Goal: Task Accomplishment & Management: Manage account settings

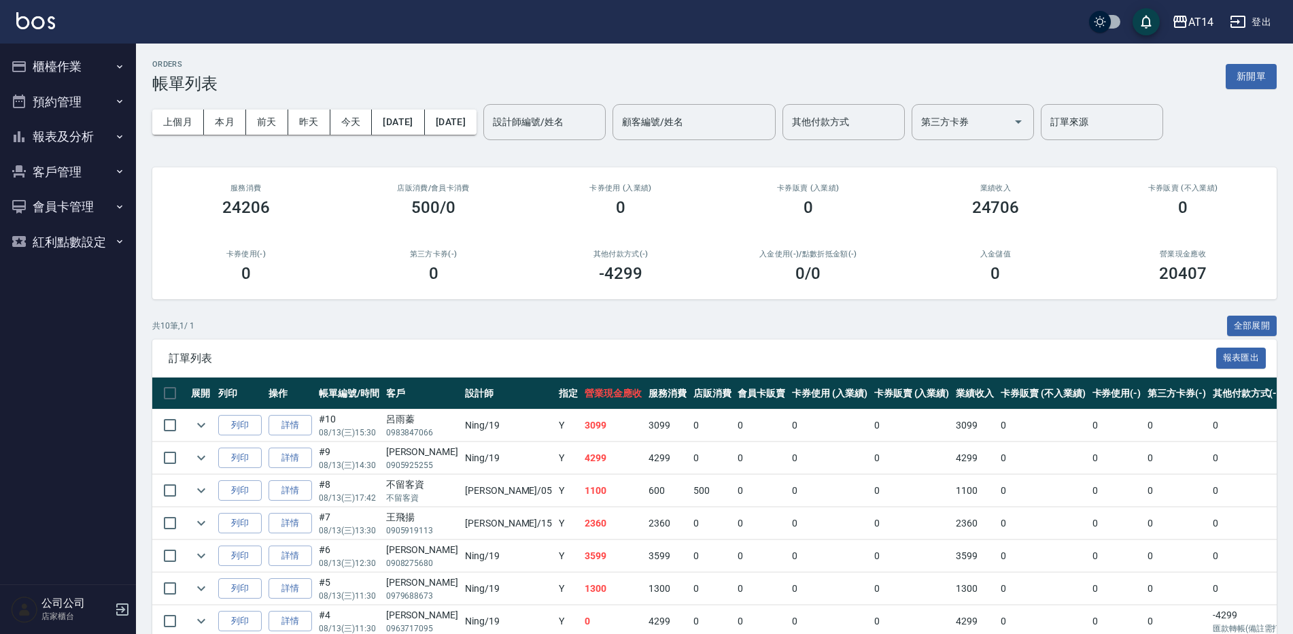
click at [96, 128] on button "報表及分析" at bounding box center [67, 136] width 125 height 35
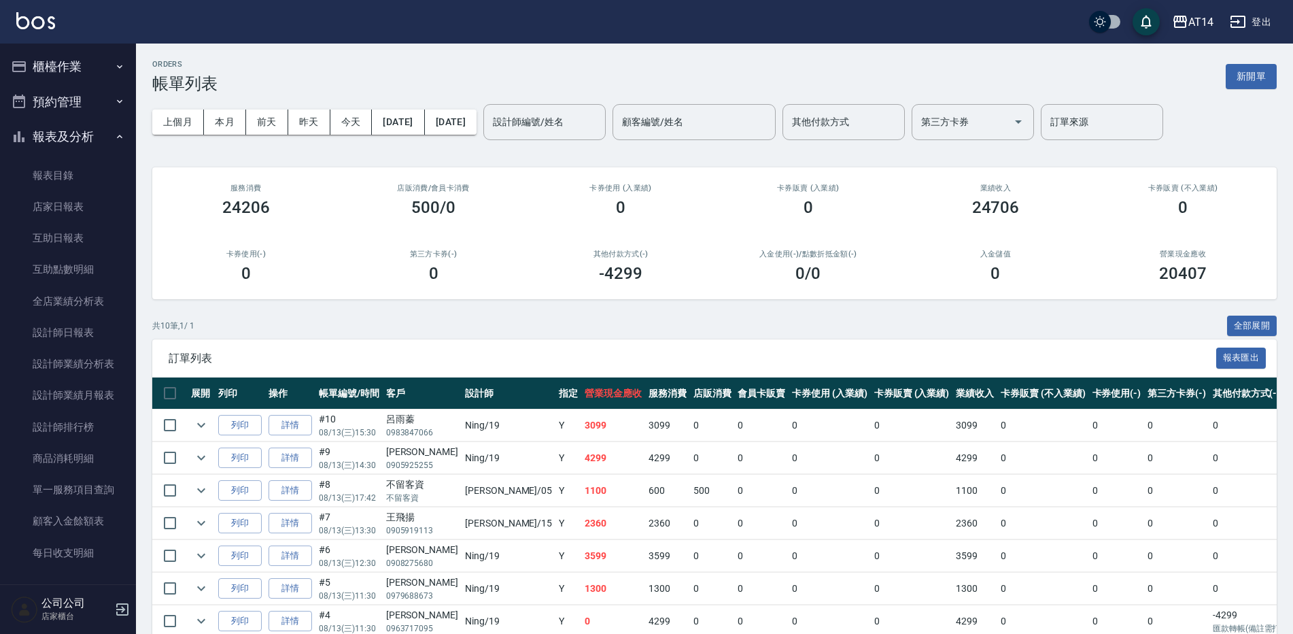
click at [88, 109] on button "預約管理" at bounding box center [67, 101] width 125 height 35
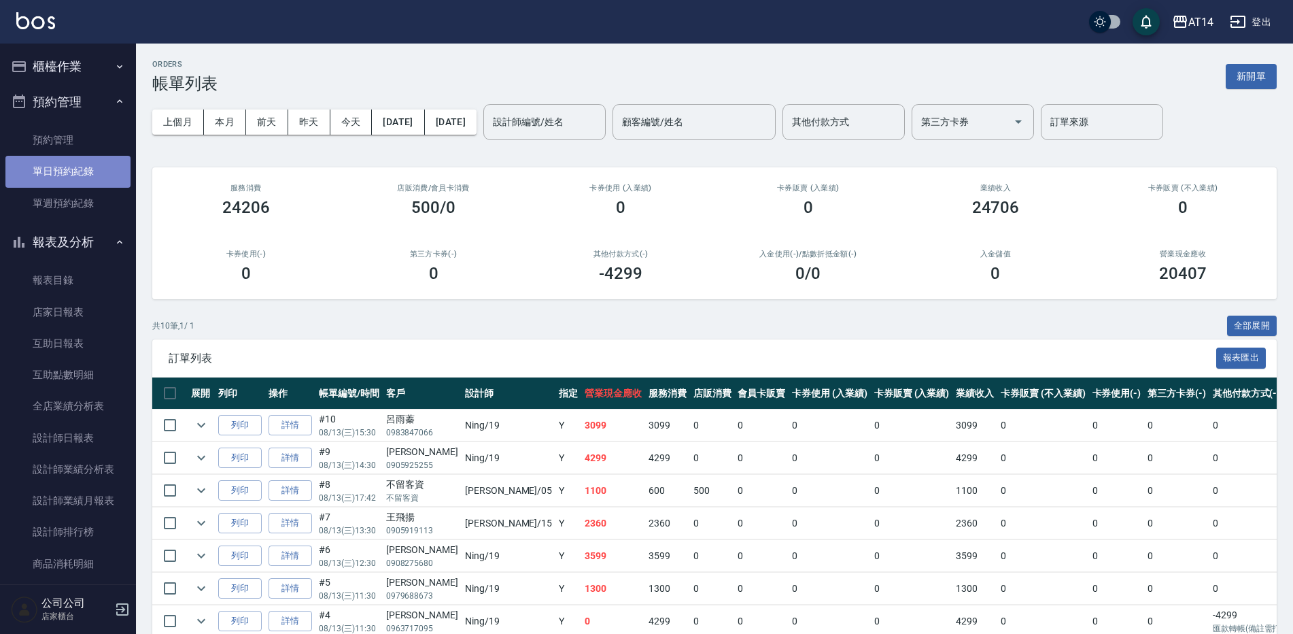
click at [72, 178] on link "單日預約紀錄" at bounding box center [67, 171] width 125 height 31
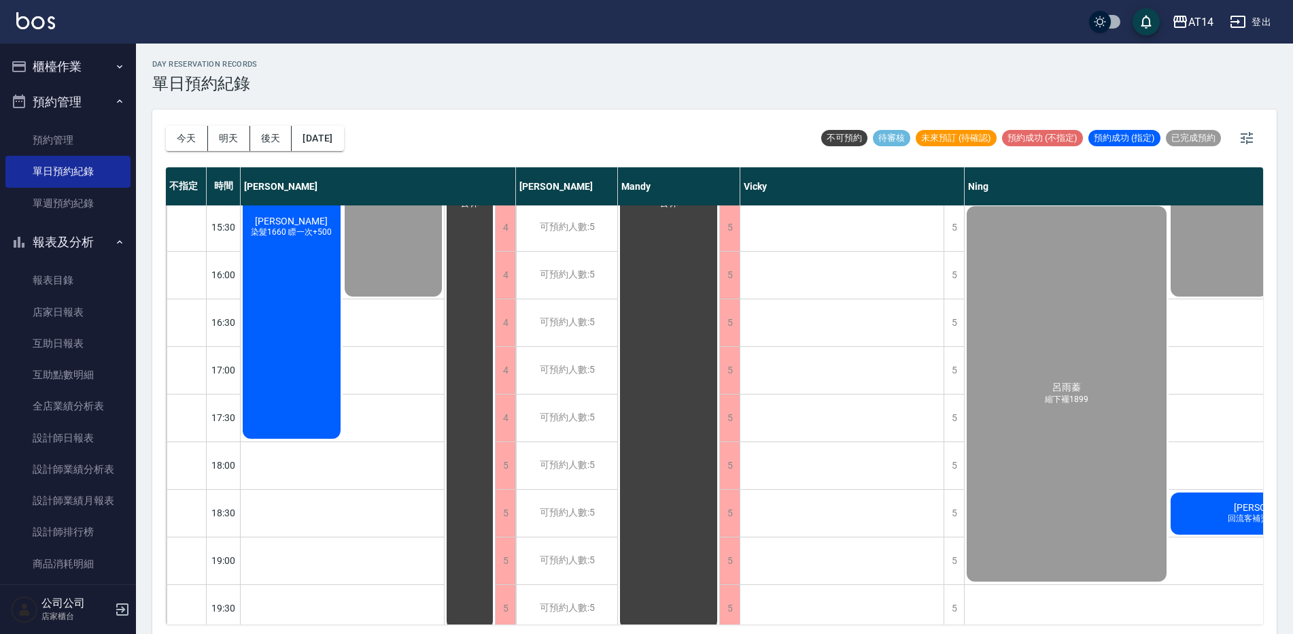
scroll to position [449, 0]
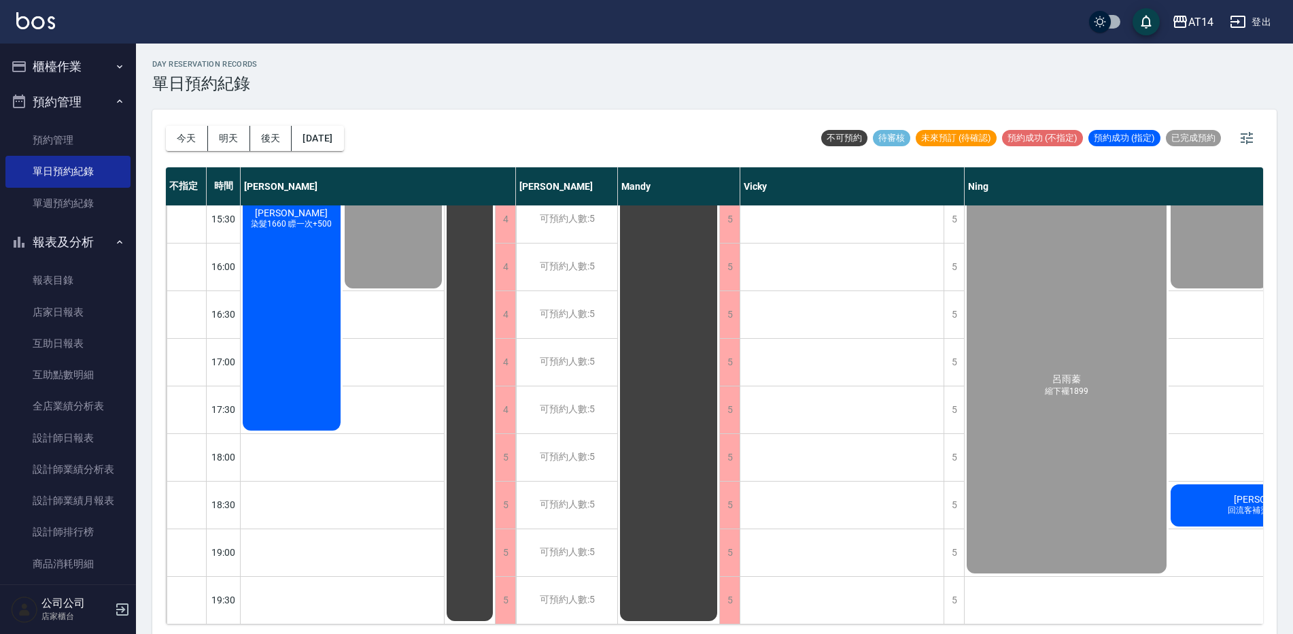
click at [445, 290] on div "殷子涵 回流客補燙1300護九折" at bounding box center [394, 148] width 102 height 284
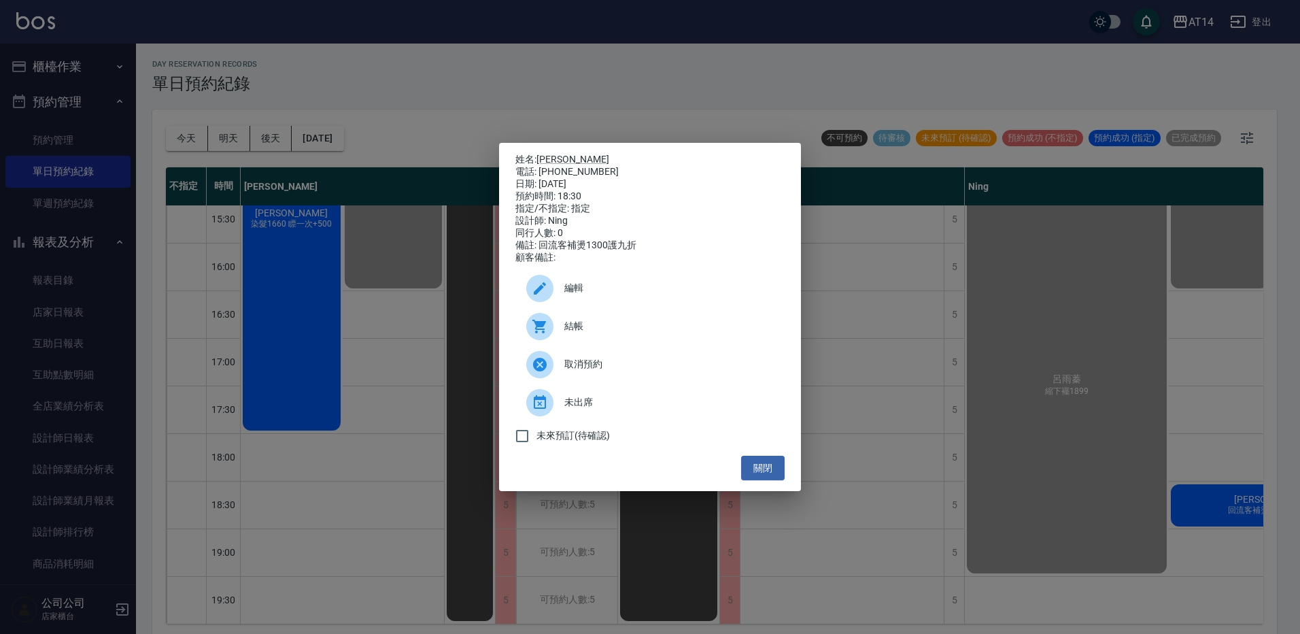
click at [636, 333] on span "結帳" at bounding box center [668, 326] width 209 height 14
click at [438, 71] on div "姓名: 殷子涵 電話: 0989658996 日期: 2025/08/13 預約時間: 18:30 指定/不指定: 指定 設計師: Ning 同行人數: 0 …" at bounding box center [650, 317] width 1300 height 634
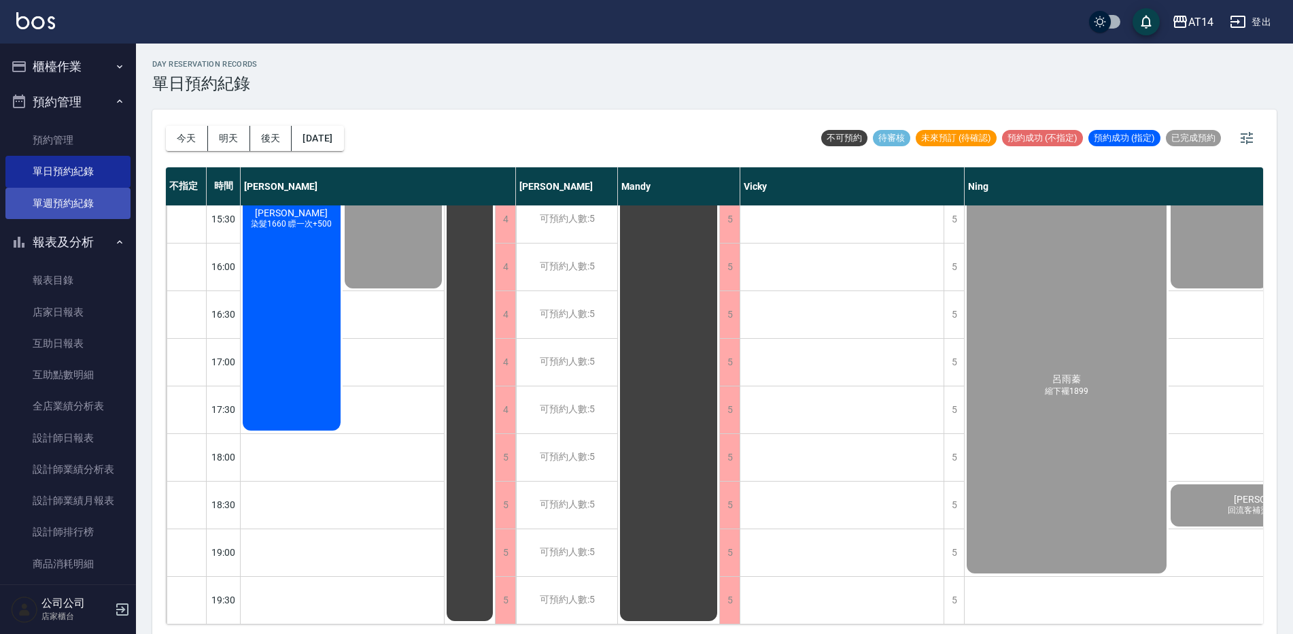
click at [61, 198] on link "單週預約紀錄" at bounding box center [67, 203] width 125 height 31
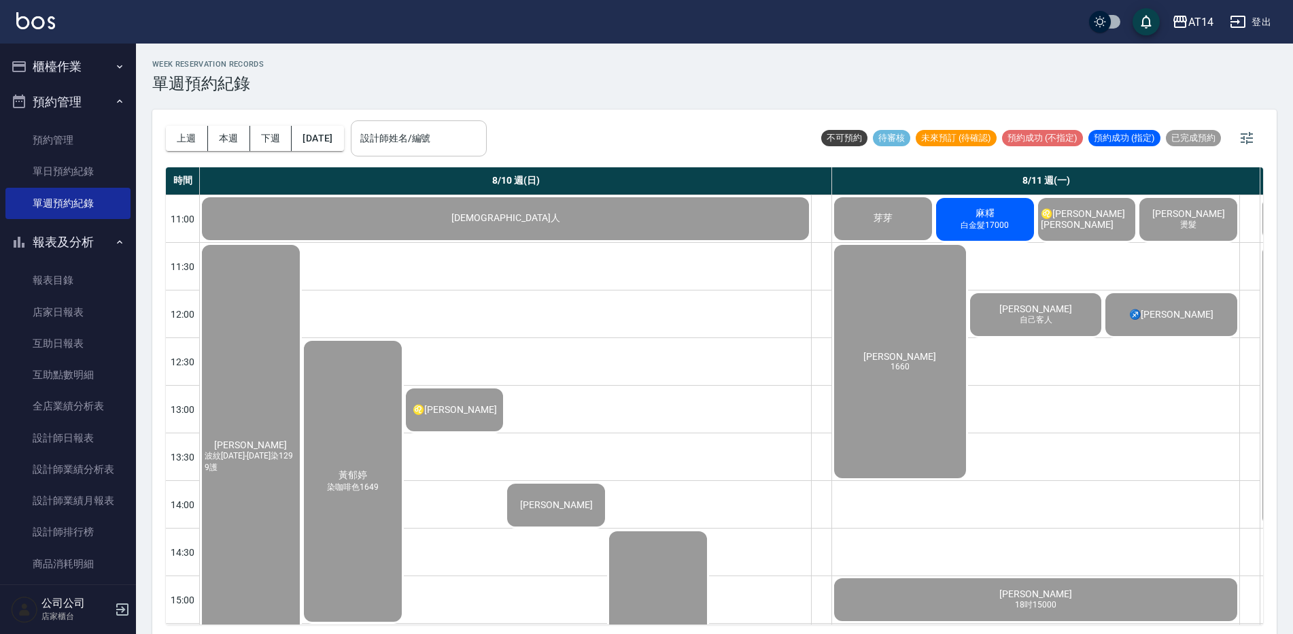
click at [419, 139] on input "設計師姓名/編號" at bounding box center [419, 138] width 124 height 24
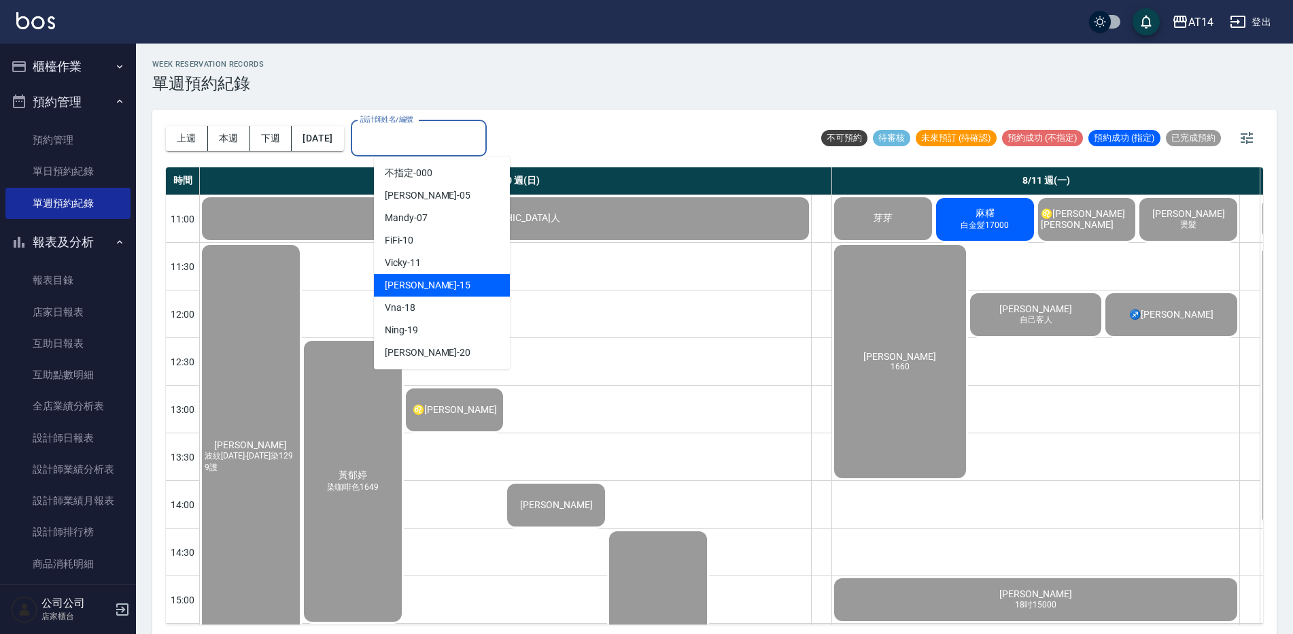
click at [434, 286] on div "Dora -15" at bounding box center [442, 285] width 136 height 22
type input "Dora-15"
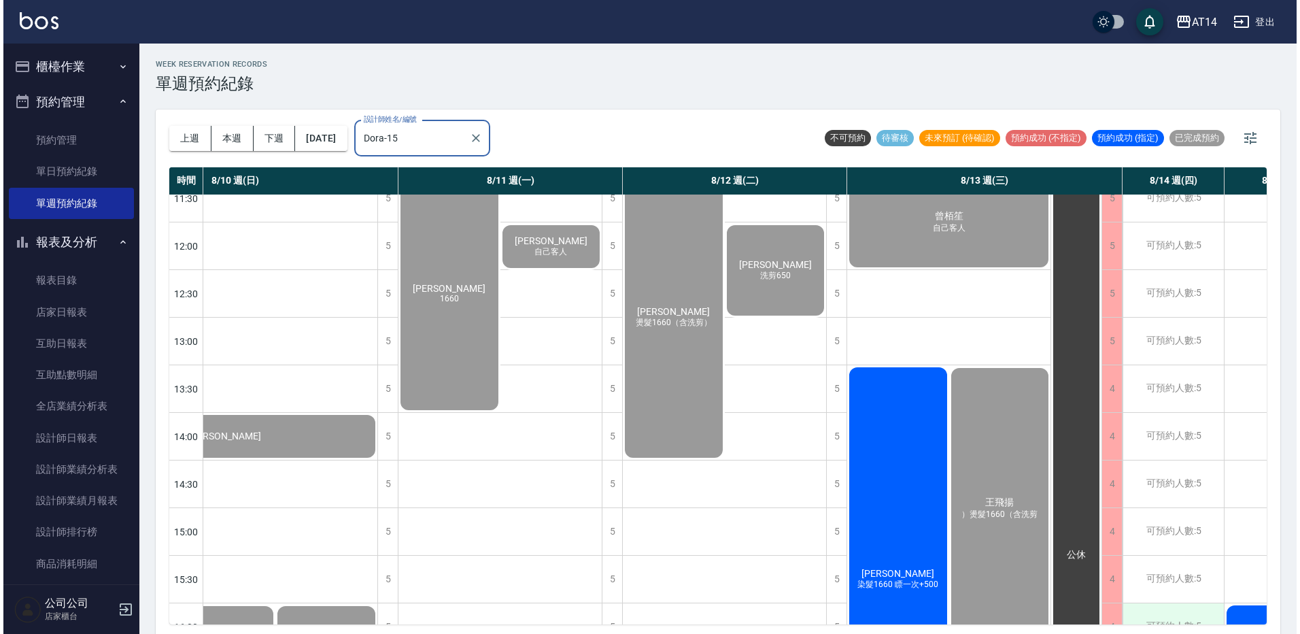
scroll to position [68, 200]
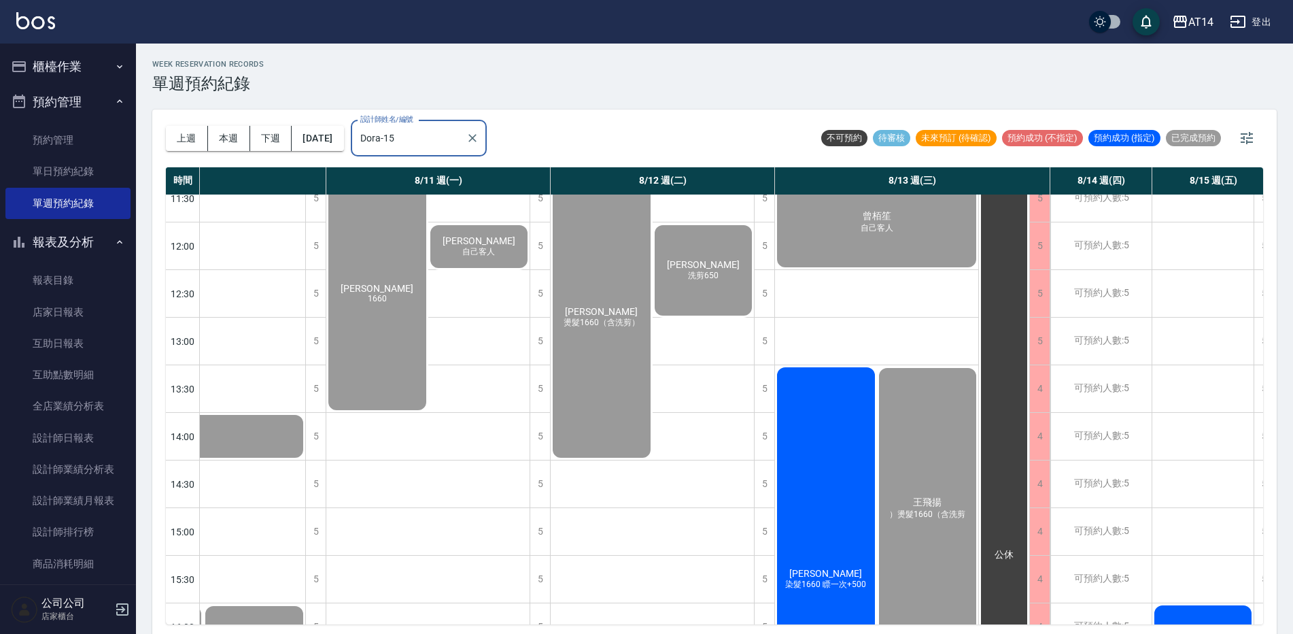
click at [305, 460] on div "劉品汯 染髮1660 瞟一次+500" at bounding box center [152, 436] width 305 height 47
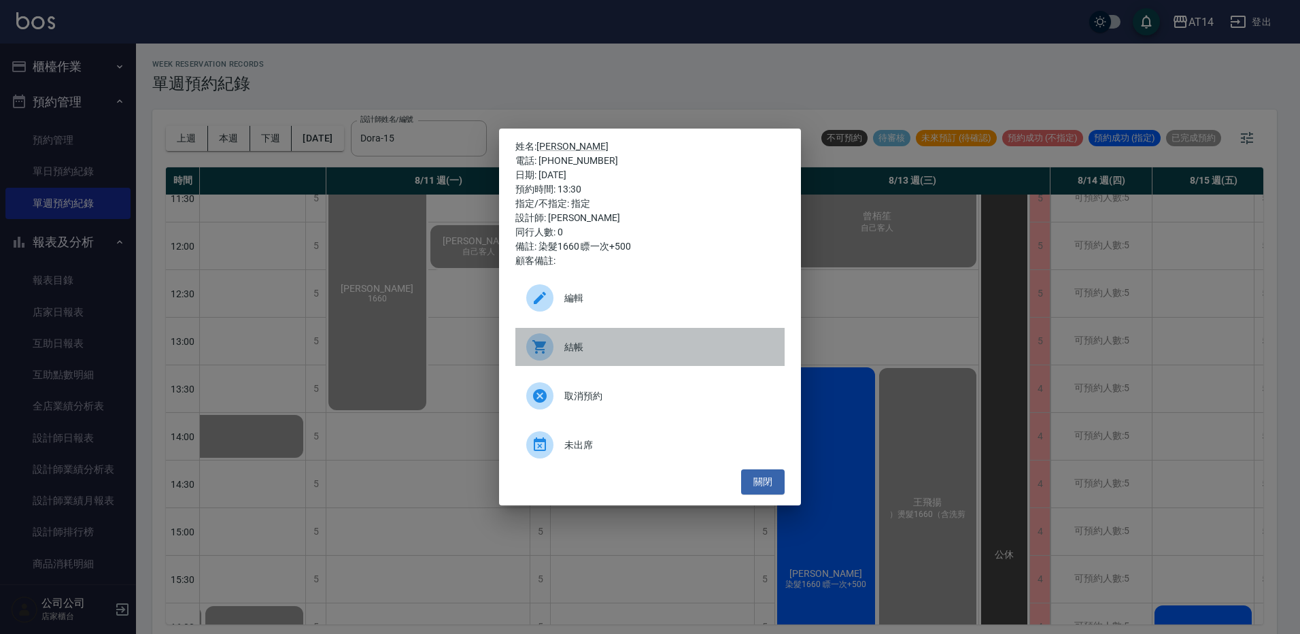
click at [670, 344] on span "結帳" at bounding box center [668, 347] width 209 height 14
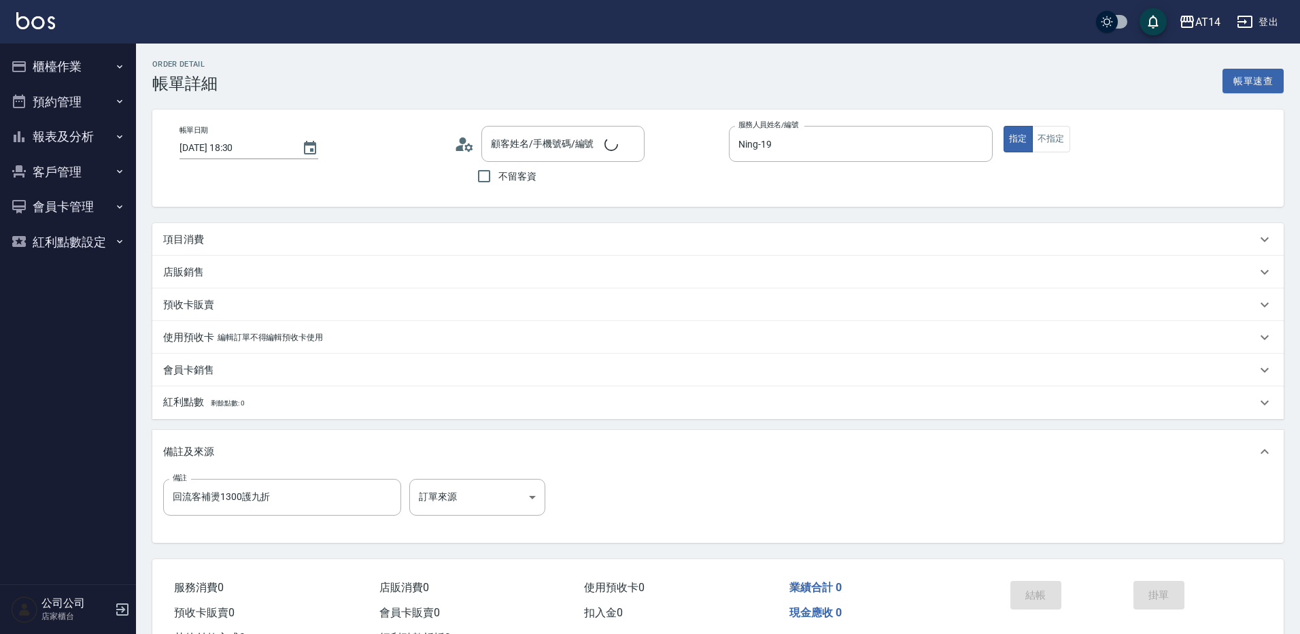
type input "2025/08/13 18:30"
type input "Ning-19"
type input "回流客補燙1300護九折"
click at [317, 239] on div "項目消費" at bounding box center [706, 239] width 1086 height 14
type input "[PERSON_NAME]/0989658996/null"
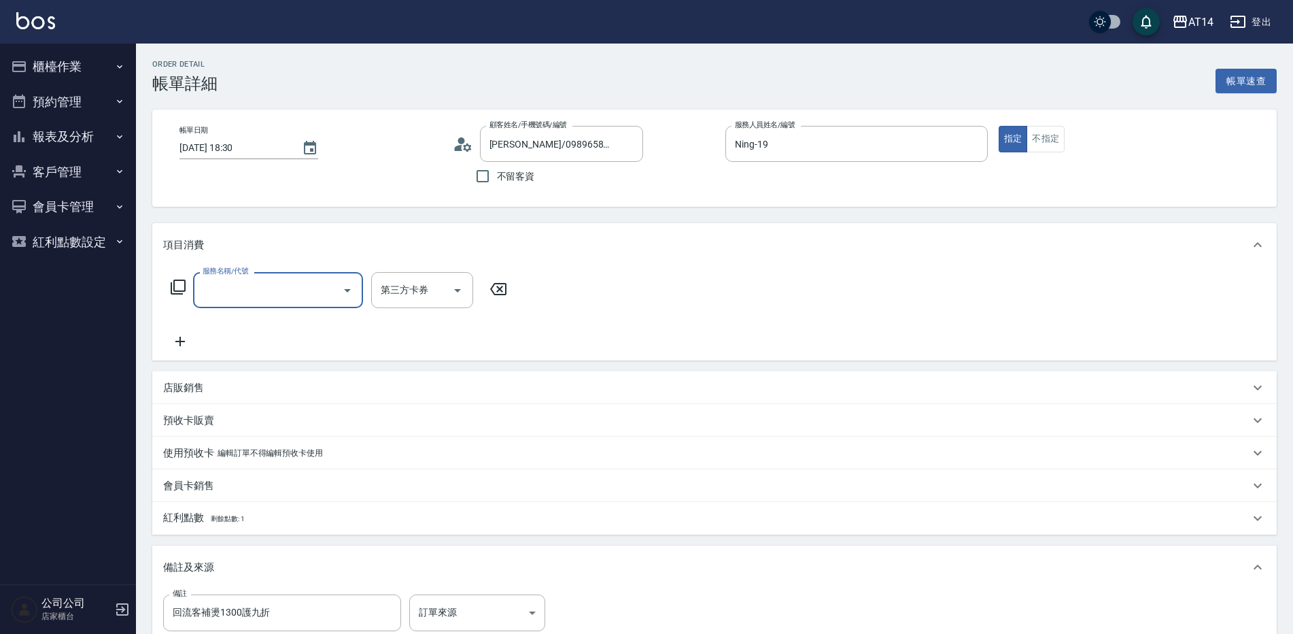
click at [258, 298] on input "服務名稱/代號" at bounding box center [267, 290] width 137 height 24
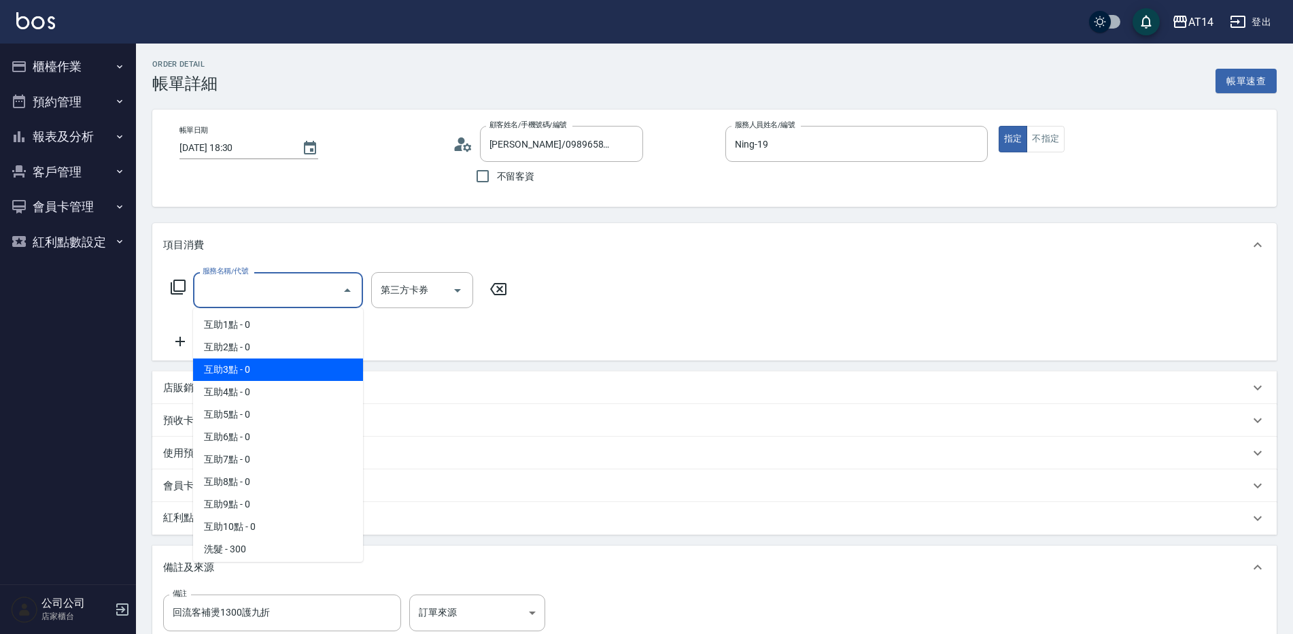
click at [258, 371] on span "互助3點 - 0" at bounding box center [278, 369] width 170 height 22
type input "互助3點(003)"
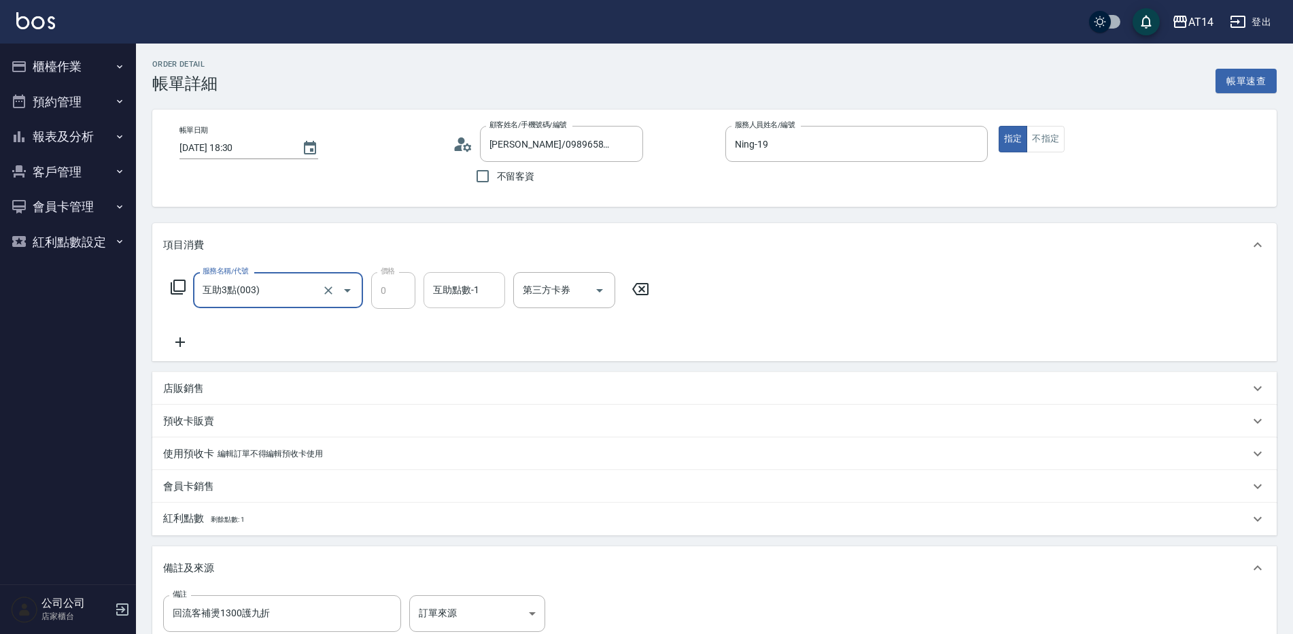
click at [458, 288] on div "互助點數-1 互助點數-1" at bounding box center [465, 290] width 82 height 36
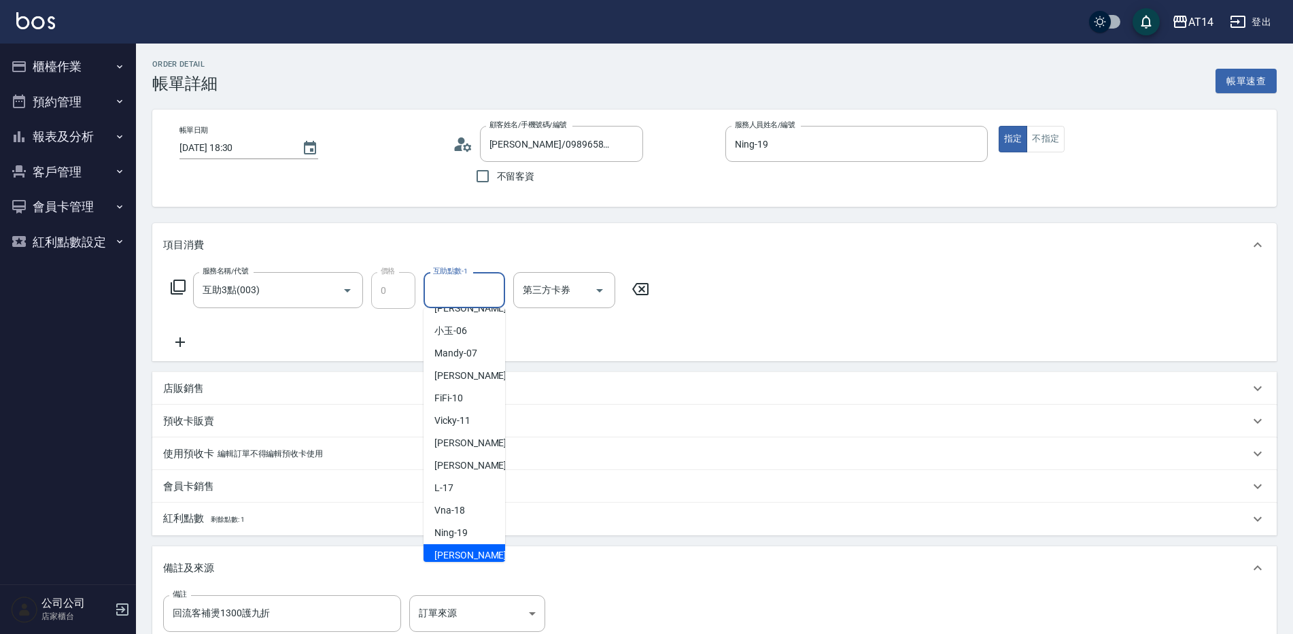
scroll to position [206, 0]
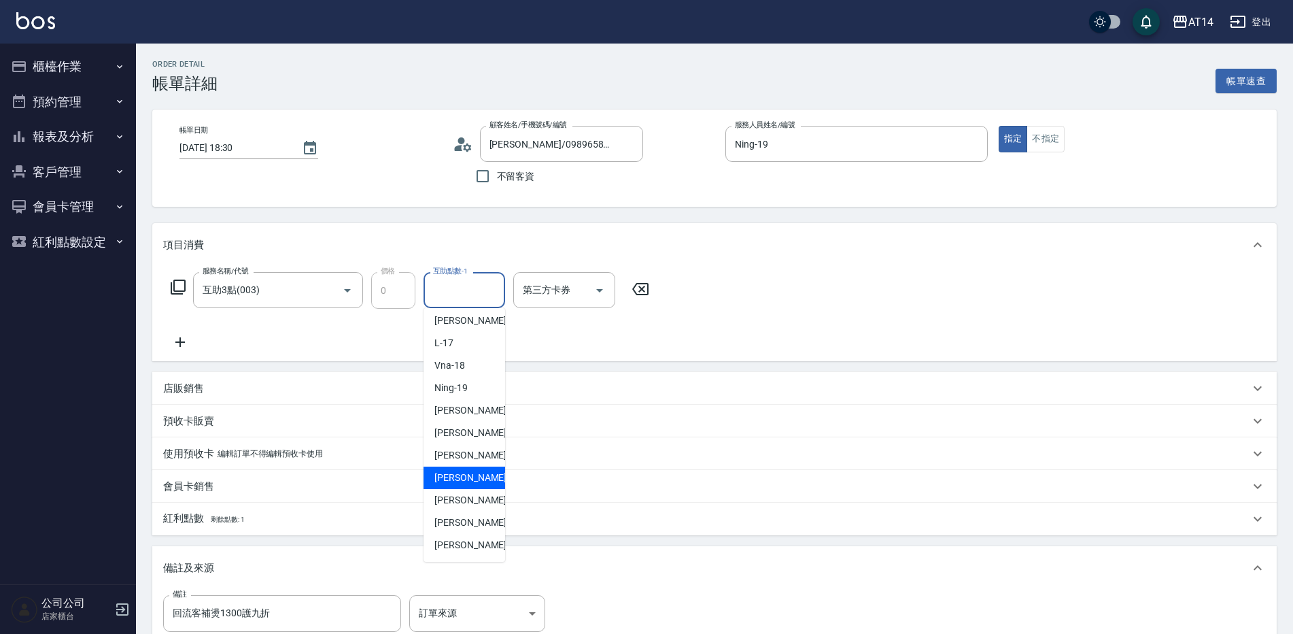
click at [471, 479] on span "[PERSON_NAME] -63" at bounding box center [477, 477] width 86 height 14
type input "[PERSON_NAME]-63"
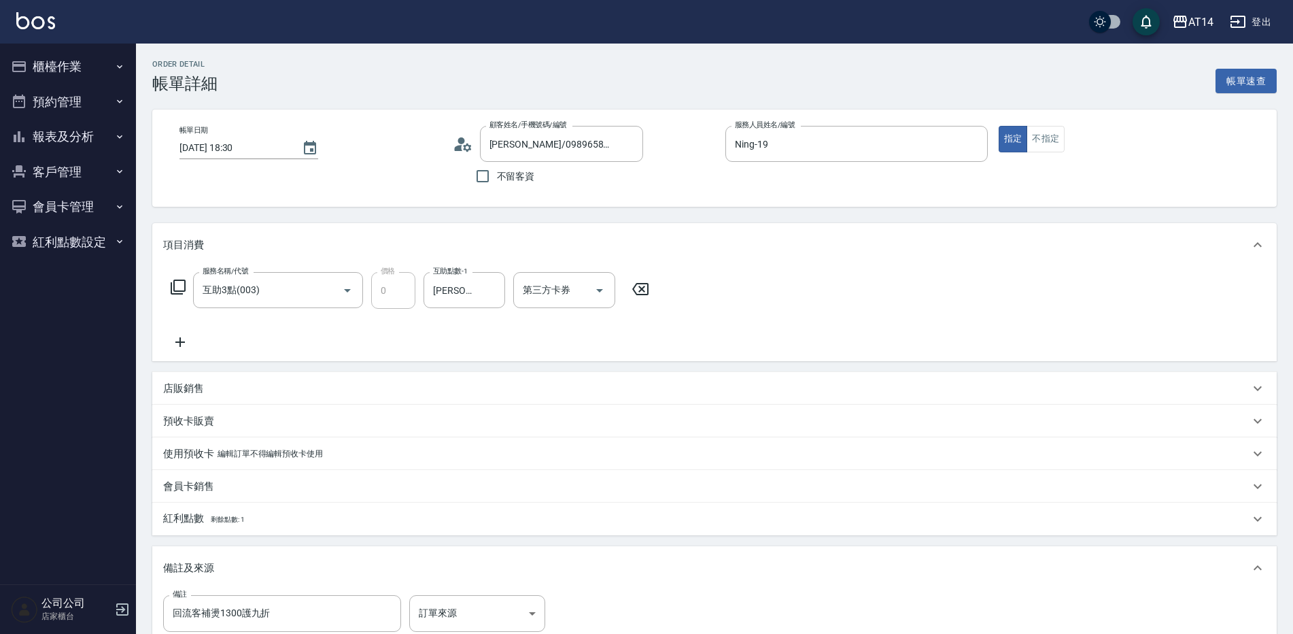
click at [184, 343] on icon at bounding box center [180, 342] width 34 height 16
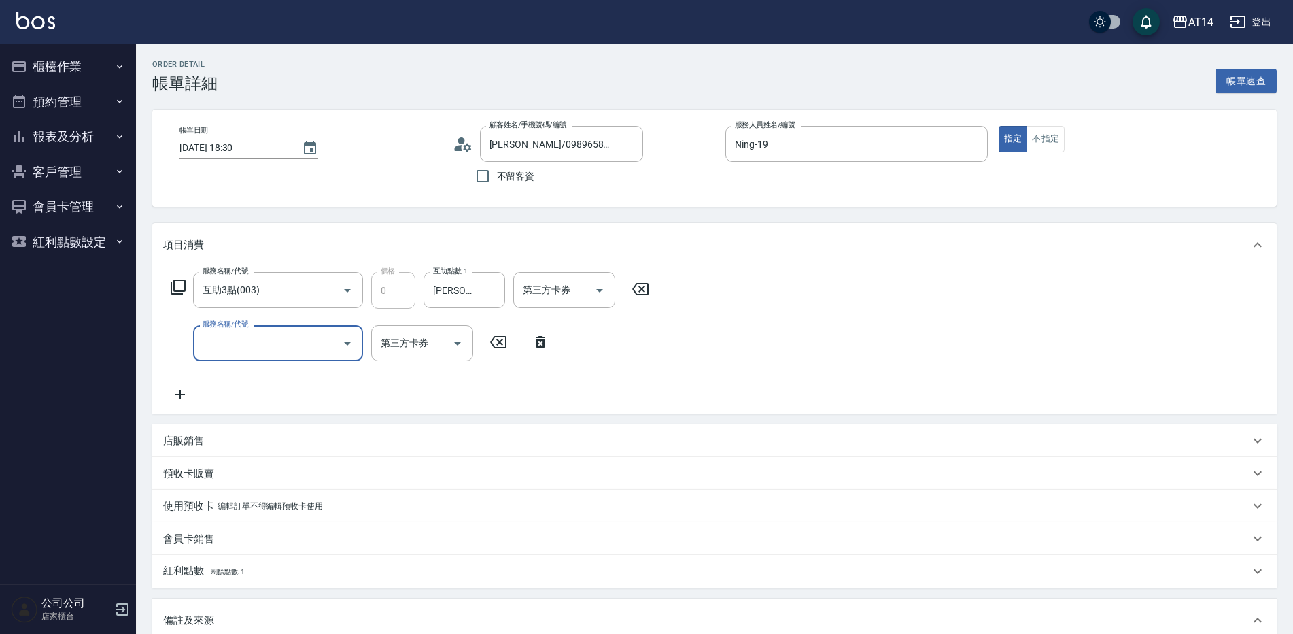
click at [223, 342] on input "服務名稱/代號" at bounding box center [267, 343] width 137 height 24
type input "051"
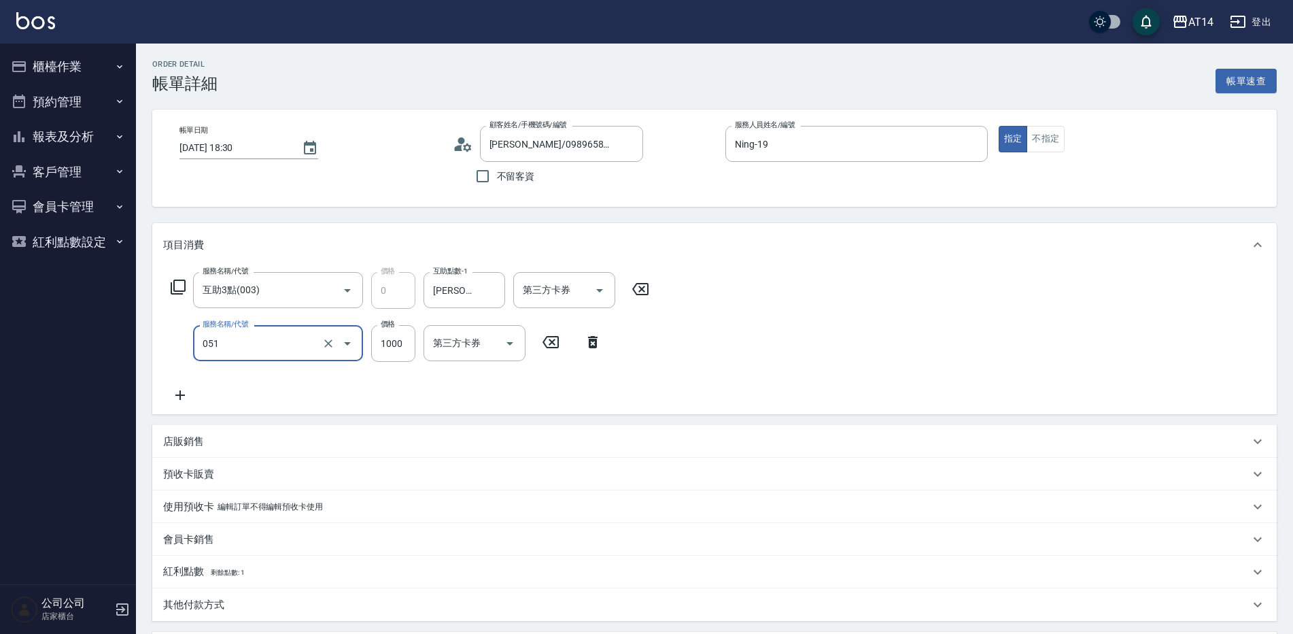
type input "2"
type input "護髮(051)"
click at [391, 354] on input "1000" at bounding box center [393, 343] width 44 height 37
type input "2"
type input "0"
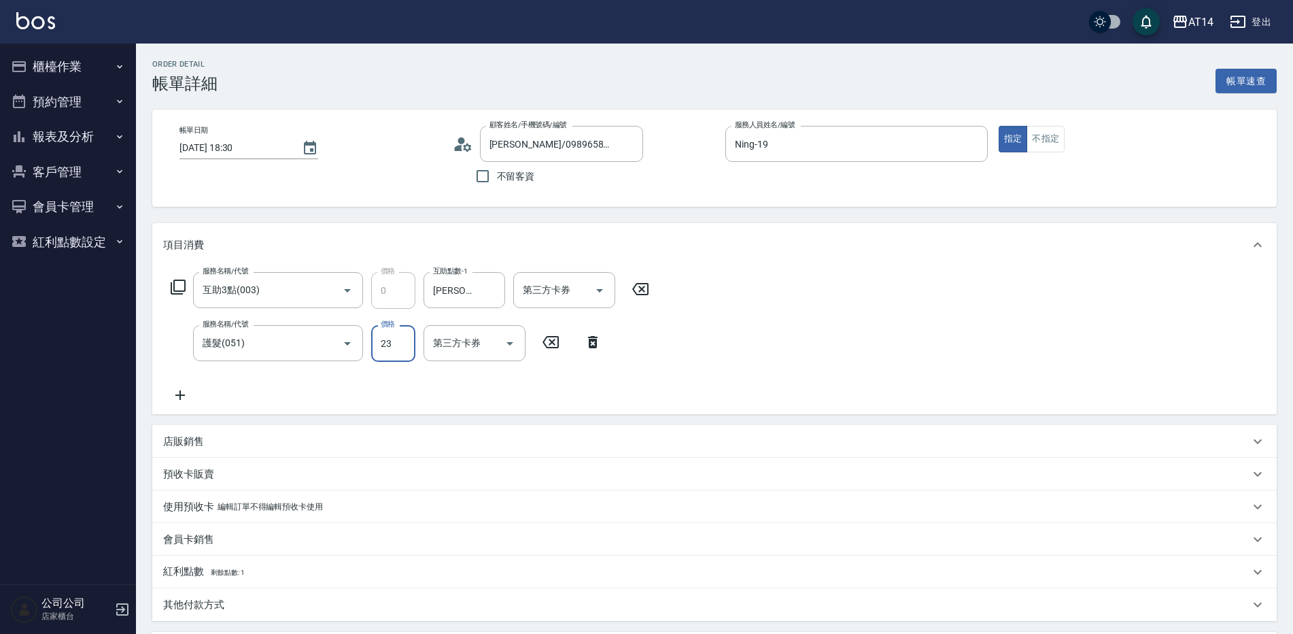
type input "230"
type input "5"
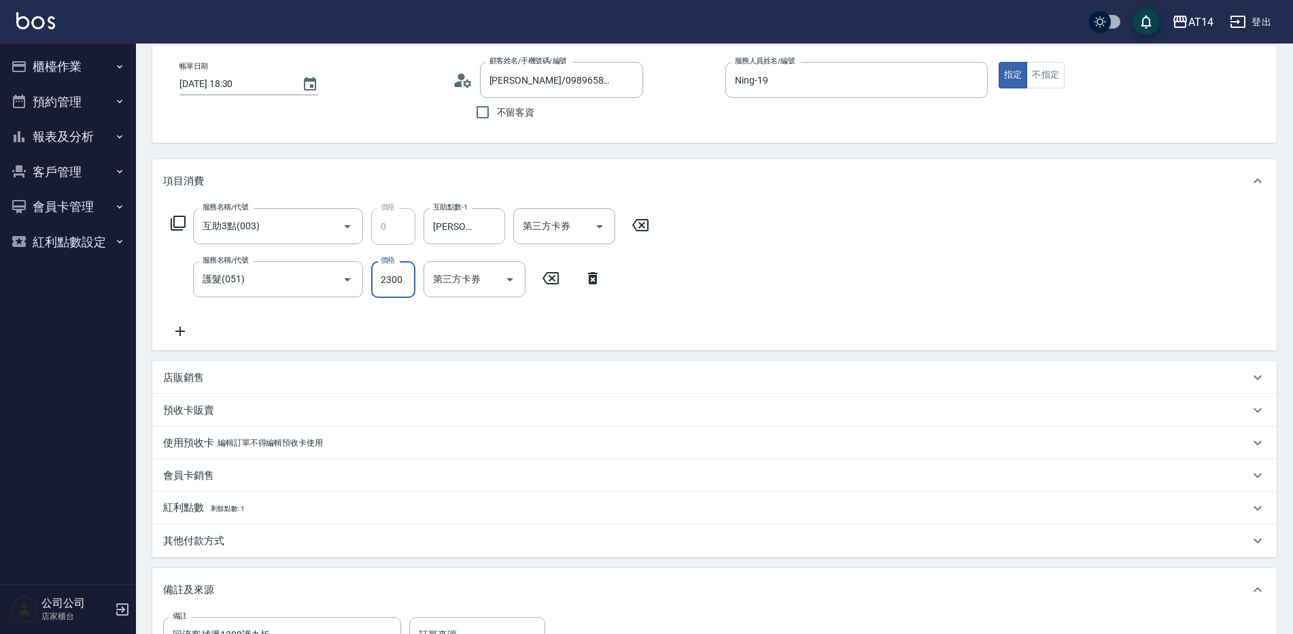
scroll to position [204, 0]
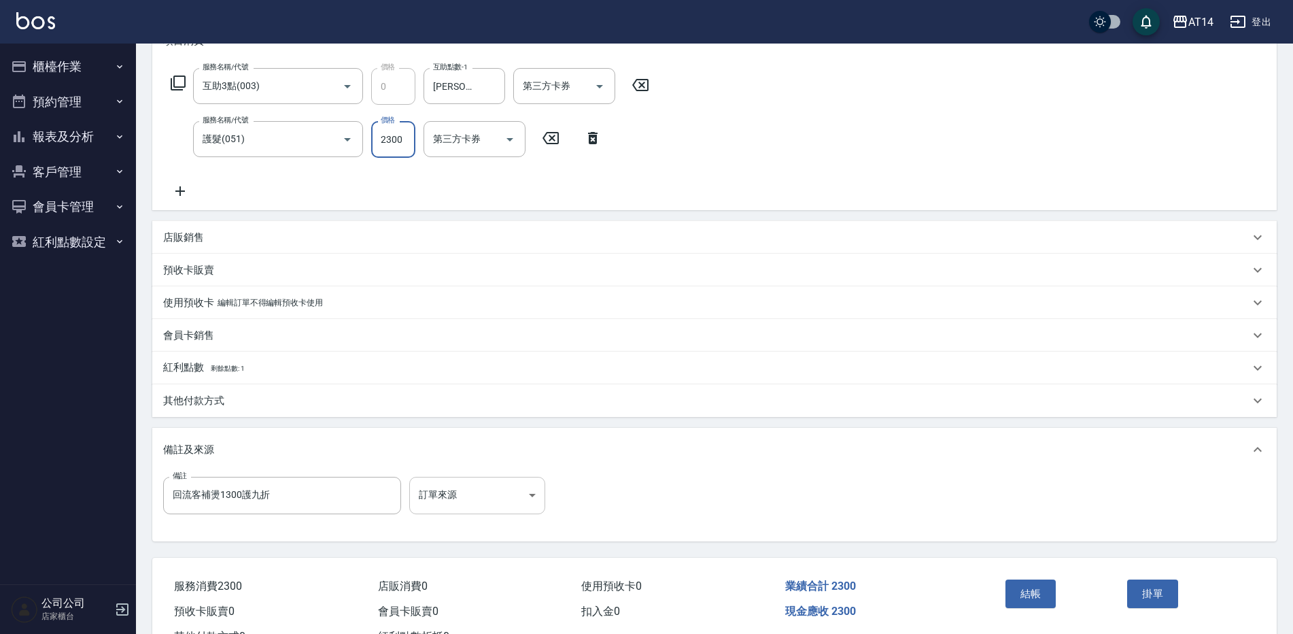
type input "2300"
click at [475, 483] on body "AT14 登出 櫃檯作業 打帳單 帳單列表 掛單列表 現金收支登錄 材料自購登錄 每日結帳 排班表 掃碼打卡 預約管理 預約管理 單日預約紀錄 單週預約紀錄 …" at bounding box center [646, 239] width 1293 height 886
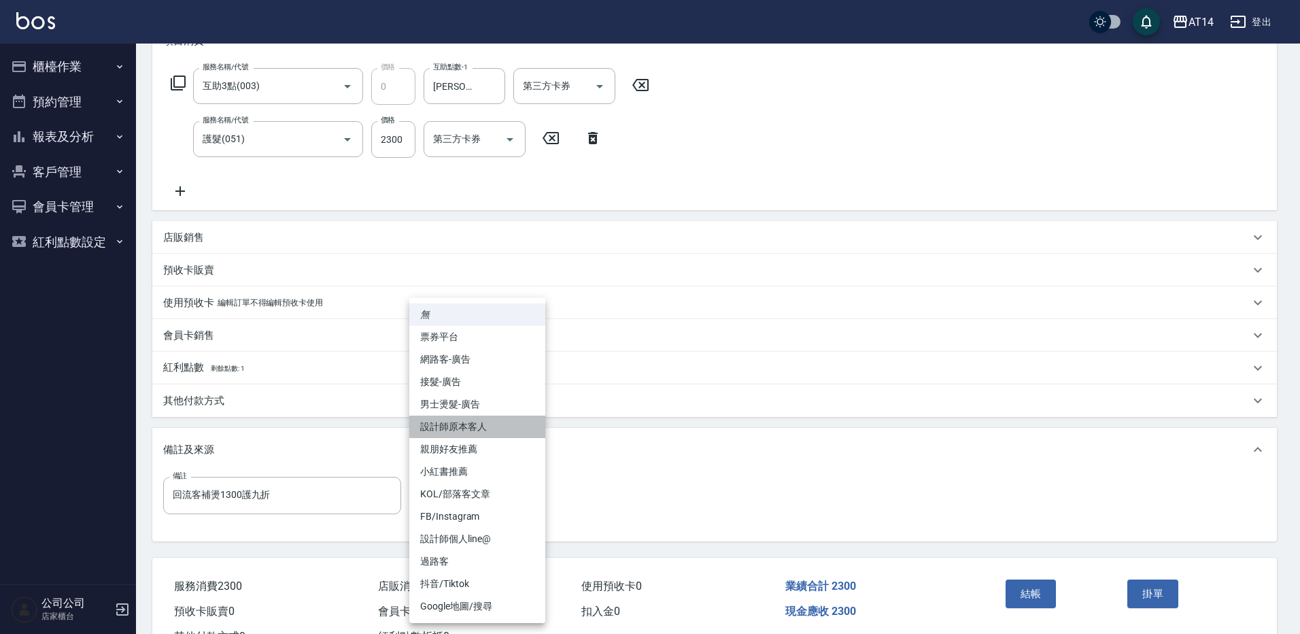
click at [483, 427] on li "設計師原本客人" at bounding box center [477, 426] width 136 height 22
type input "設計師原本客人"
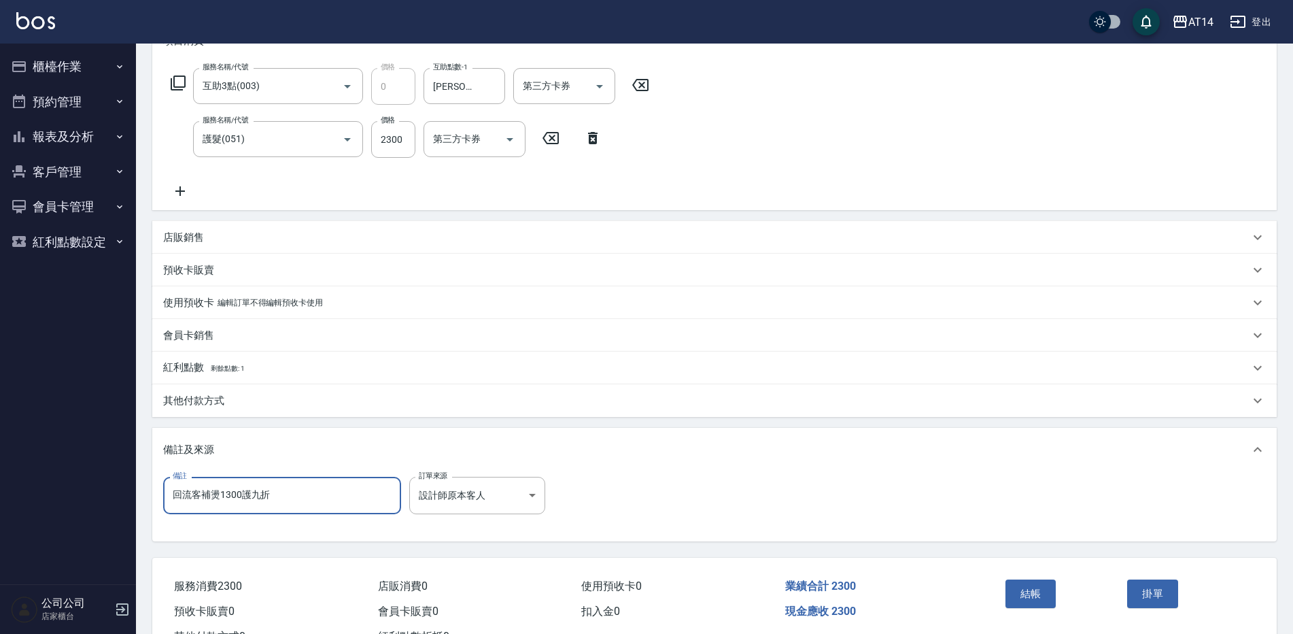
drag, startPoint x: 290, startPoint y: 490, endPoint x: 121, endPoint y: 479, distance: 168.9
click at [116, 486] on div "AT14 登出 櫃檯作業 打帳單 帳單列表 掛單列表 現金收支登錄 材料自購登錄 每日結帳 排班表 掃碼打卡 預約管理 預約管理 單日預約紀錄 單週預約紀錄 …" at bounding box center [646, 239] width 1293 height 886
type input "五碼34932"
click at [223, 402] on p "其他付款方式" at bounding box center [193, 401] width 61 height 14
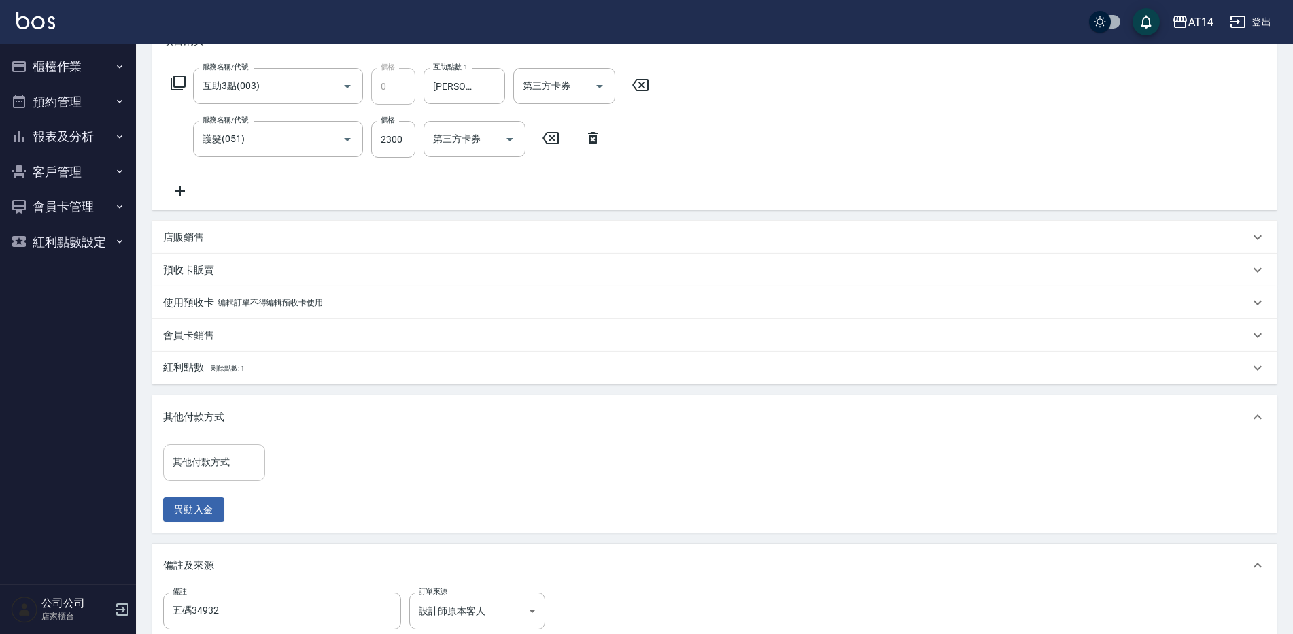
click at [222, 451] on input "其他付款方式" at bounding box center [214, 462] width 90 height 24
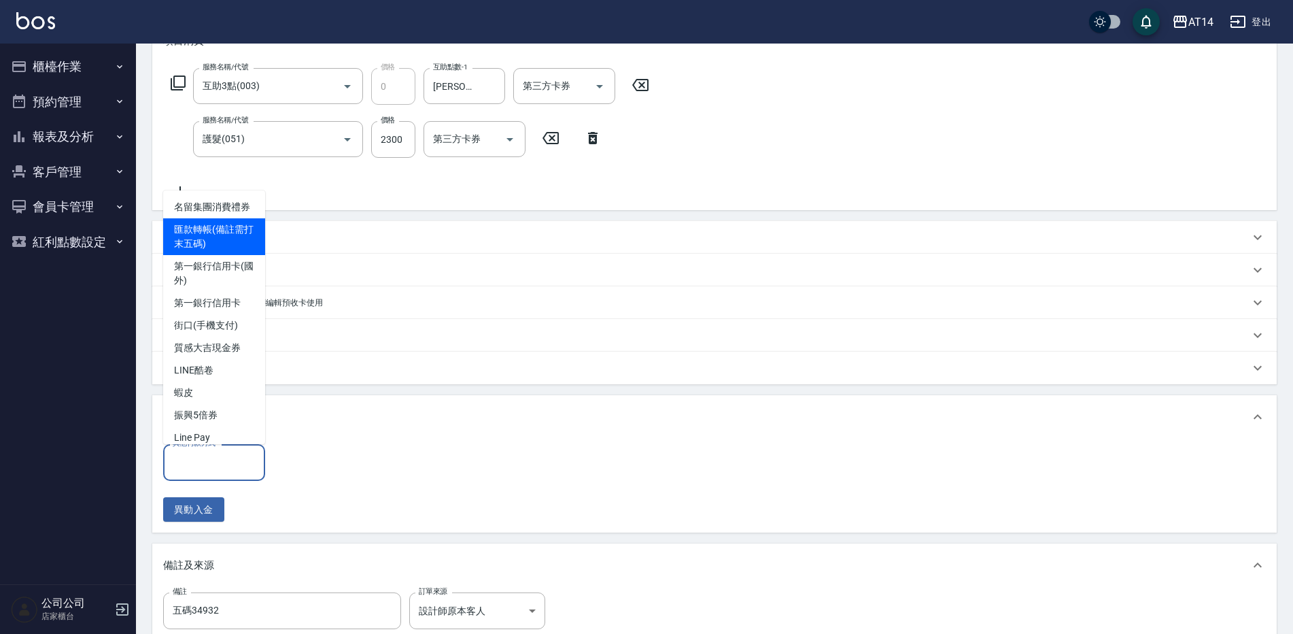
click at [220, 255] on span "匯款轉帳(備註需打末五碼)" at bounding box center [214, 236] width 102 height 37
type input "匯款轉帳(備註需打末五碼)"
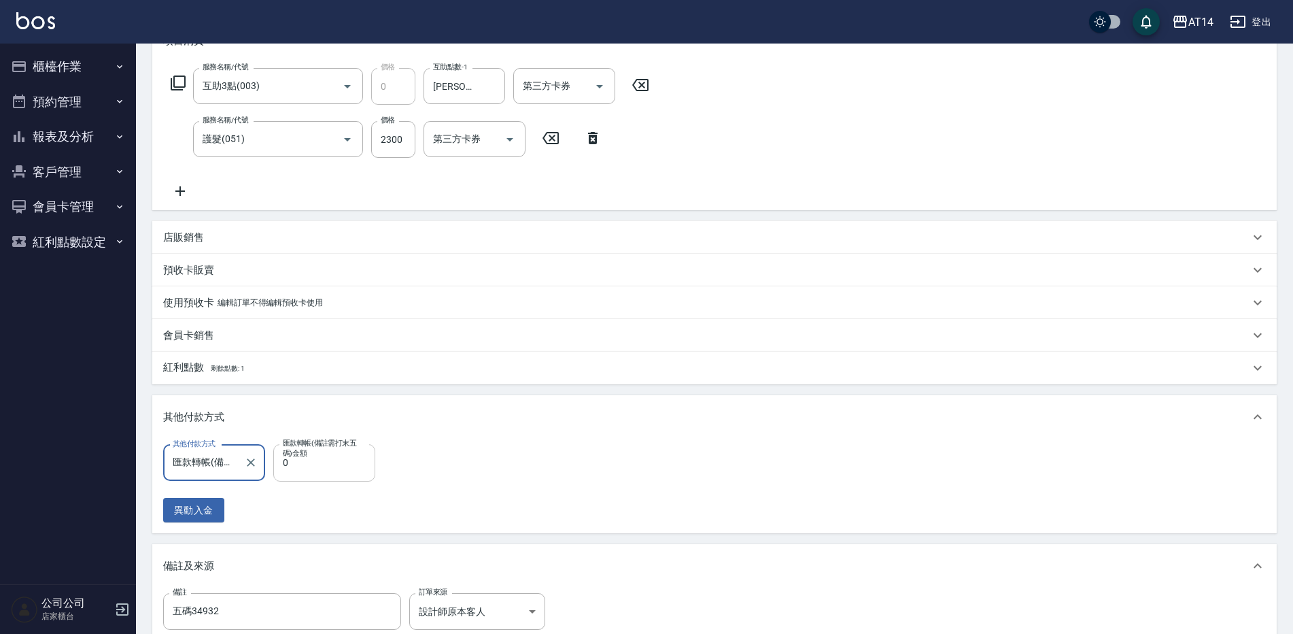
click at [323, 465] on input "0" at bounding box center [324, 462] width 102 height 37
type input "230"
type input "4"
type input "2300"
type input "0"
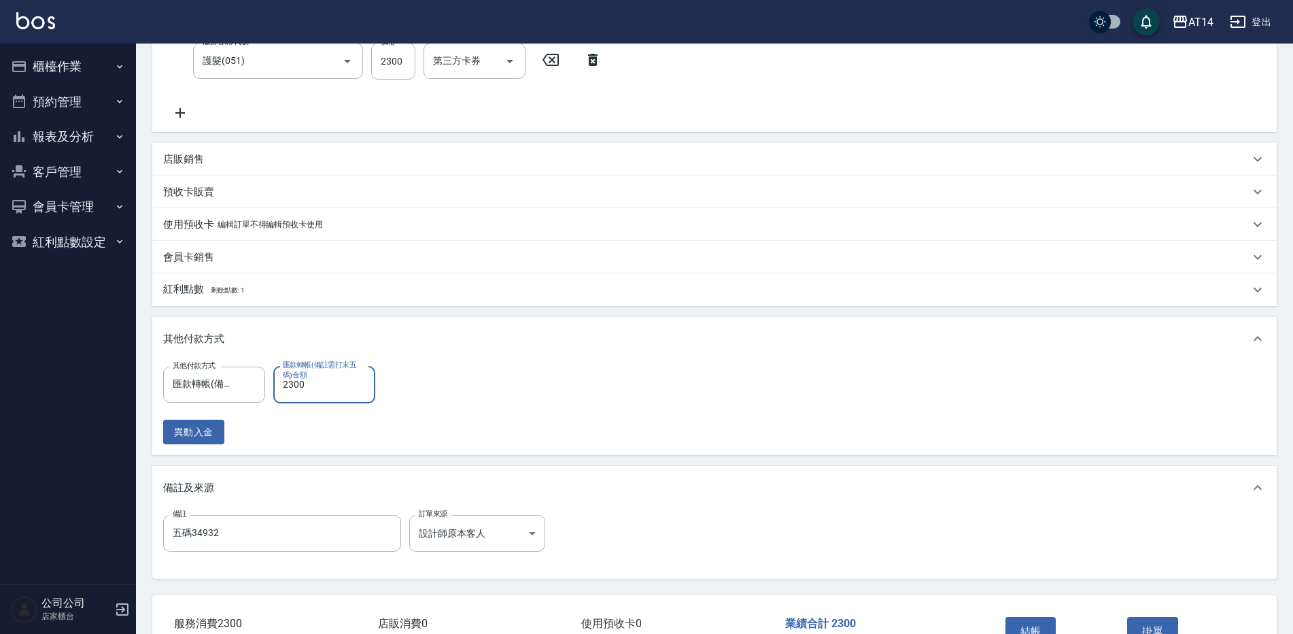
scroll to position [374, 0]
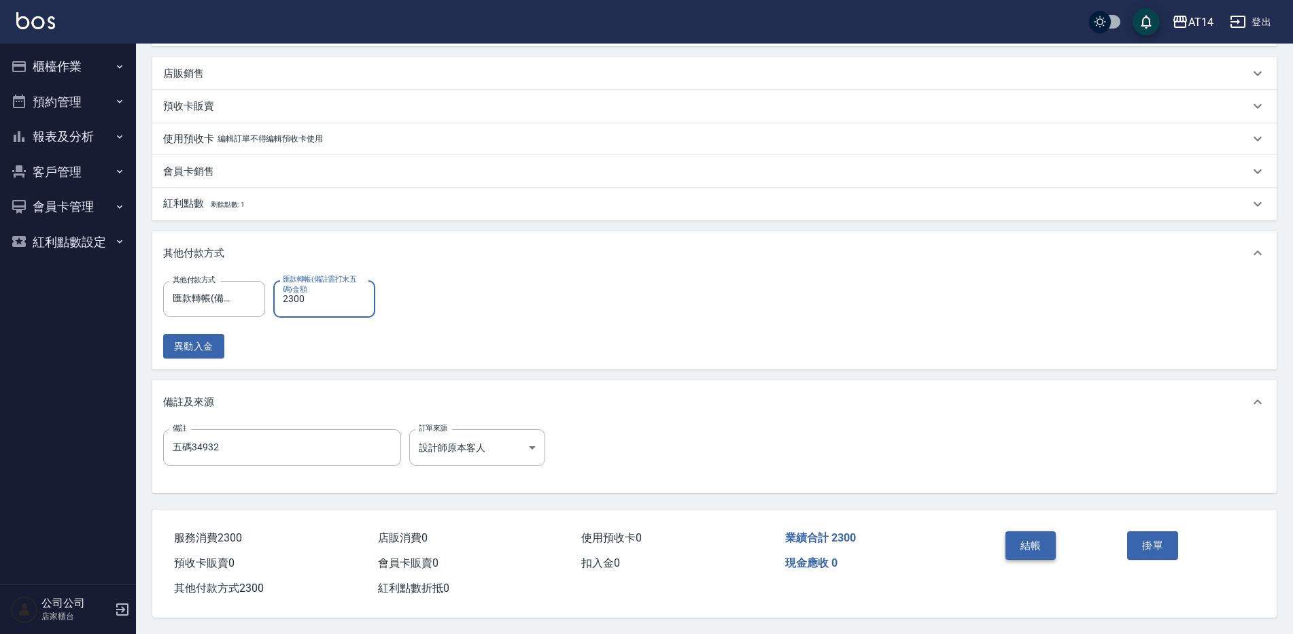
type input "2300"
click at [1028, 531] on button "結帳" at bounding box center [1030, 545] width 51 height 29
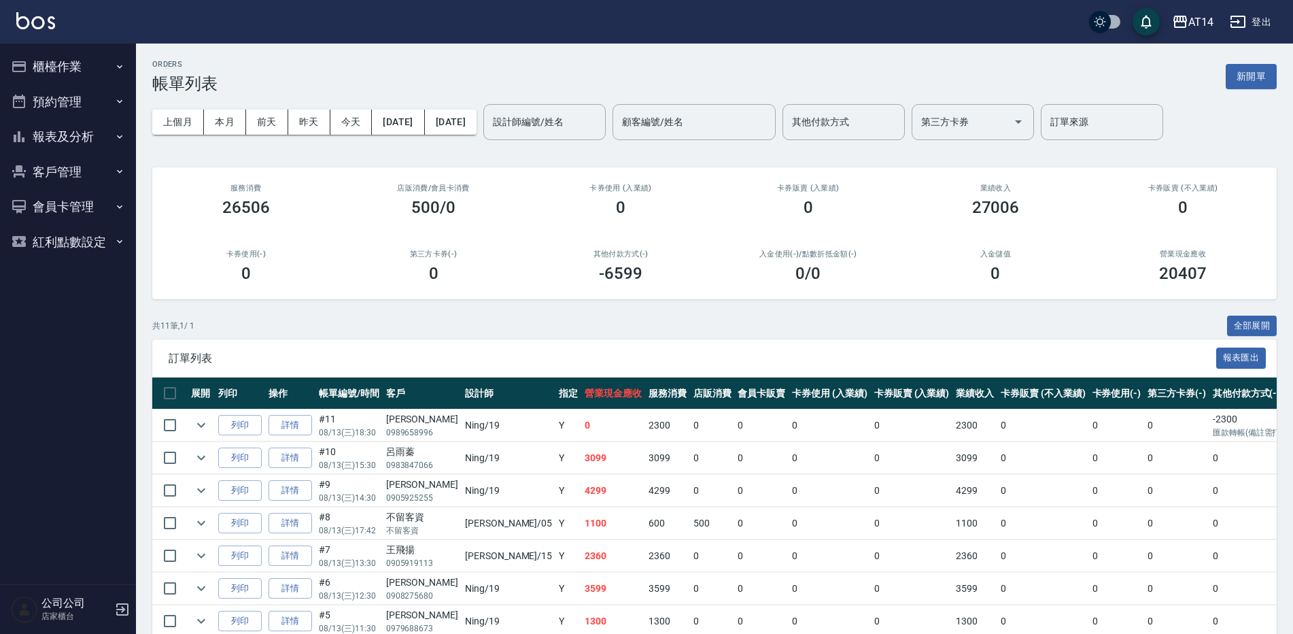
click at [50, 46] on ul "櫃檯作業 打帳單 帳單列表 掛單列表 現金收支登錄 材料自購登錄 每日結帳 排班表 掃碼打卡 預約管理 預約管理 單日預約紀錄 單週預約紀錄 報表及分析 報表…" at bounding box center [67, 154] width 125 height 221
click at [47, 66] on button "櫃檯作業" at bounding box center [67, 66] width 125 height 35
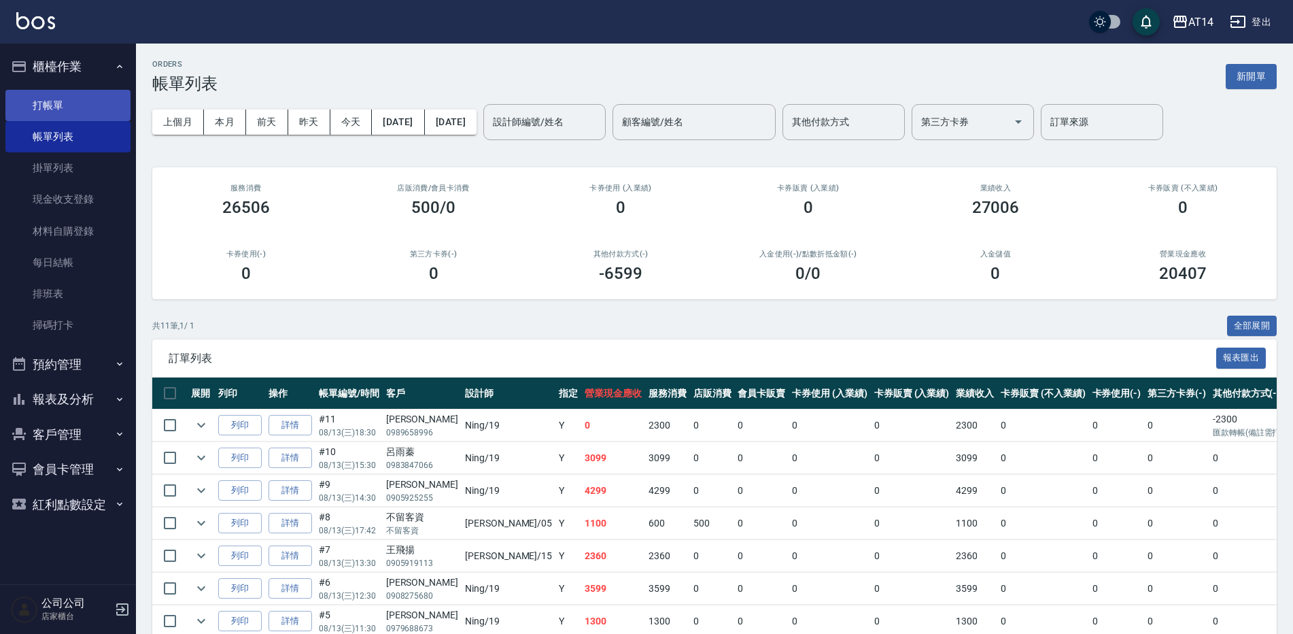
click at [80, 101] on link "打帳單" at bounding box center [67, 105] width 125 height 31
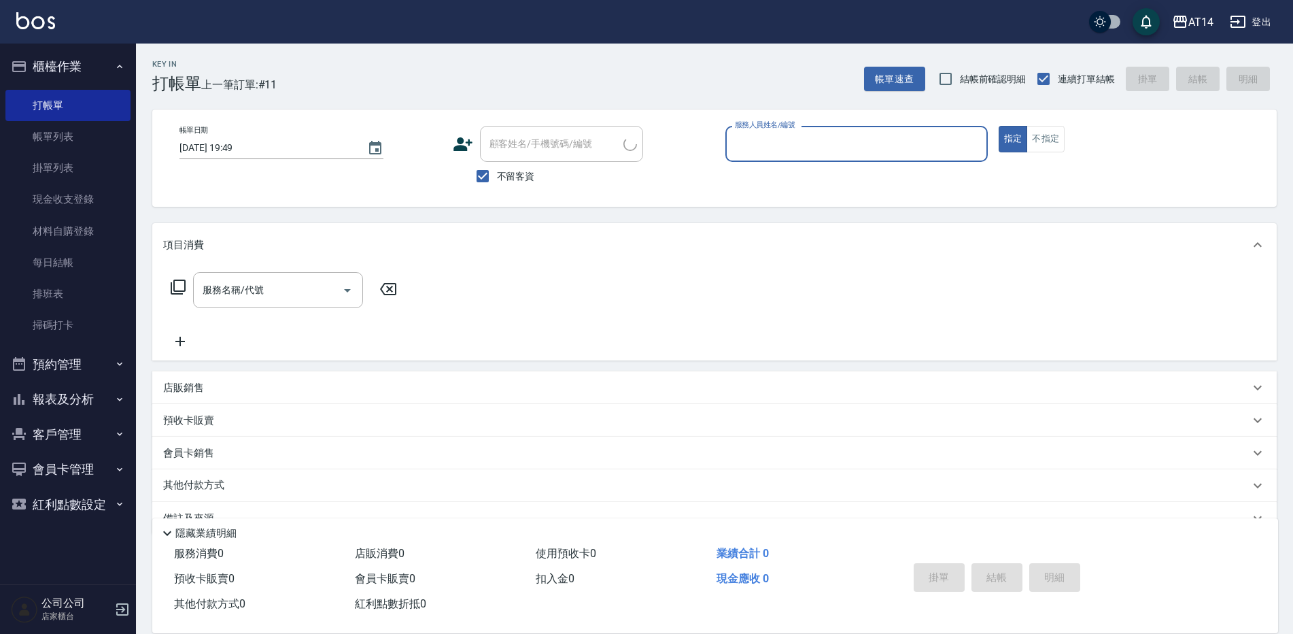
click at [776, 150] on input "服務人員姓名/編號" at bounding box center [856, 144] width 250 height 24
click at [504, 173] on span "不留客資" at bounding box center [516, 176] width 38 height 14
click at [497, 173] on input "不留客資" at bounding box center [482, 176] width 29 height 29
checkbox input "false"
click at [587, 150] on div "顧客姓名/手機號碼/編號 顧客姓名/手機號碼/編號" at bounding box center [561, 144] width 163 height 36
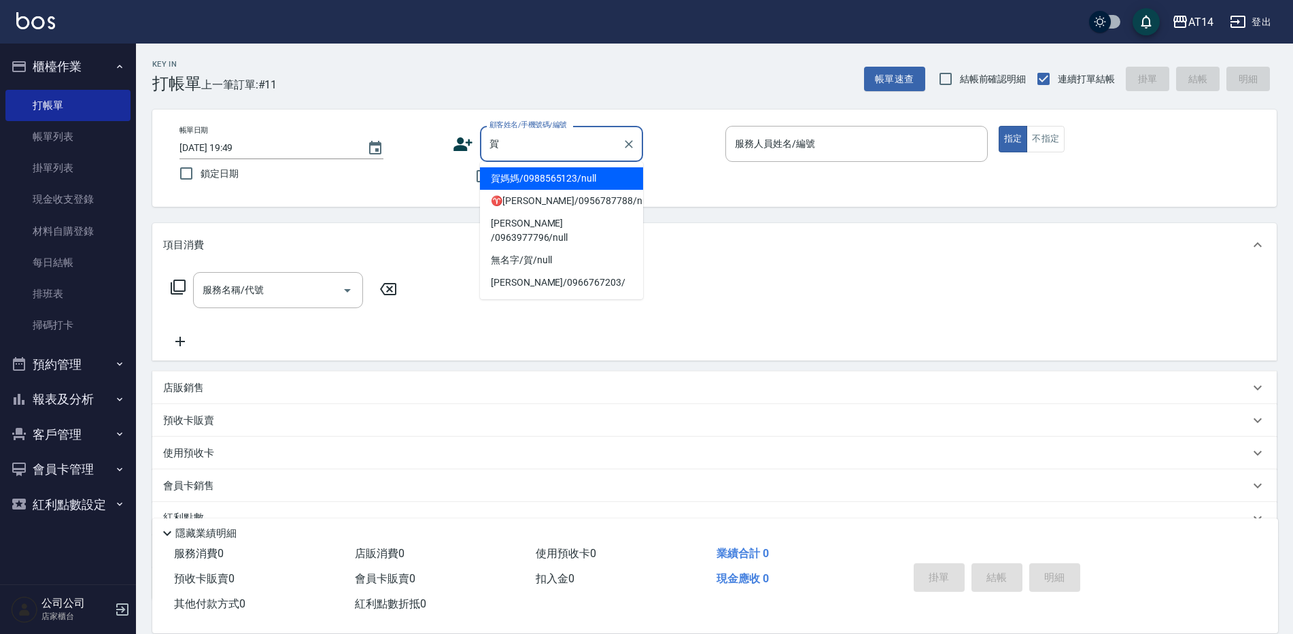
click at [563, 182] on li "賀媽媽/0988565123/null" at bounding box center [561, 178] width 163 height 22
type input "賀媽媽/0988565123/null"
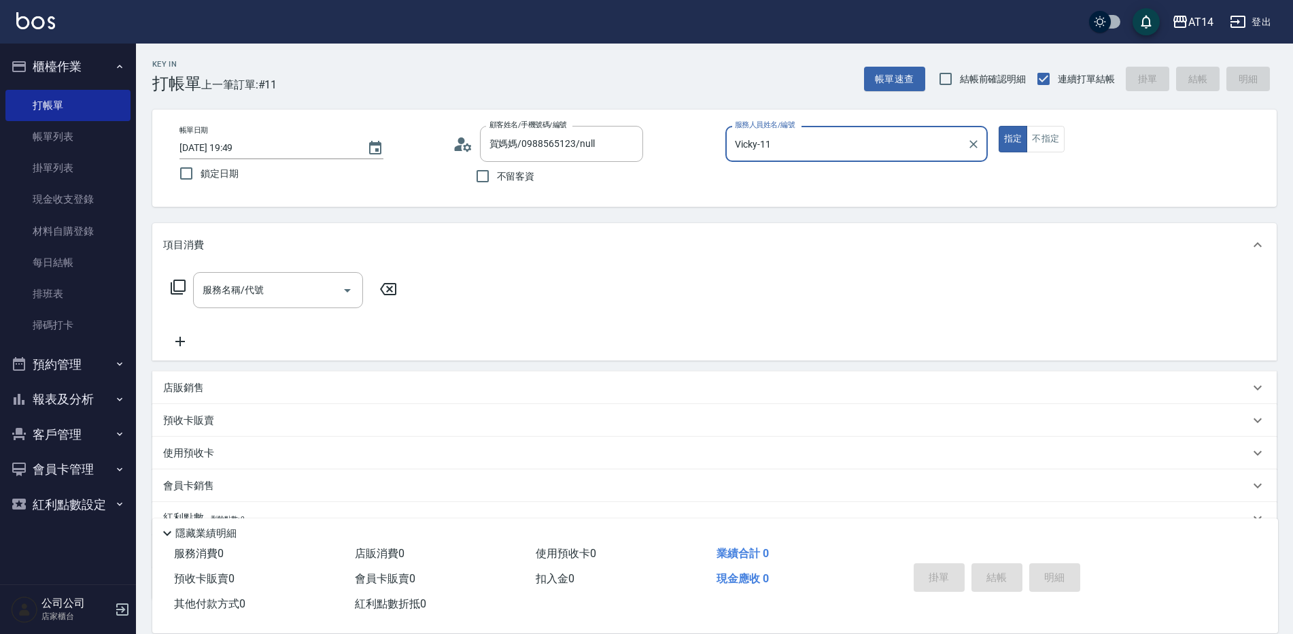
type input "Vicky-11"
click at [208, 445] on p "使用預收卡" at bounding box center [188, 455] width 51 height 20
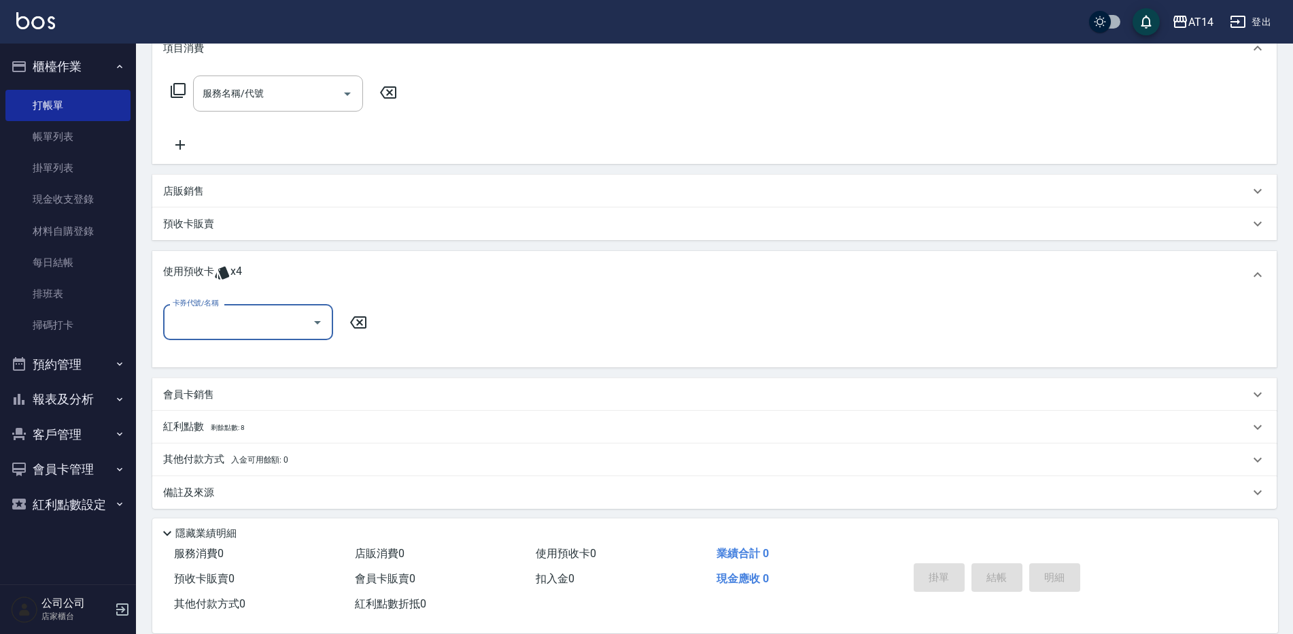
scroll to position [202, 0]
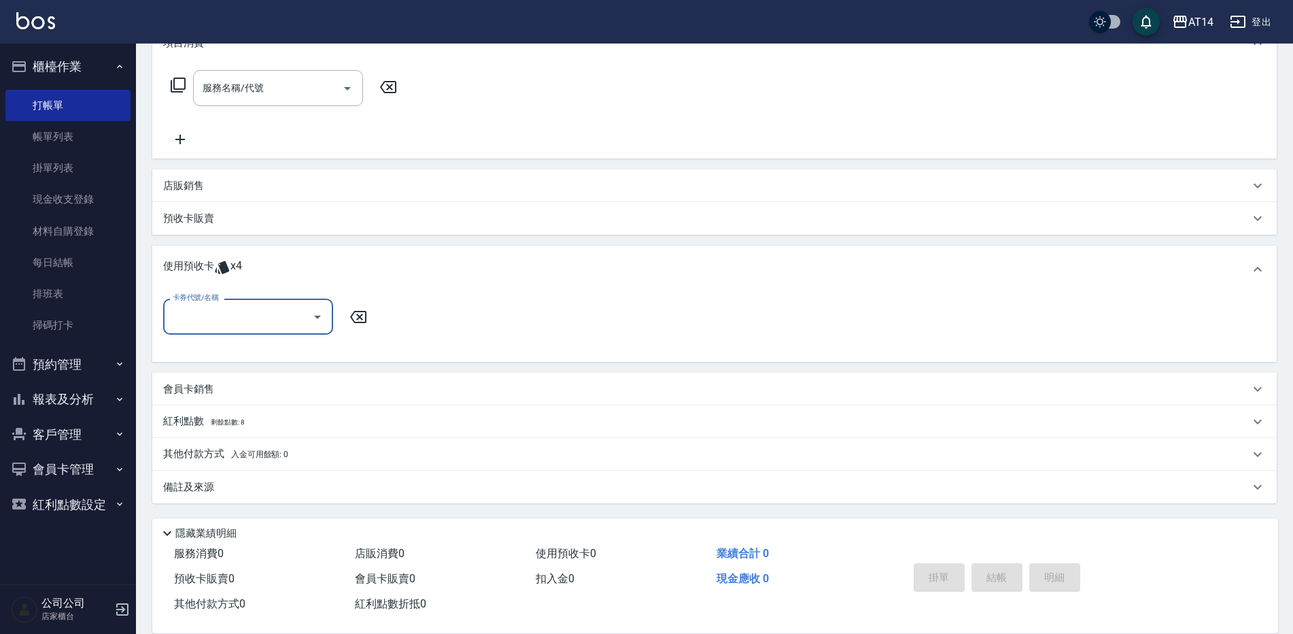
click at [270, 326] on input "卡券代號/名稱" at bounding box center [237, 317] width 137 height 24
click at [266, 344] on div "洗髮卡 剩餘3張" at bounding box center [248, 351] width 170 height 22
type input "洗髮卡"
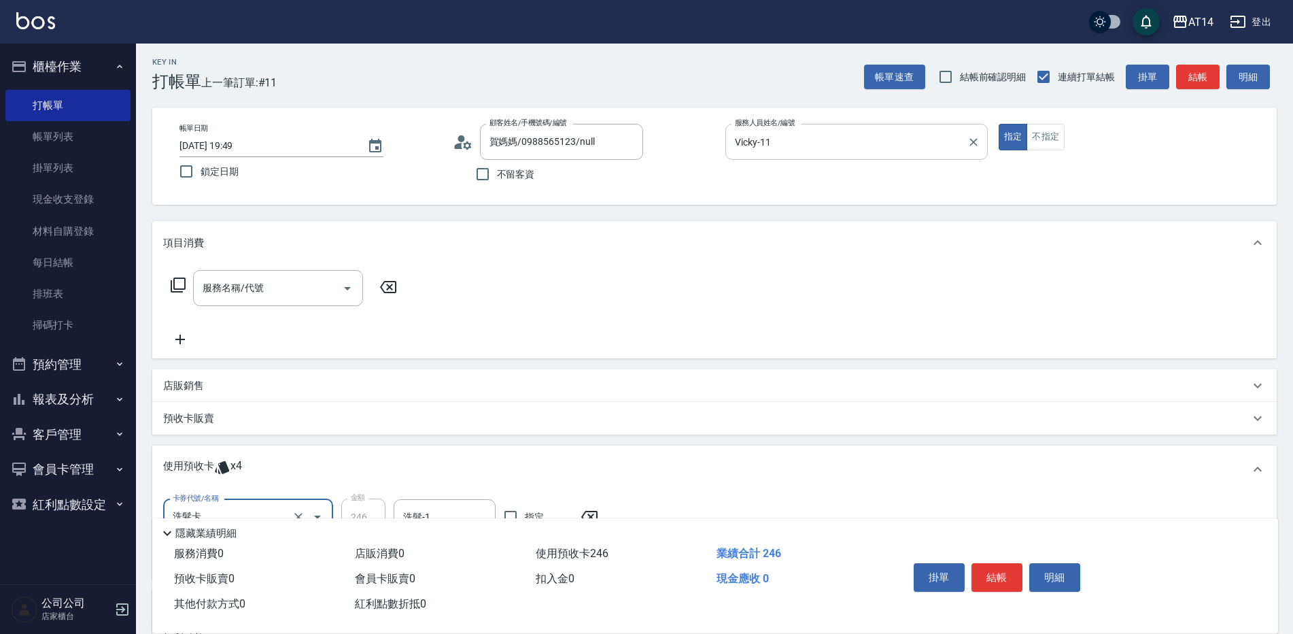
scroll to position [0, 0]
click at [817, 141] on input "Vicky-11" at bounding box center [846, 144] width 230 height 24
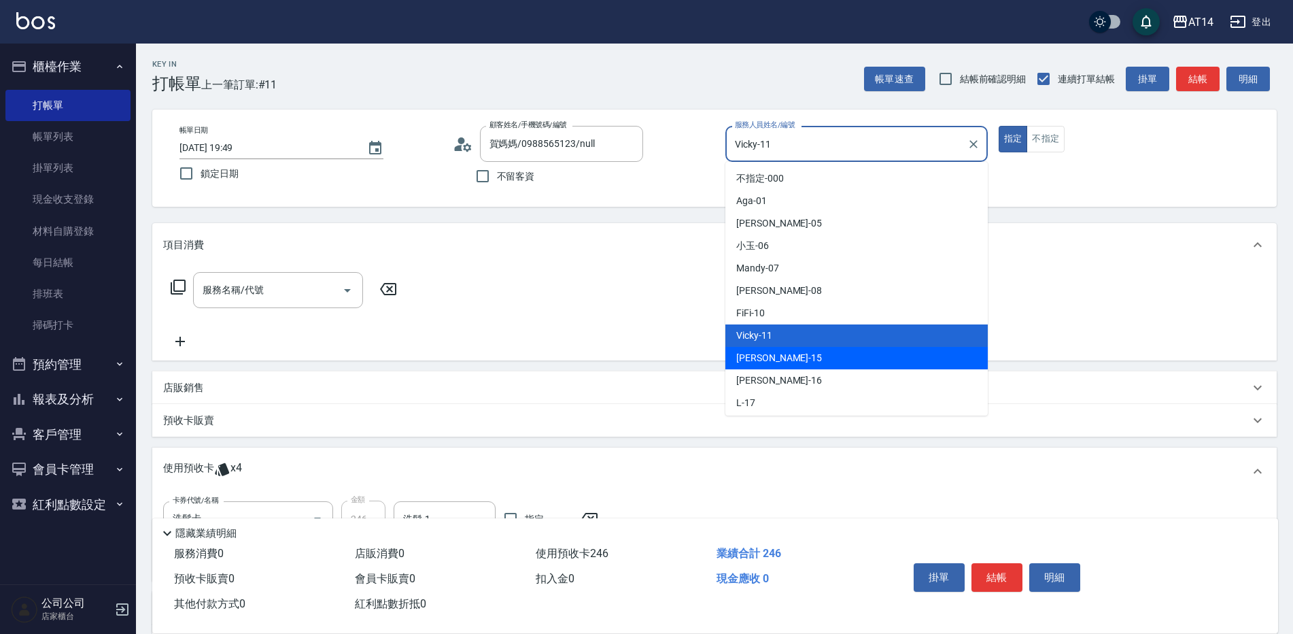
click at [791, 349] on div "Dora -15" at bounding box center [856, 358] width 262 height 22
type input "Dora-15"
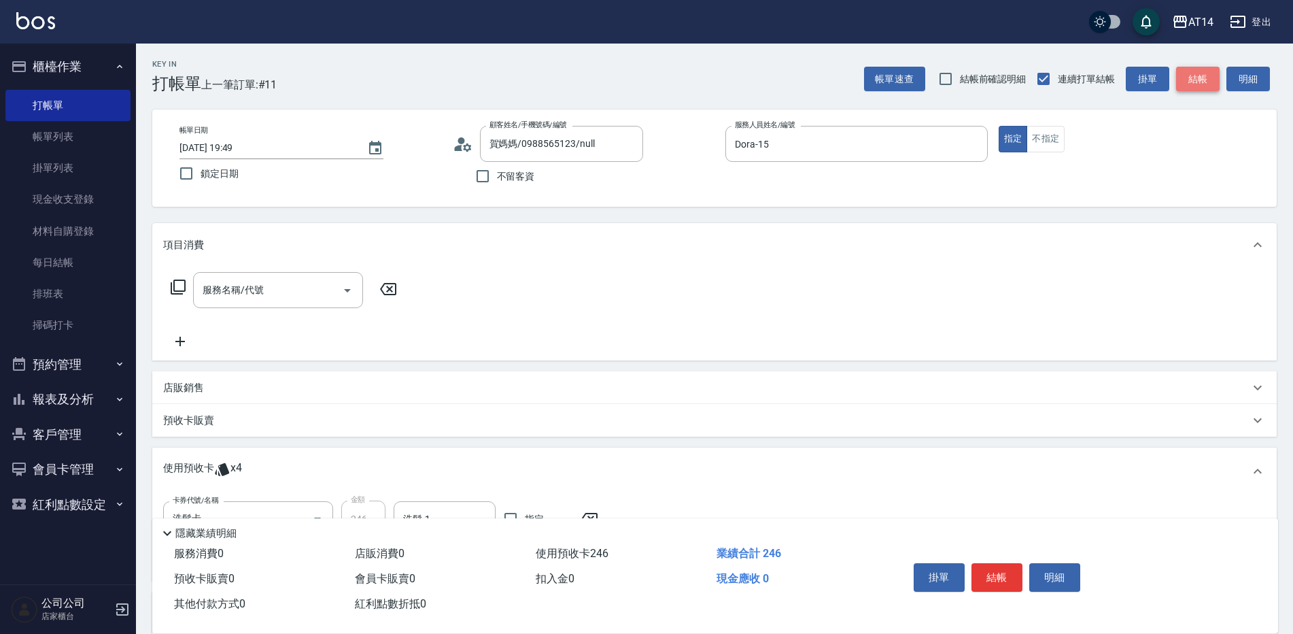
click at [1196, 78] on button "結帳" at bounding box center [1198, 79] width 44 height 25
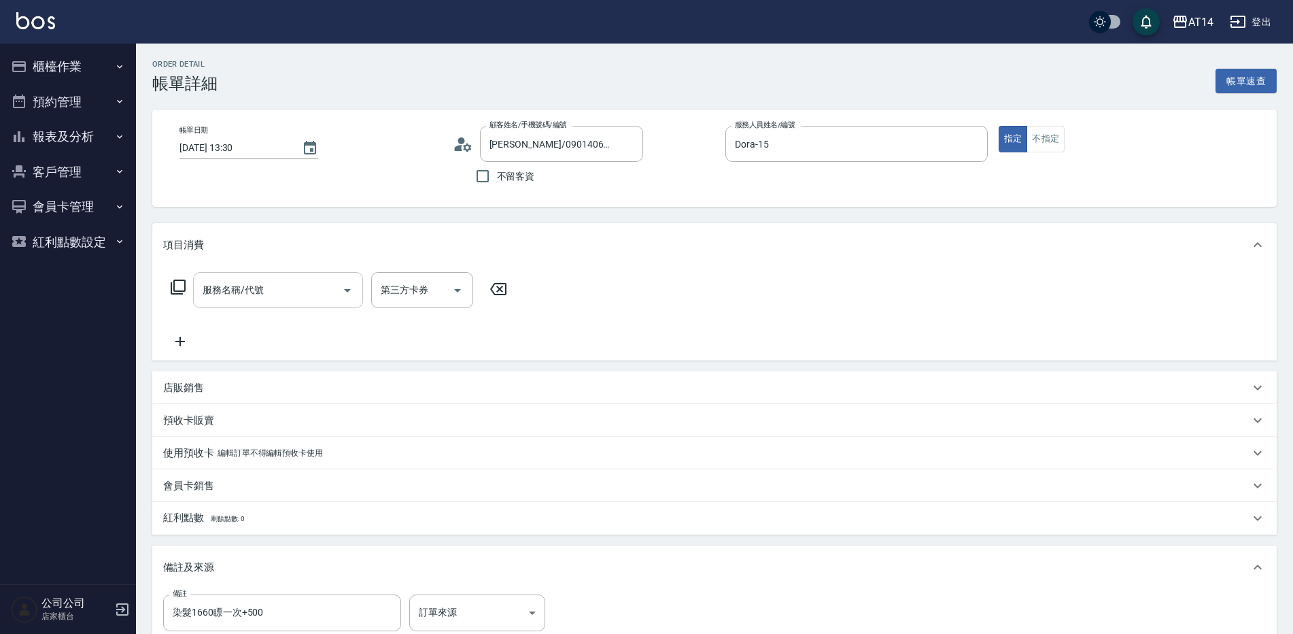
click at [281, 289] on input "服務名稱/代號" at bounding box center [267, 290] width 137 height 24
type input "染髮1660瞟一次+500"
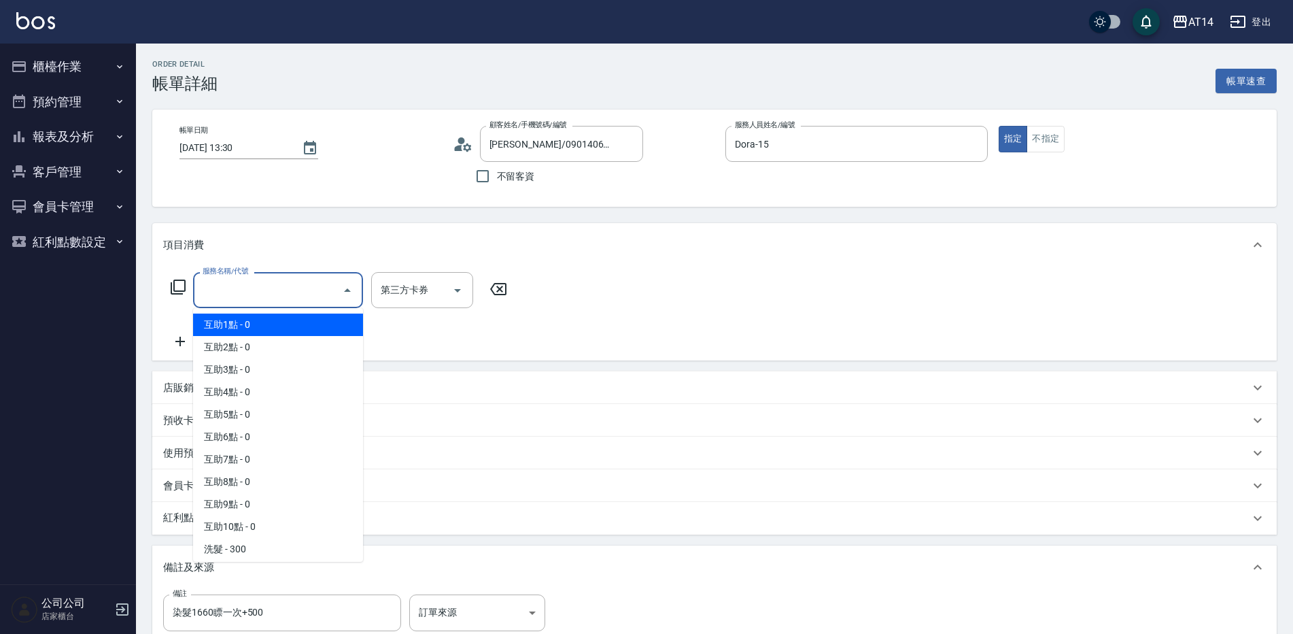
type input "0"
type input "染髮1660瞟一次+500"
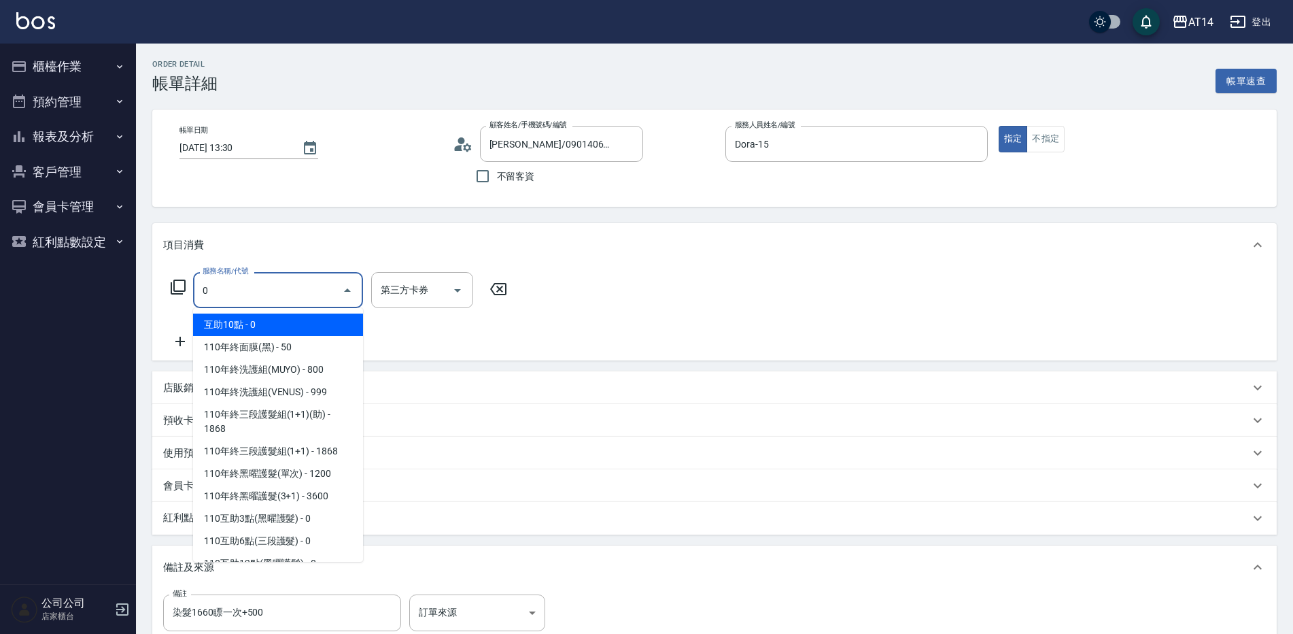
type input "03"
type input "染髮1660瞟一次+500"
type input "031"
type input "染髮1660瞟一次+500"
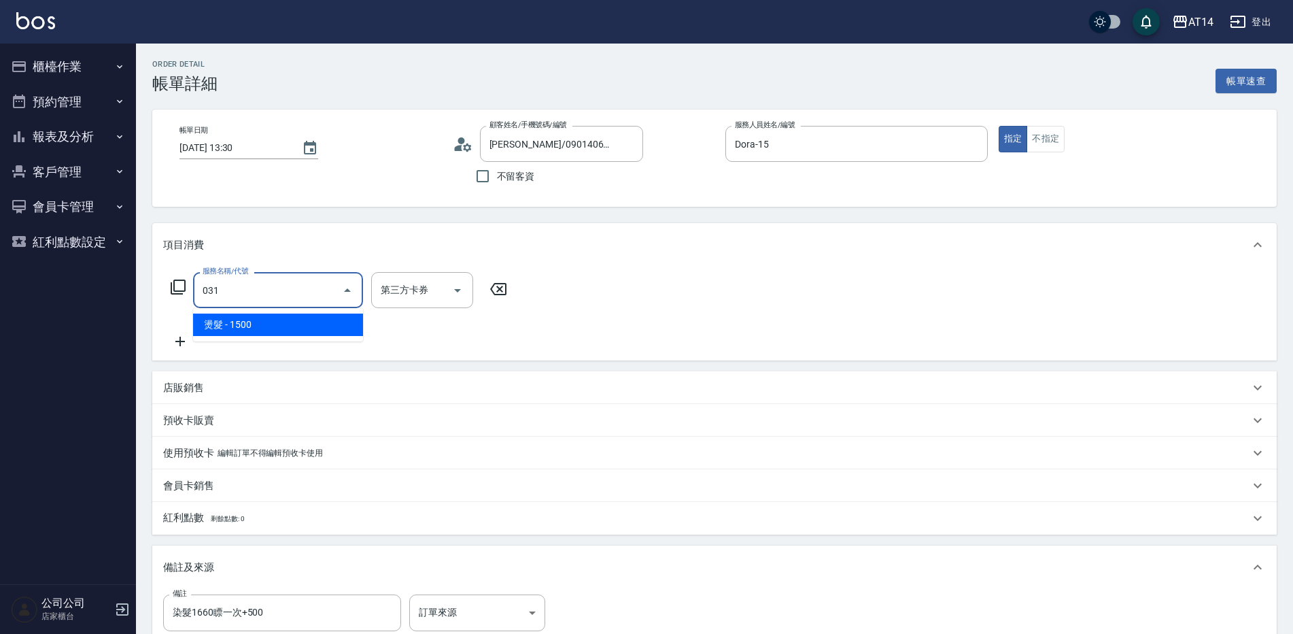
type input "03"
type input "染髮1660瞟一次+500"
type input "0"
type input "染髮1660瞟一次+500"
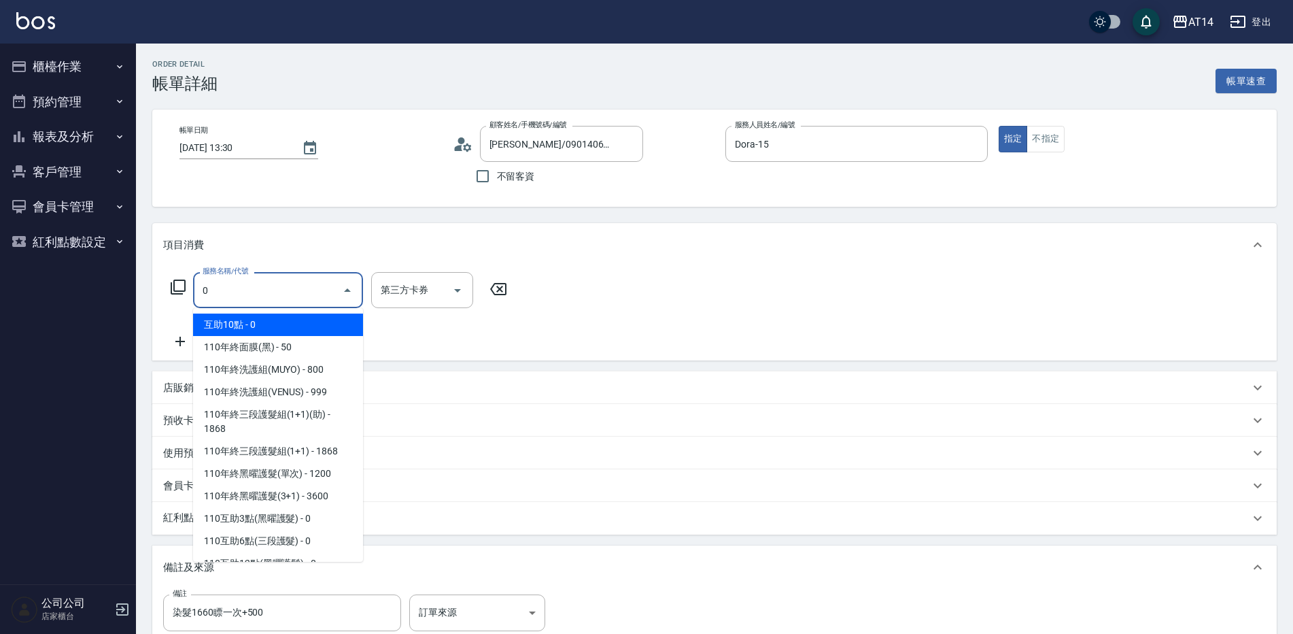
type input "04"
type input "染髮1660瞟一次+500"
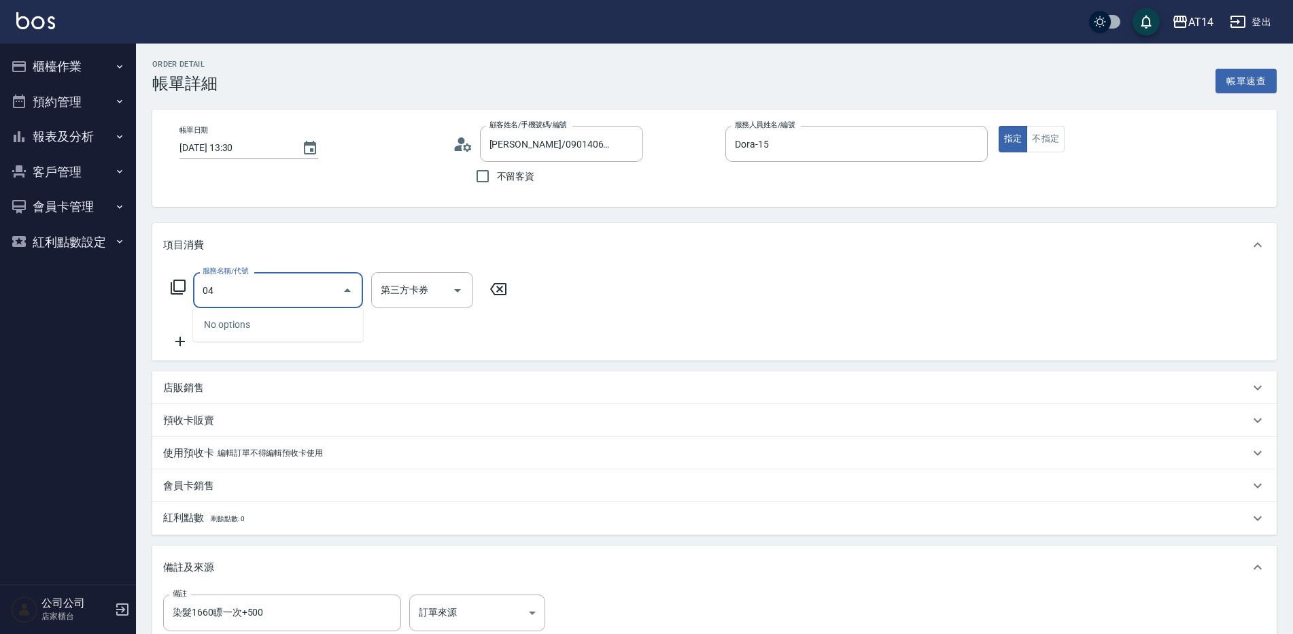
type input "041"
type input "染髮1660瞟一次+500"
type input "3"
type input "染髮1660瞟一次+500"
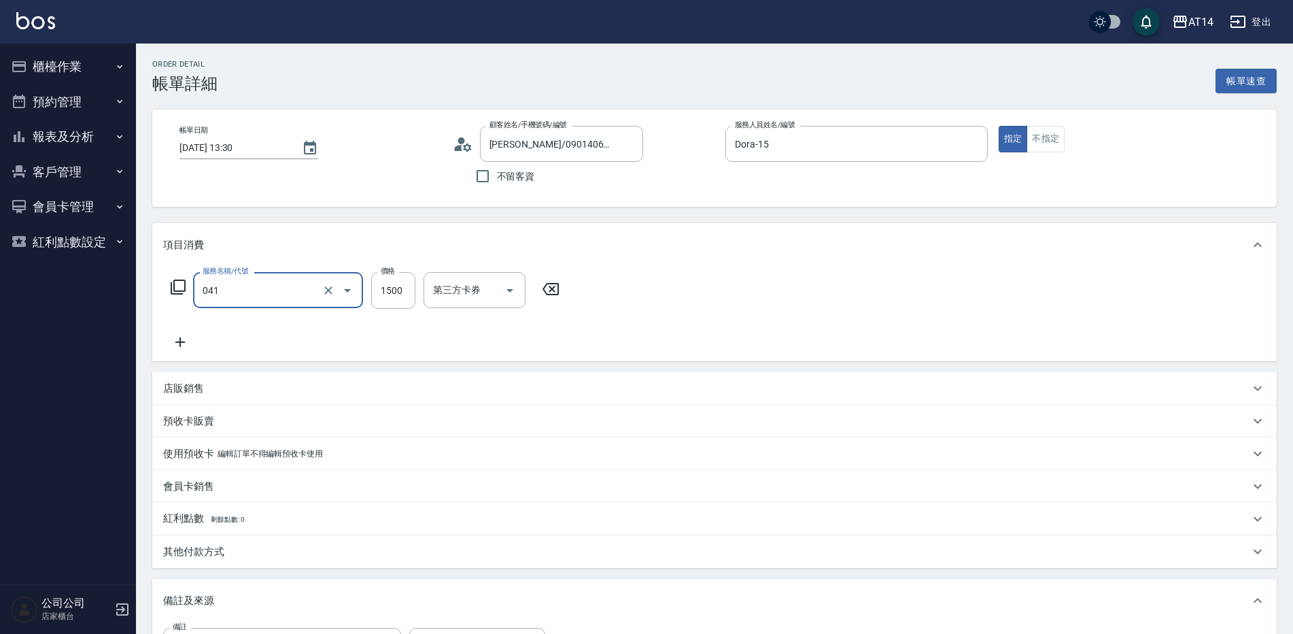
type input "染髮(041)"
type input "染髮1660瞟一次+500"
type input "3"
type input "0"
type input "染髮1660瞟一次+500"
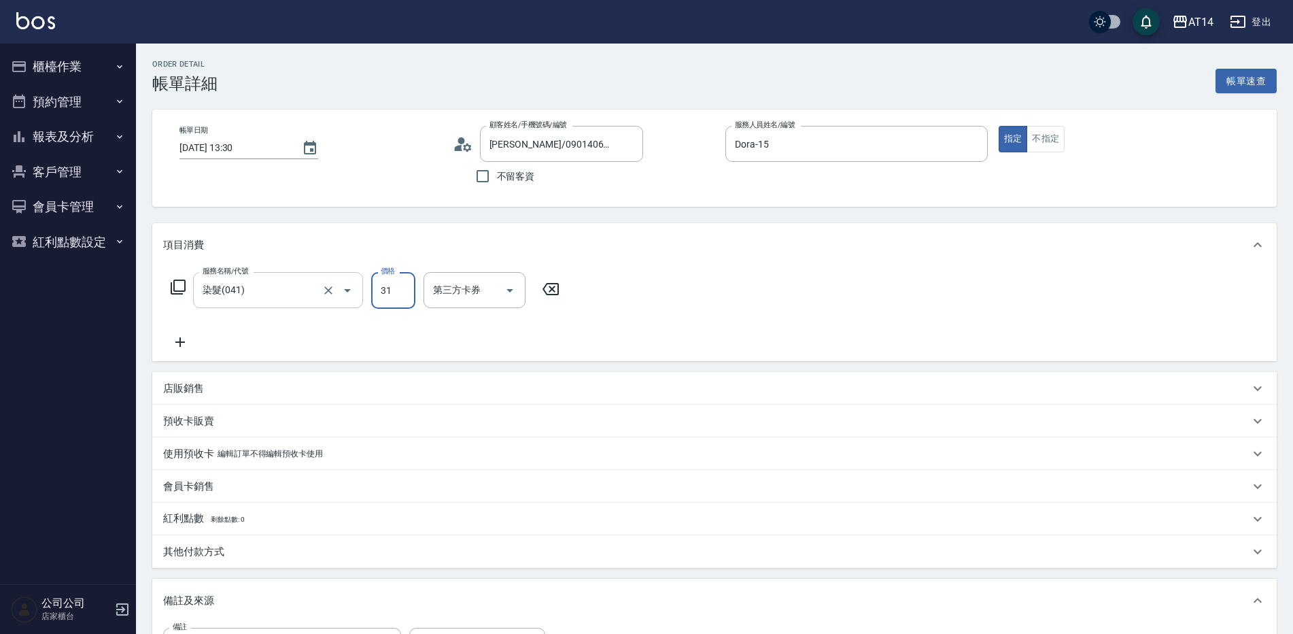
type input "316"
type input "1"
type input "染髮1660瞟一次+500"
type input "3160"
type input "6"
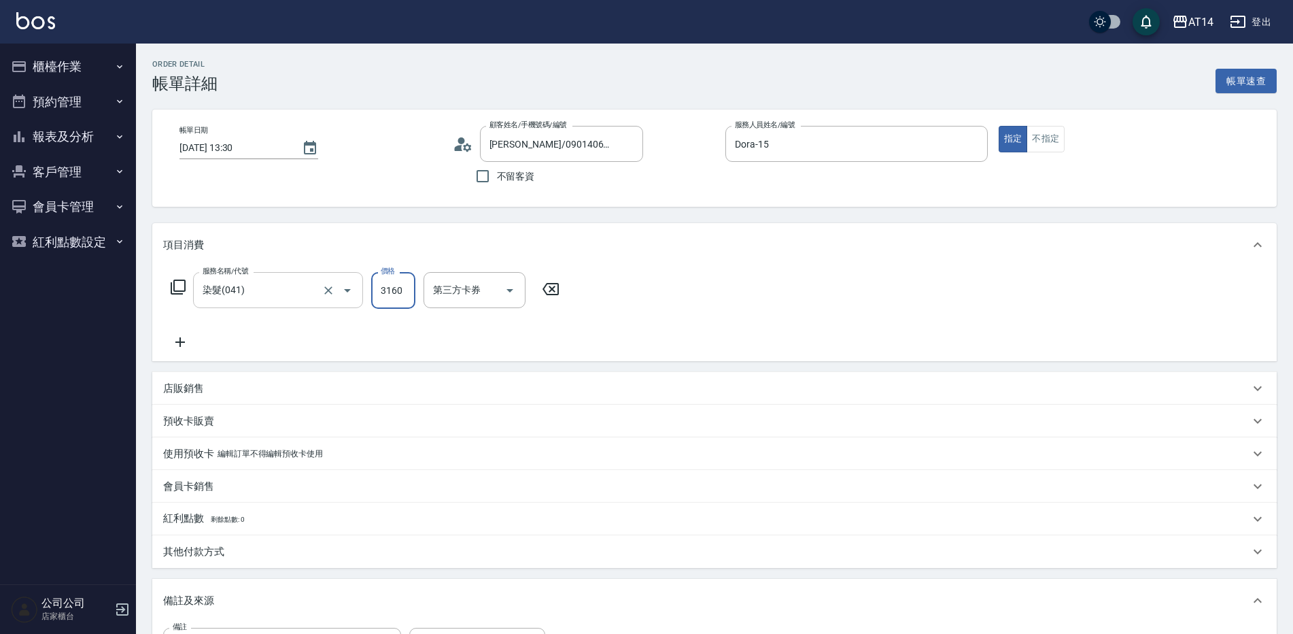
type input "染髮1660瞟一次+500"
type input "3160"
click at [190, 344] on icon at bounding box center [180, 342] width 34 height 16
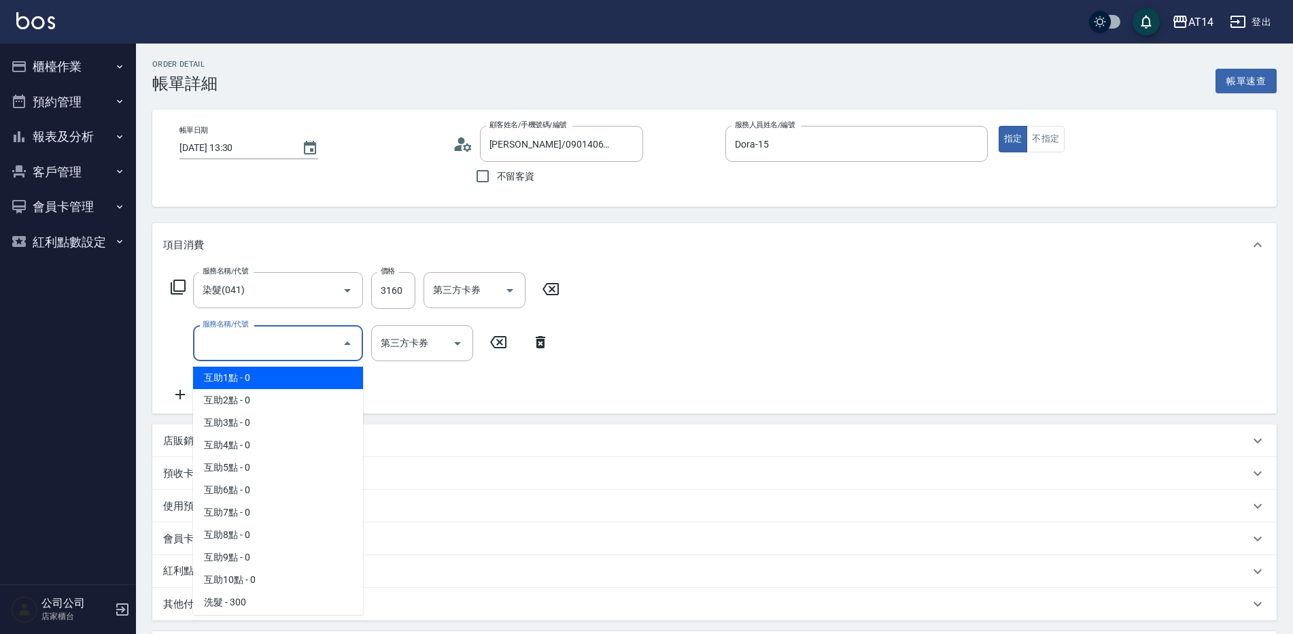
click at [243, 345] on input "服務名稱/代號" at bounding box center [267, 343] width 137 height 24
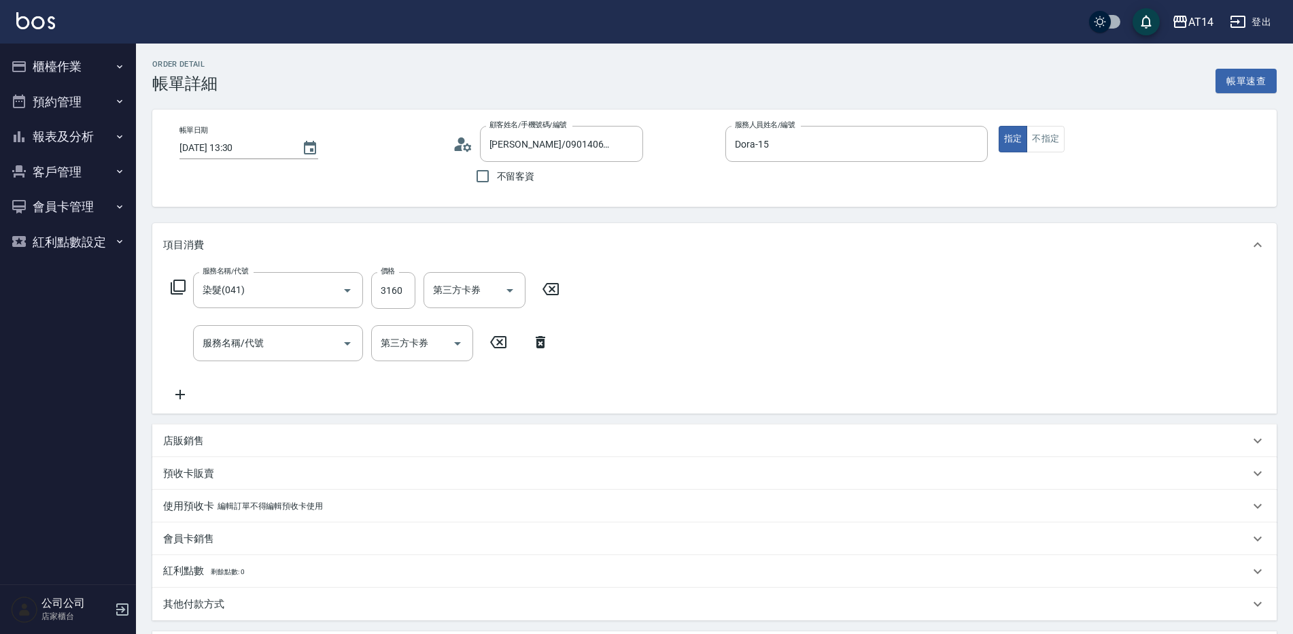
click at [549, 381] on div "服務名稱/代號 染髮(041) 服務名稱/代號 價格 3160 價格 第三方卡券 第三方卡券 服務名稱/代號 服務名稱/代號 第三方卡券 第三方卡券" at bounding box center [365, 337] width 404 height 131
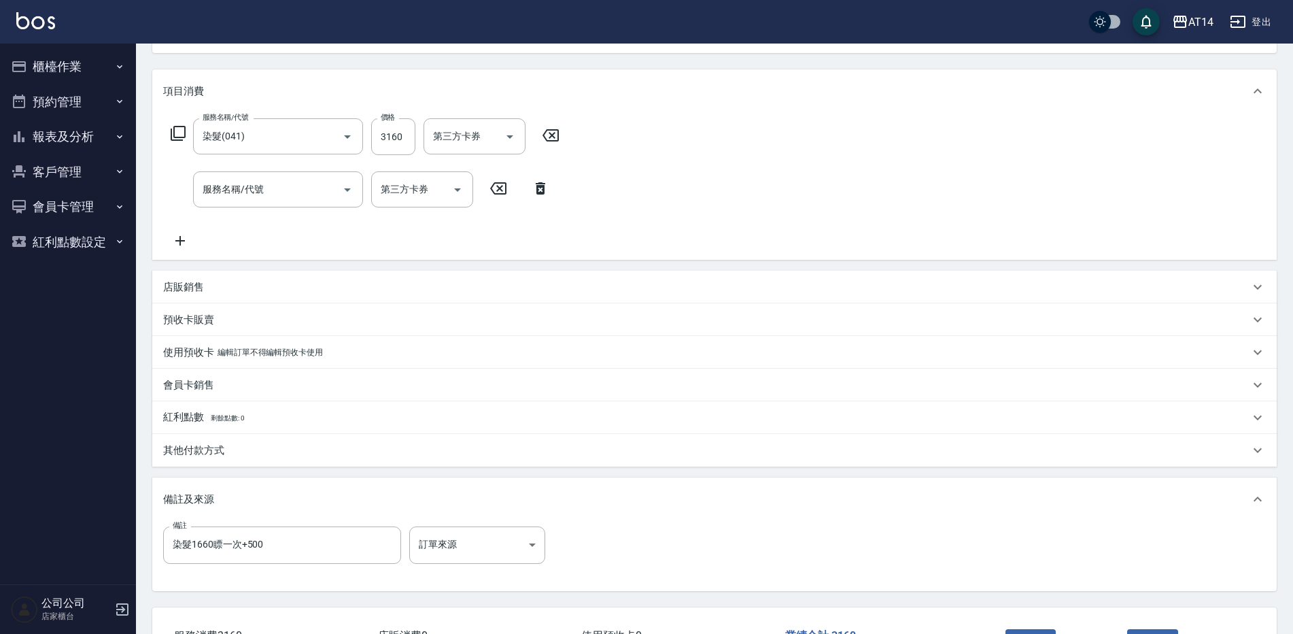
scroll to position [258, 0]
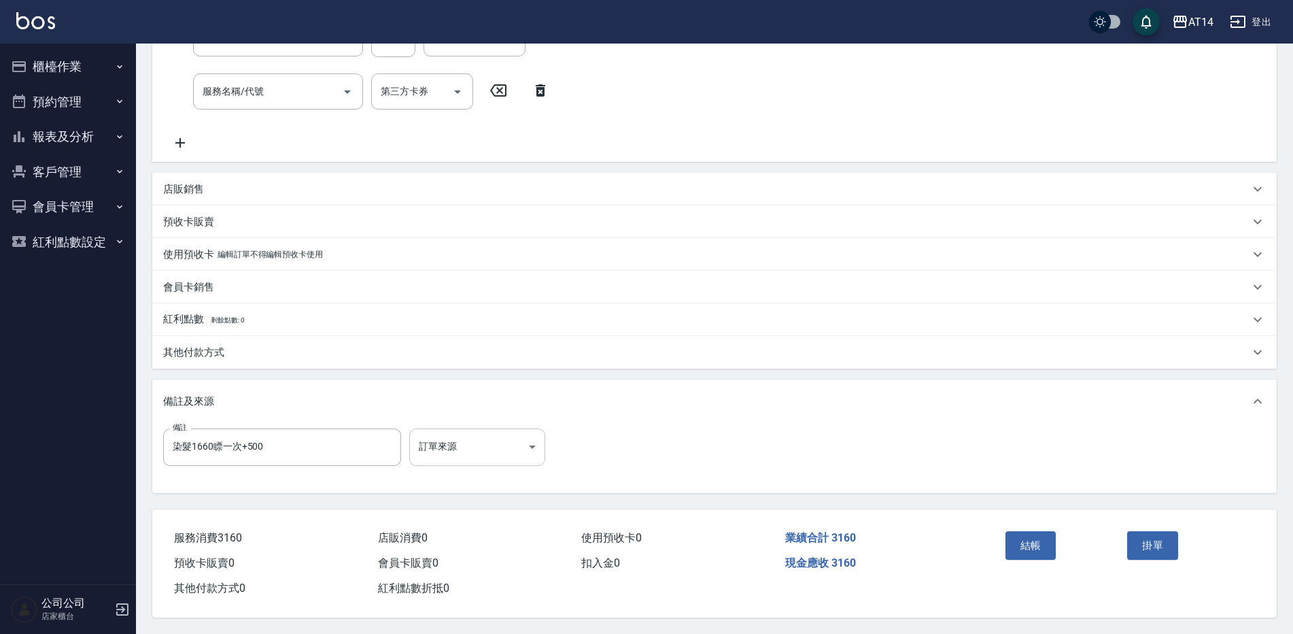
click at [477, 442] on body "AT14 登出 櫃檯作業 打帳單 帳單列表 掛單列表 現金收支登錄 材料自購登錄 每日結帳 排班表 掃碼打卡 預約管理 預約管理 單日預約紀錄 單週預約紀錄 …" at bounding box center [646, 190] width 1293 height 885
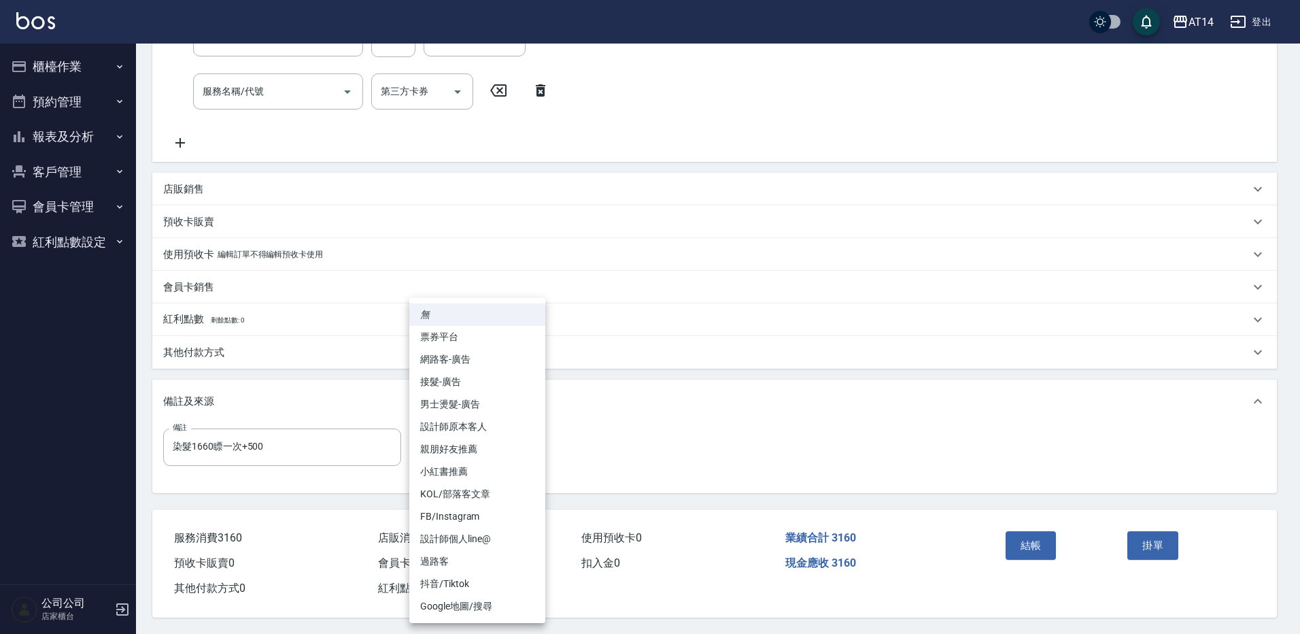
click at [492, 406] on li "男士燙髮-廣告" at bounding box center [477, 404] width 136 height 22
type input "染髮1660瞟一次+500"
type input "男士燙髮-廣告"
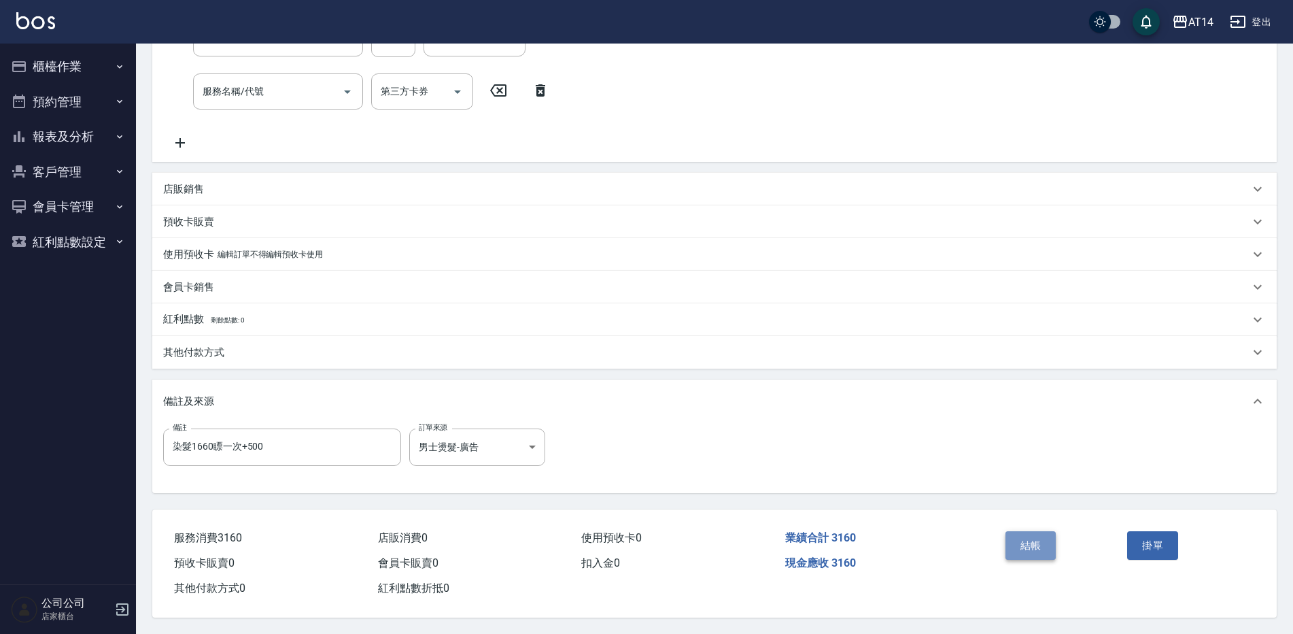
click at [1020, 532] on button "結帳" at bounding box center [1030, 545] width 51 height 29
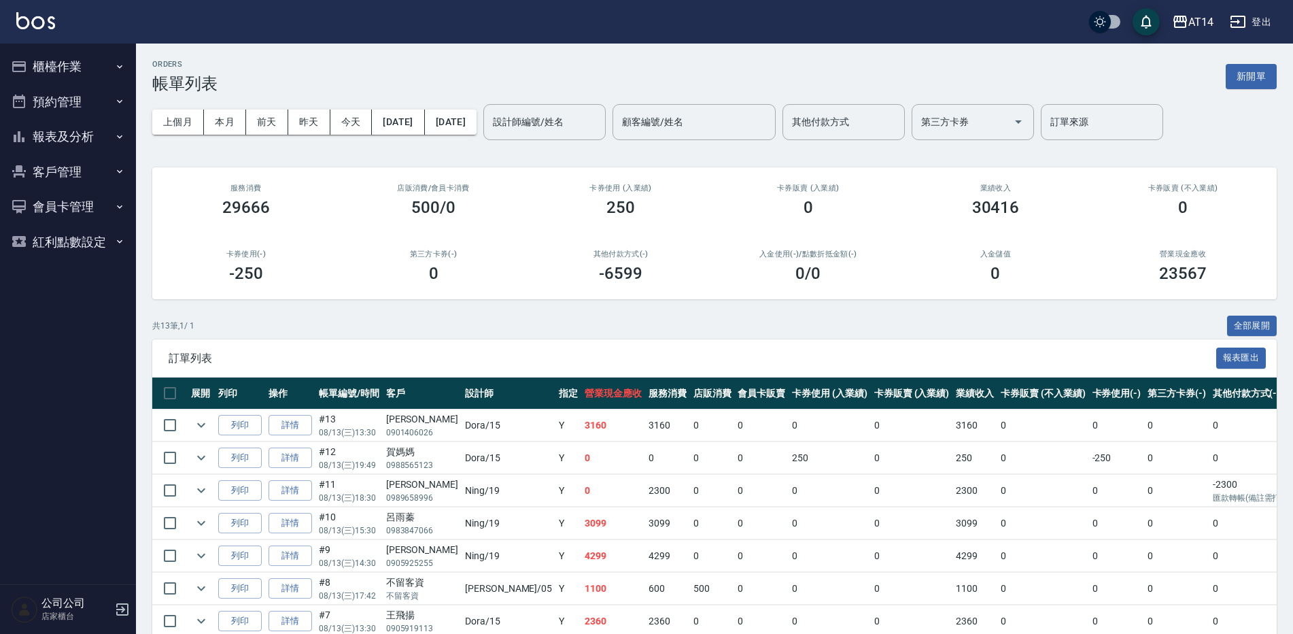
click at [91, 145] on button "報表及分析" at bounding box center [67, 136] width 125 height 35
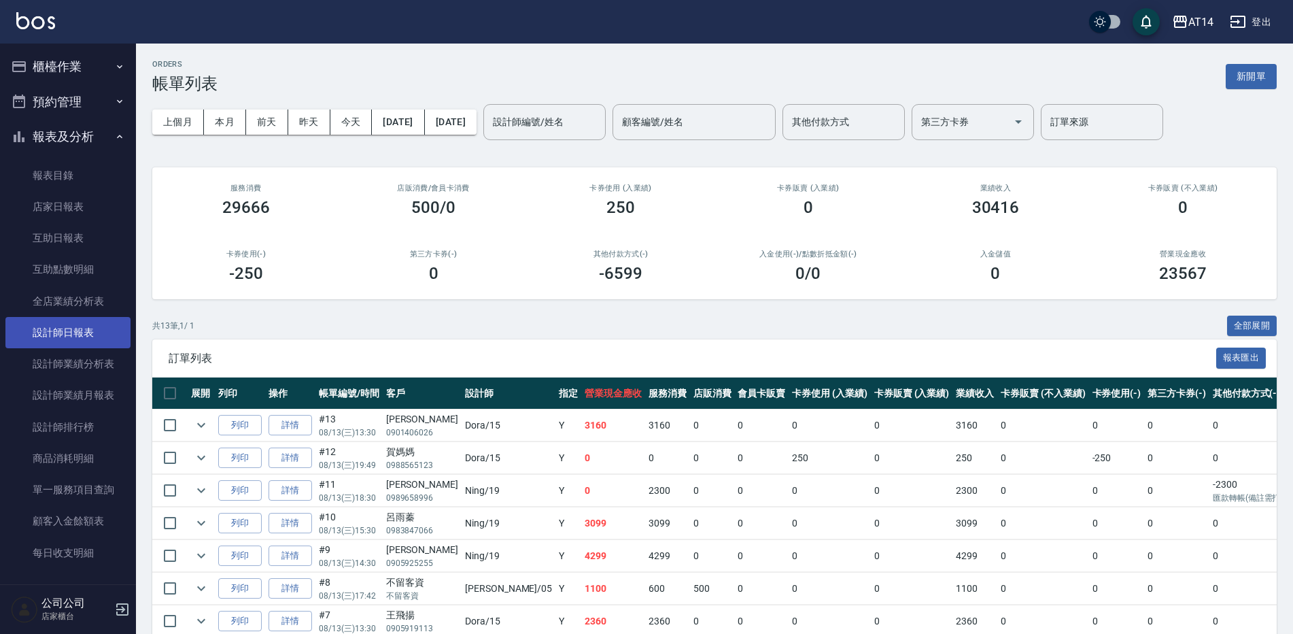
click at [90, 334] on link "設計師日報表" at bounding box center [67, 332] width 125 height 31
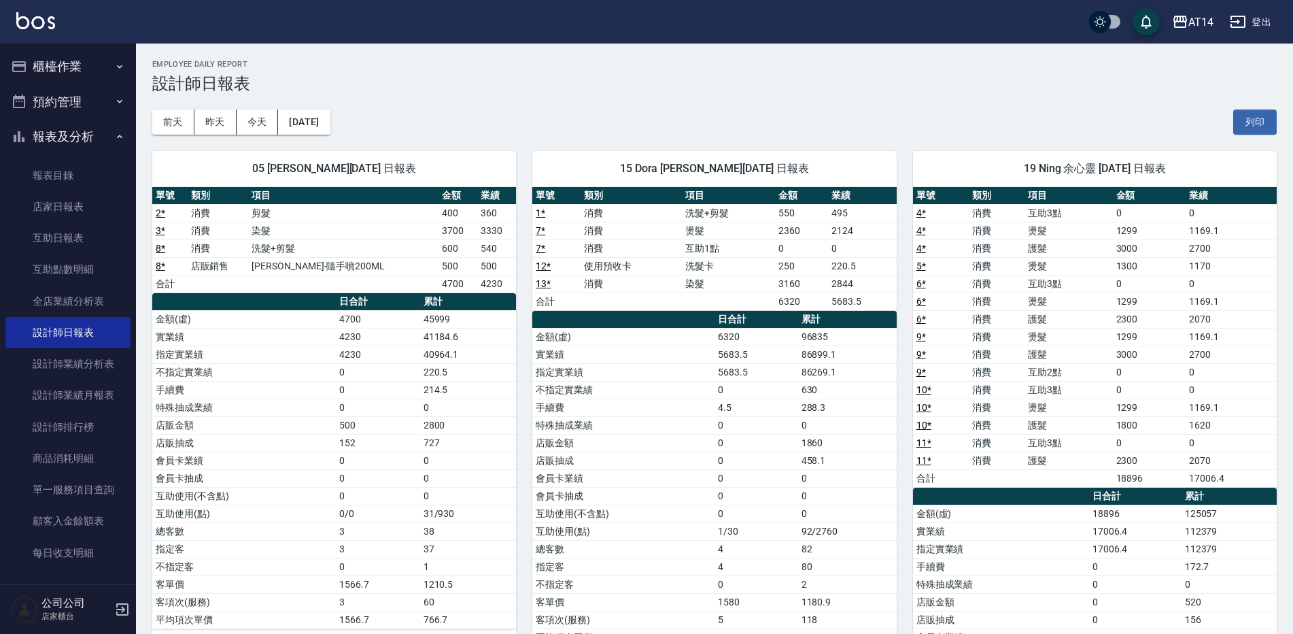
click at [106, 58] on button "櫃檯作業" at bounding box center [67, 66] width 125 height 35
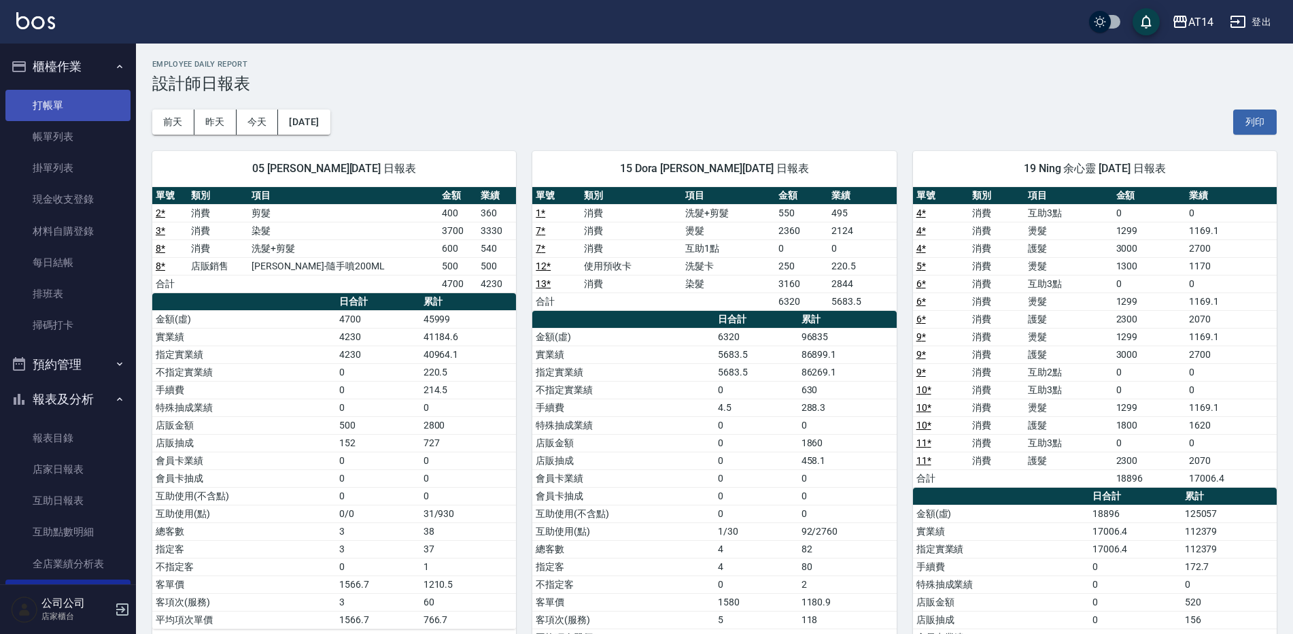
click at [82, 105] on link "打帳單" at bounding box center [67, 105] width 125 height 31
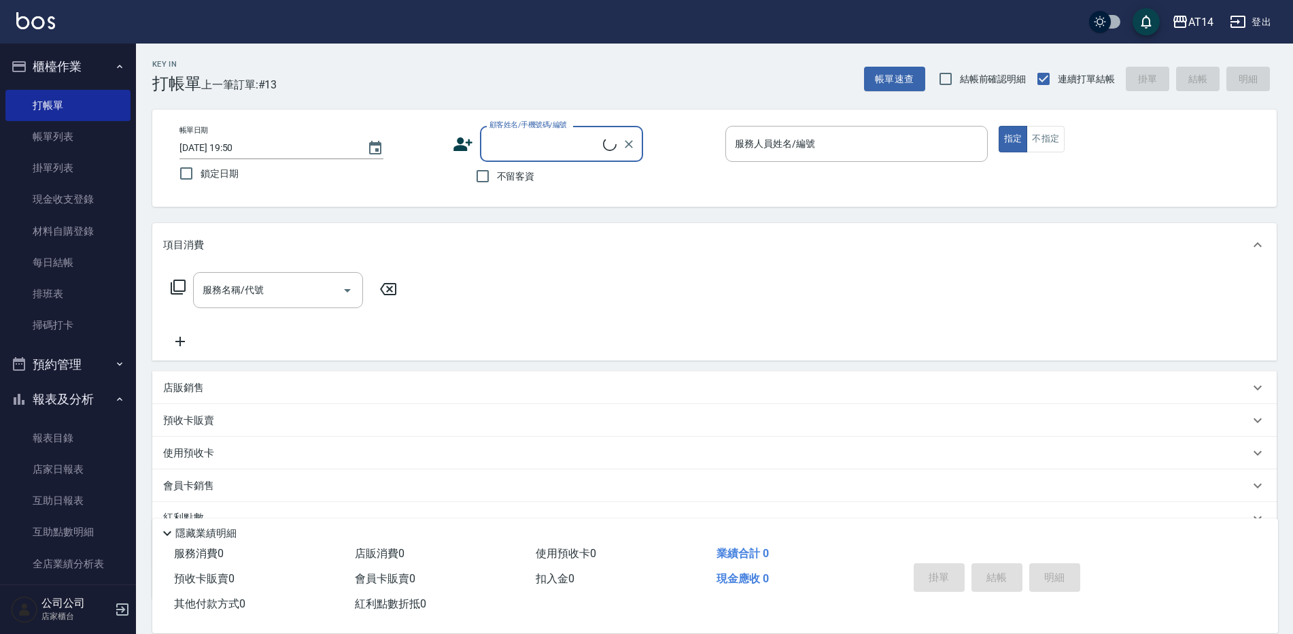
click at [530, 148] on input "顧客姓名/手機號碼/編號" at bounding box center [544, 144] width 117 height 24
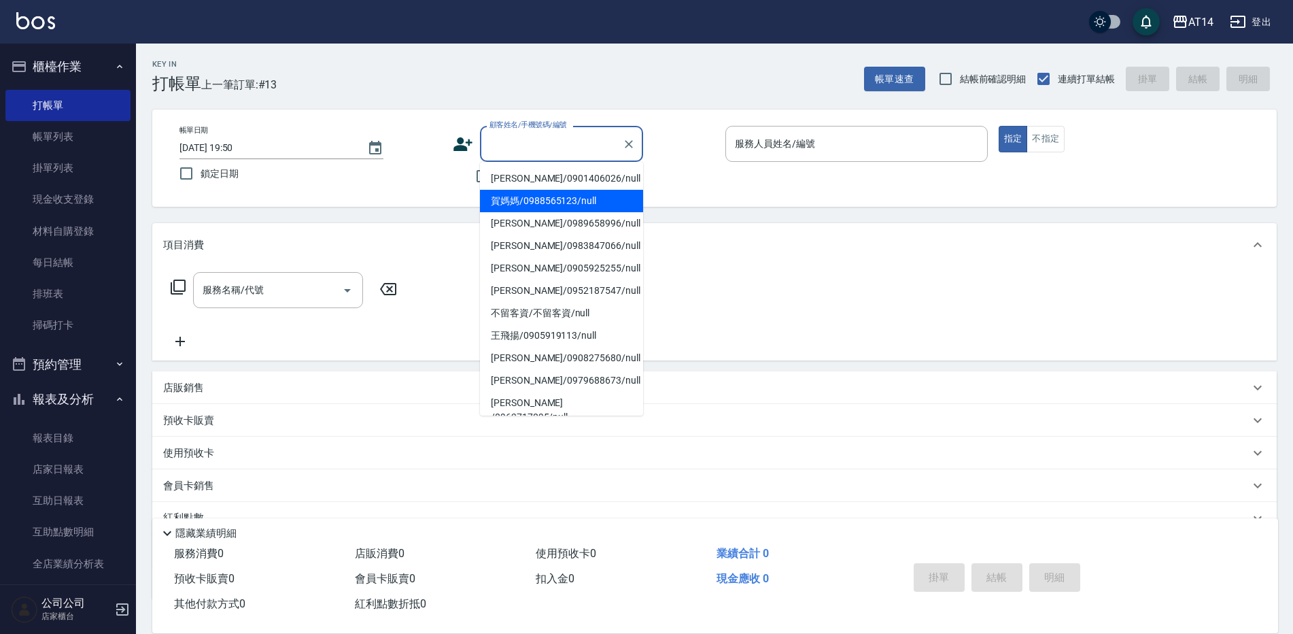
click at [741, 199] on div "帳單日期 2025/08/13 19:50 鎖定日期 顧客姓名/手機號碼/編號 顧客姓名/手機號碼/編號 不留客資 服務人員姓名/編號 服務人員姓名/編號 指…" at bounding box center [714, 157] width 1124 height 97
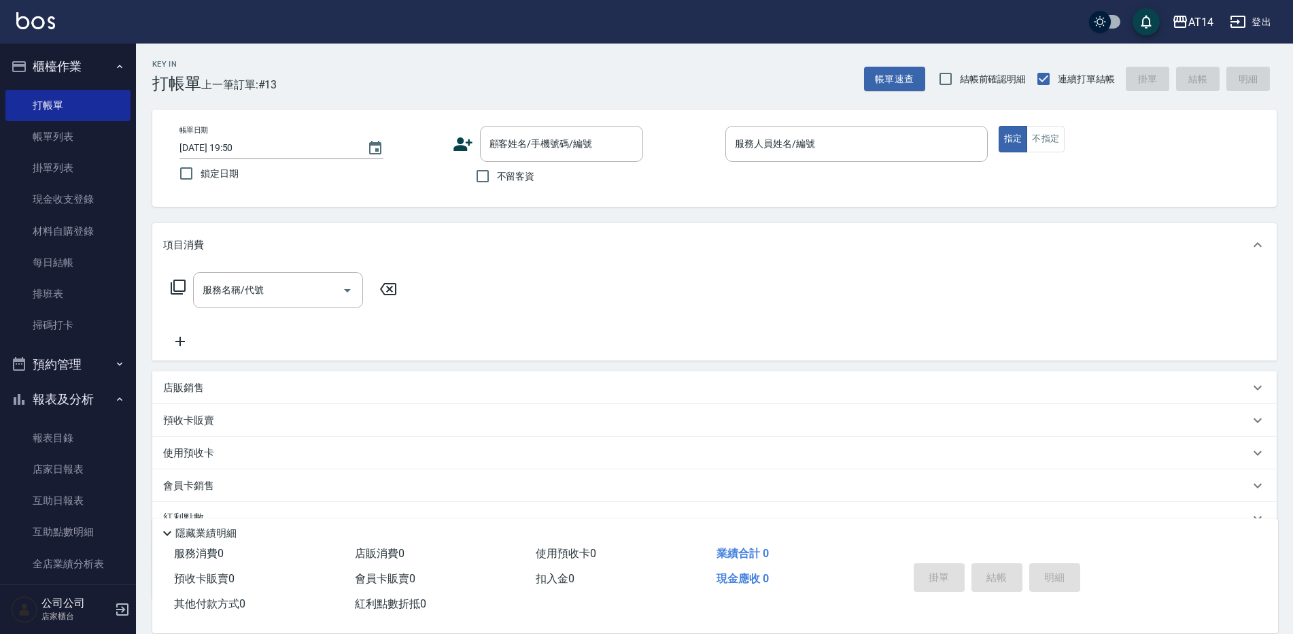
click at [530, 173] on span "不留客資" at bounding box center [516, 176] width 38 height 14
click at [497, 173] on input "不留客資" at bounding box center [482, 176] width 29 height 29
checkbox input "true"
click at [866, 150] on input "服務人員姓名/編號" at bounding box center [856, 144] width 250 height 24
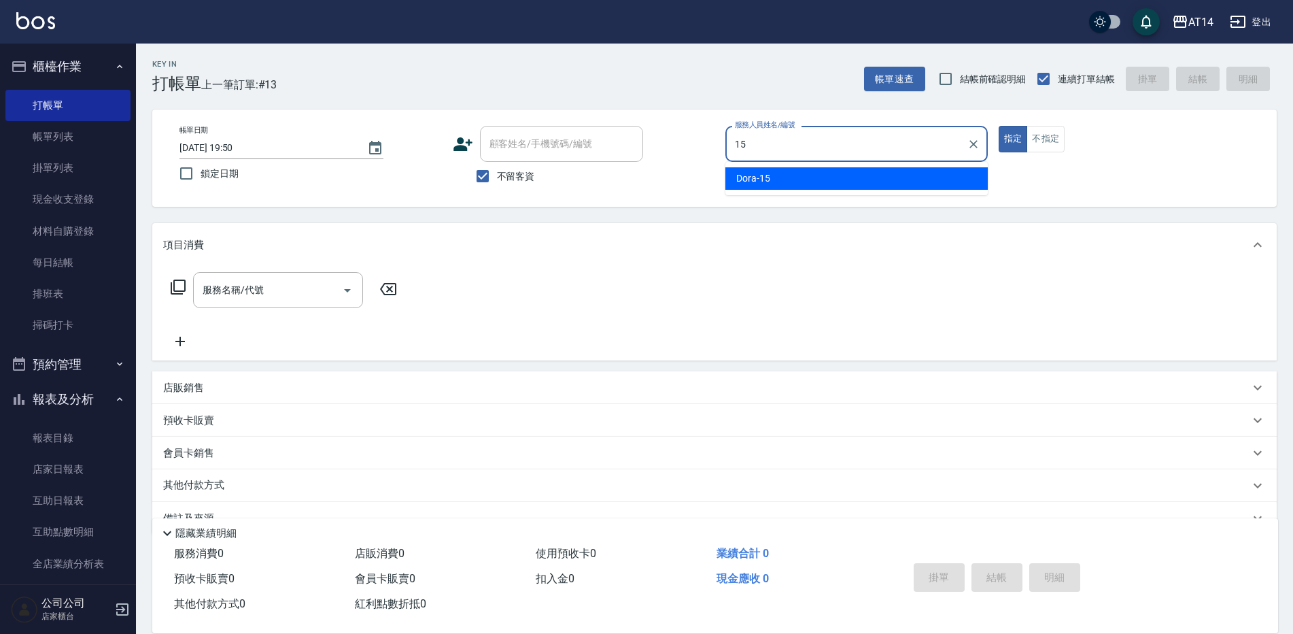
type input "Dora-15"
type button "true"
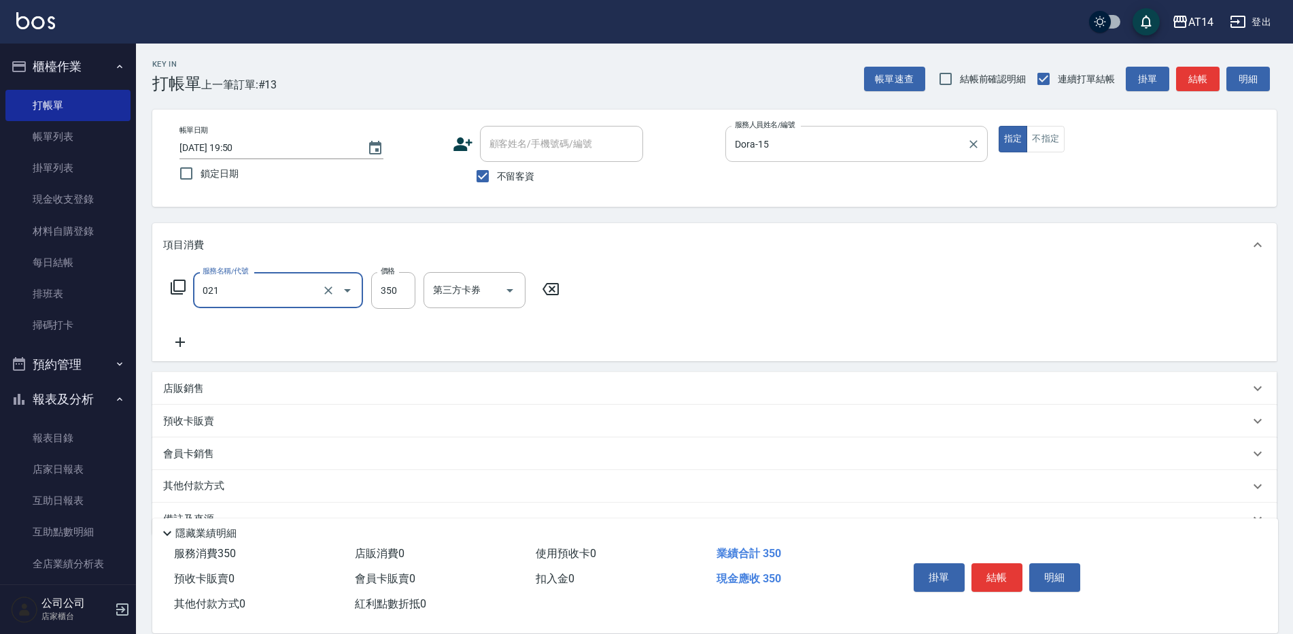
type input "剪髮(021)"
type input "300"
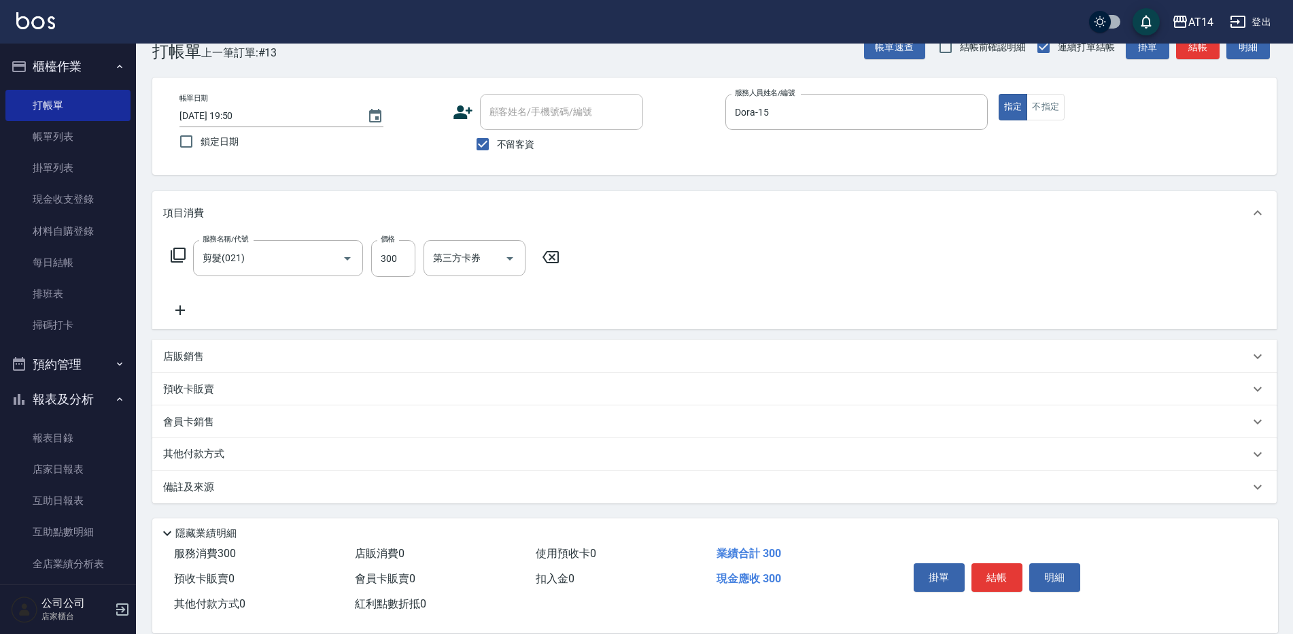
click at [438, 481] on div "備註及來源" at bounding box center [706, 487] width 1086 height 14
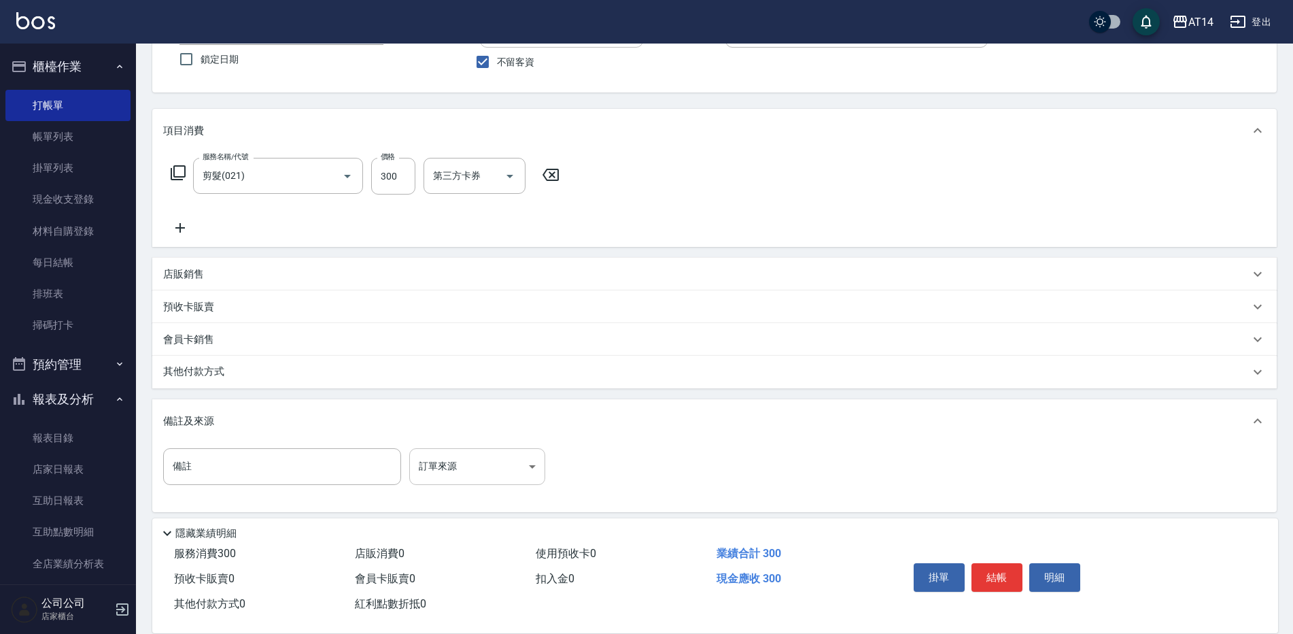
scroll to position [116, 0]
click at [452, 464] on body "AT14 登出 櫃檯作業 打帳單 帳單列表 掛單列表 現金收支登錄 材料自購登錄 每日結帳 排班表 掃碼打卡 預約管理 預約管理 單日預約紀錄 單週預約紀錄 …" at bounding box center [646, 262] width 1293 height 757
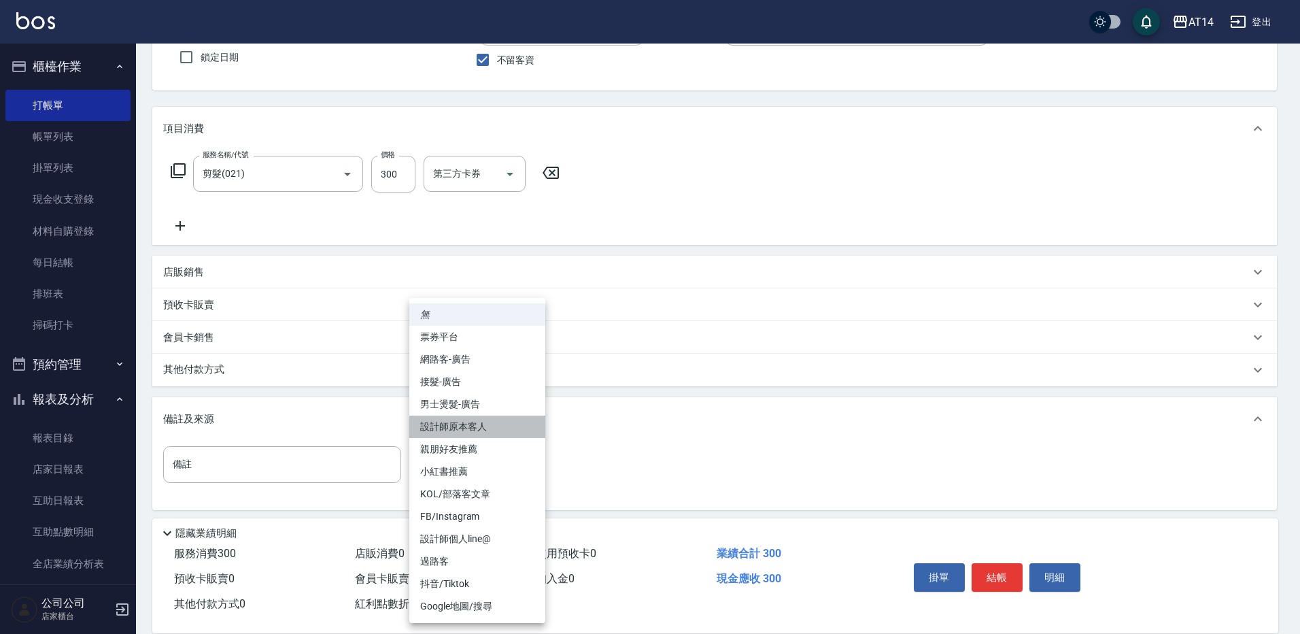
click at [474, 426] on li "設計師原本客人" at bounding box center [477, 426] width 136 height 22
type input "設計師原本客人"
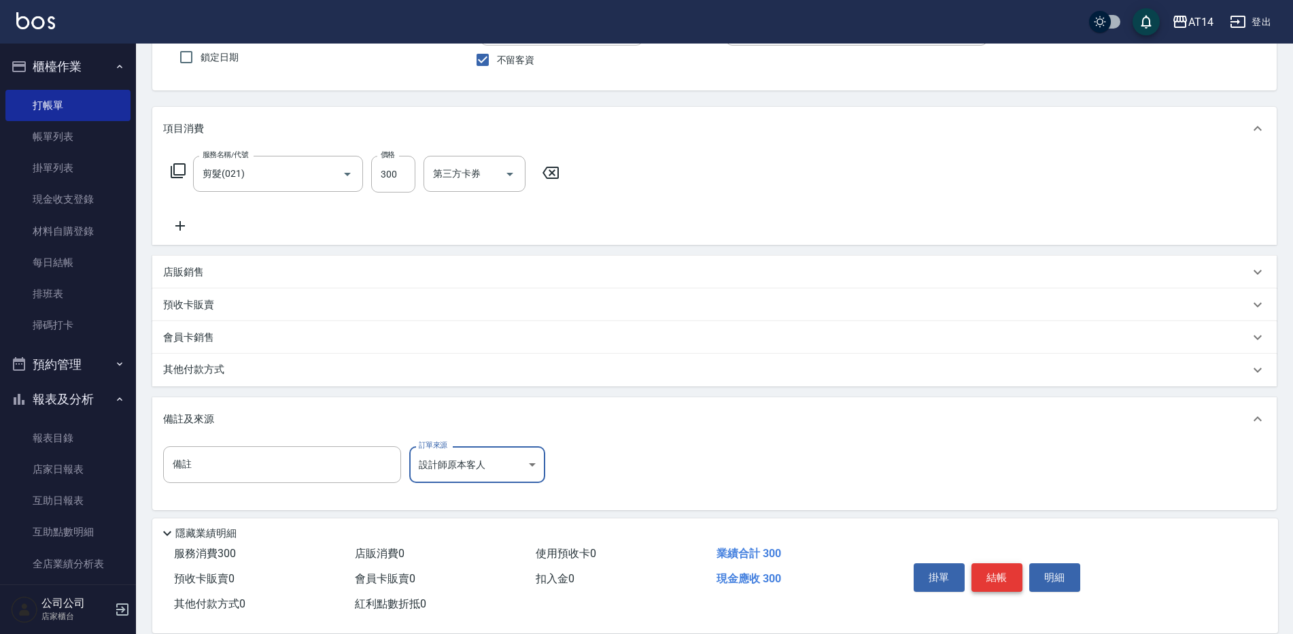
click at [1016, 565] on button "結帳" at bounding box center [996, 577] width 51 height 29
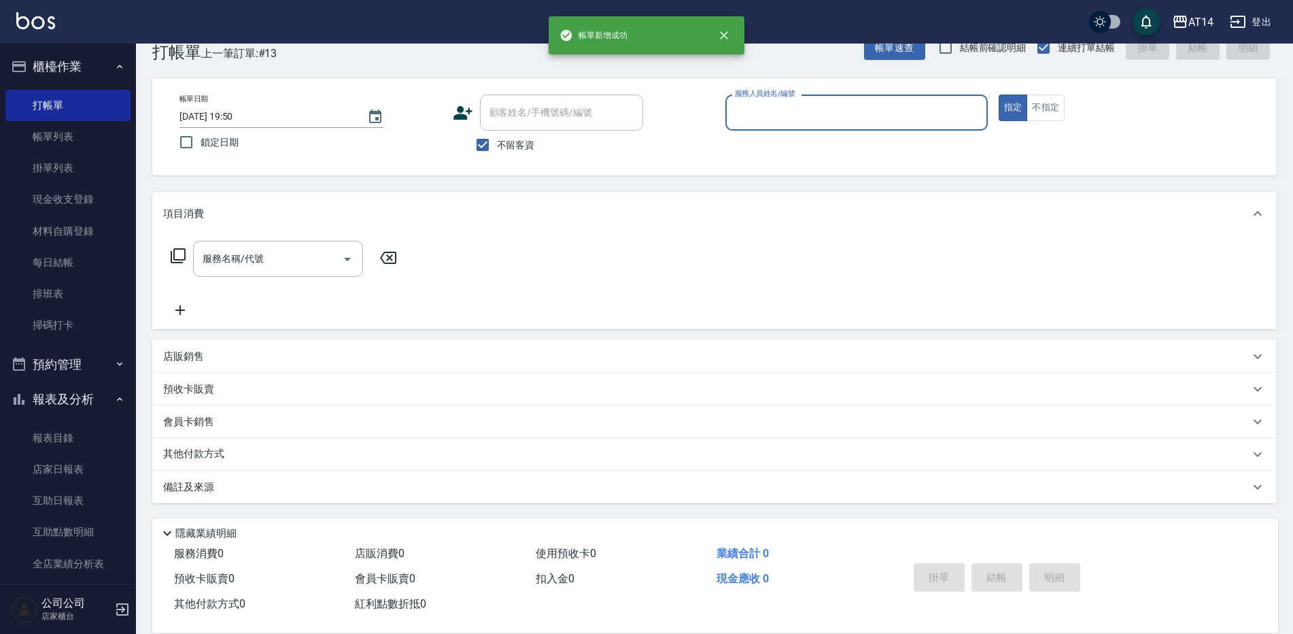
scroll to position [31, 0]
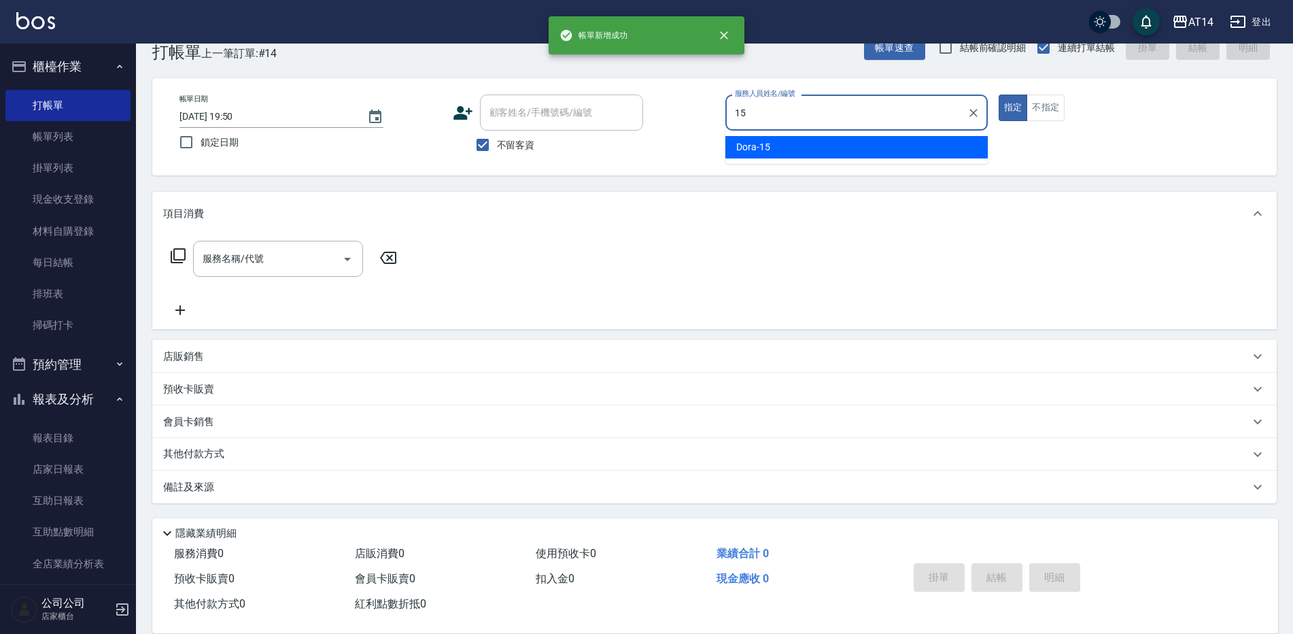
type input "Dora-15"
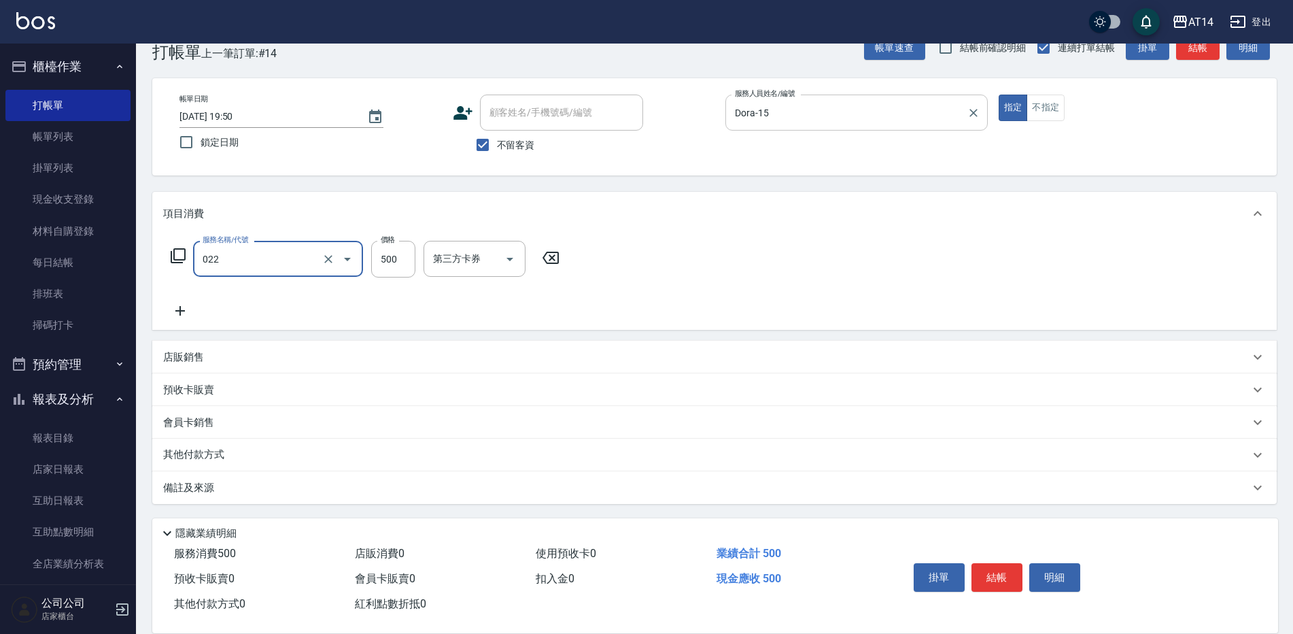
type input "洗髮+剪髮(022)"
type input "550"
drag, startPoint x: 220, startPoint y: 455, endPoint x: 258, endPoint y: 502, distance: 60.4
click at [223, 454] on p "其他付款方式" at bounding box center [197, 454] width 68 height 15
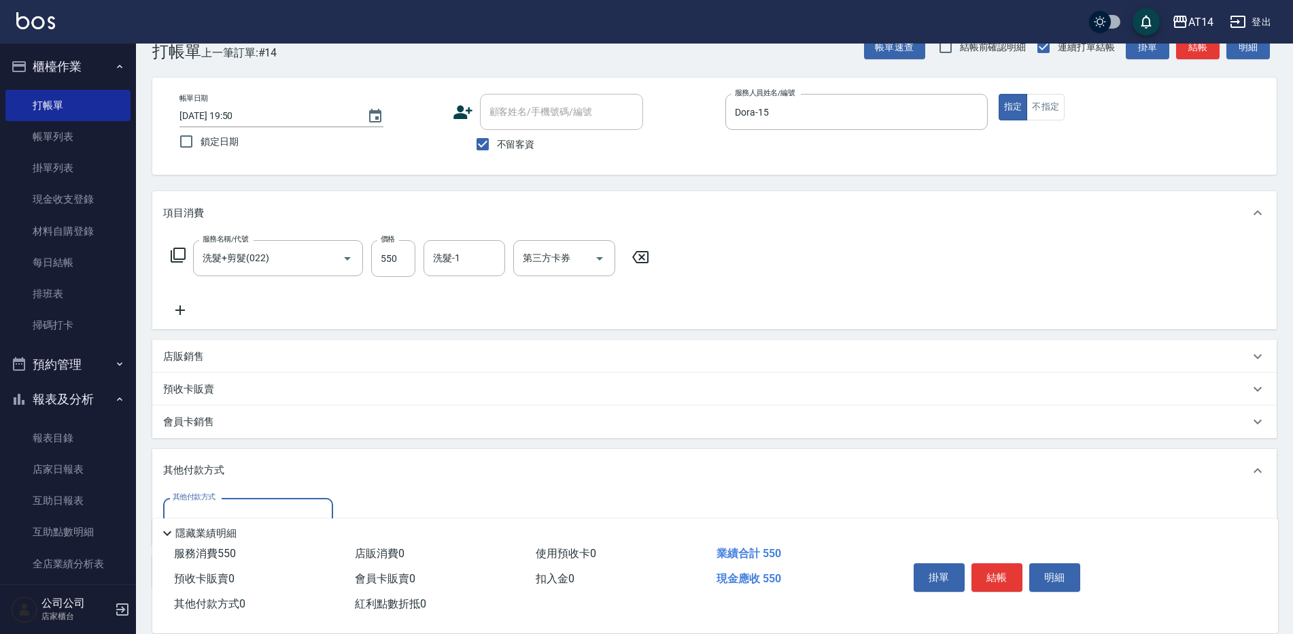
scroll to position [0, 0]
click at [238, 497] on div "其他付款方式 其他付款方式" at bounding box center [714, 518] width 1124 height 52
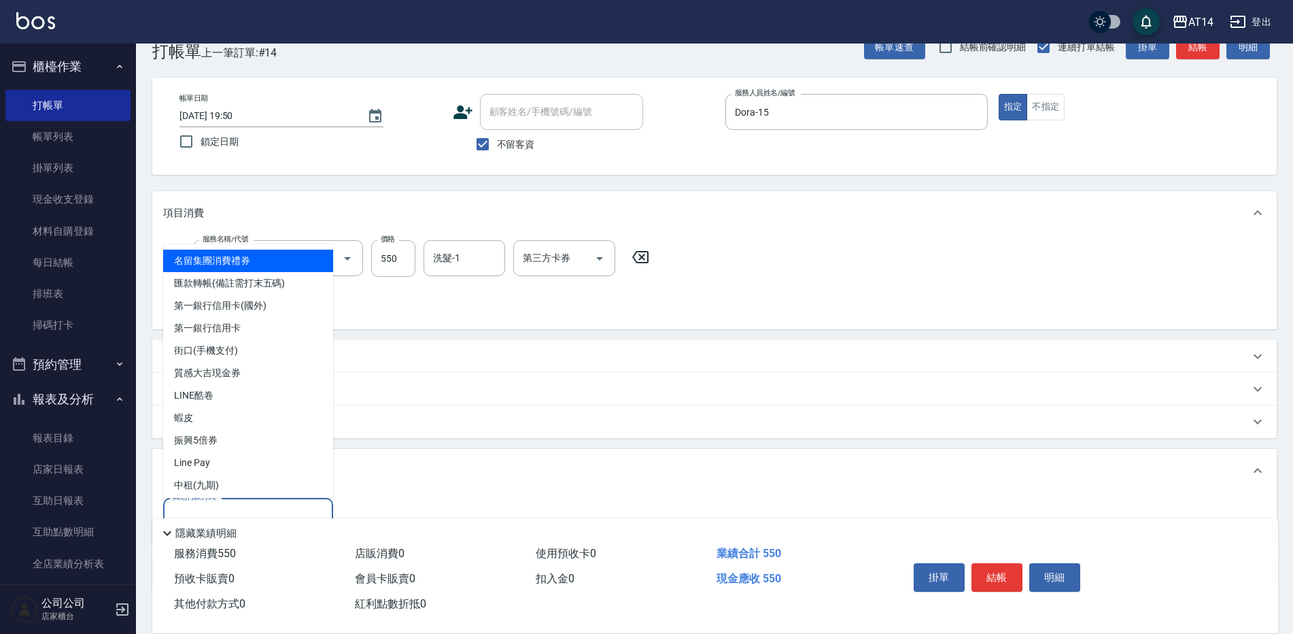
click at [240, 508] on input "其他付款方式" at bounding box center [248, 516] width 158 height 24
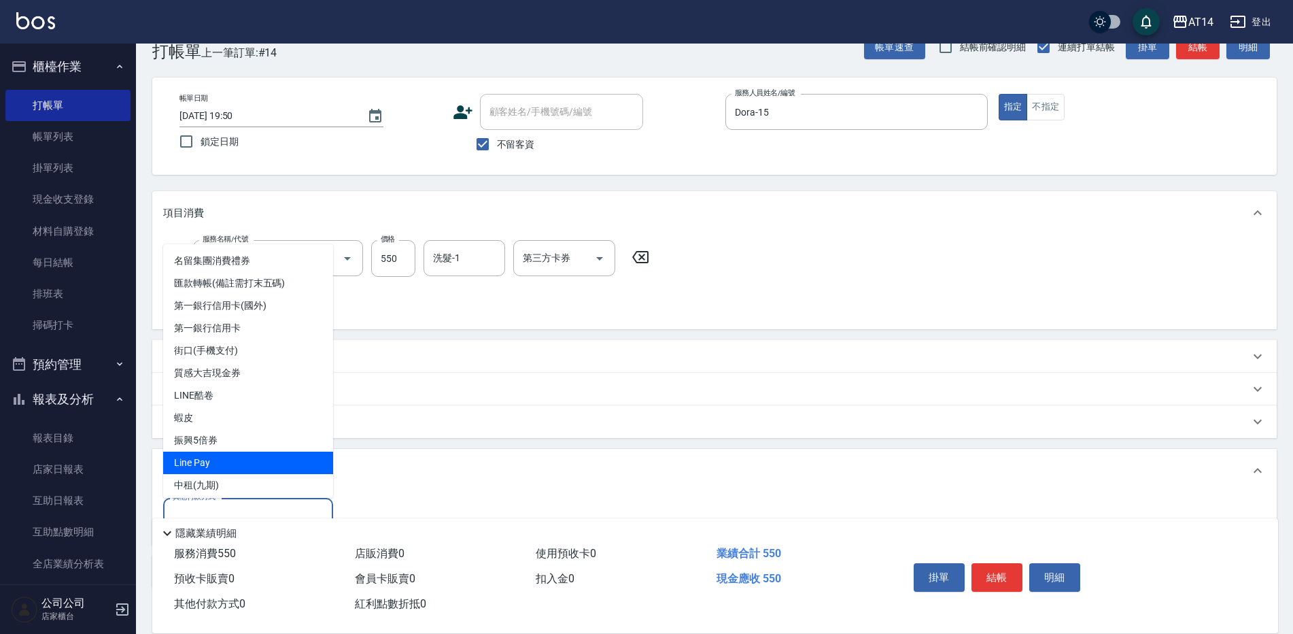
click at [264, 460] on span "Line Pay" at bounding box center [248, 462] width 170 height 22
type input "Line Pay"
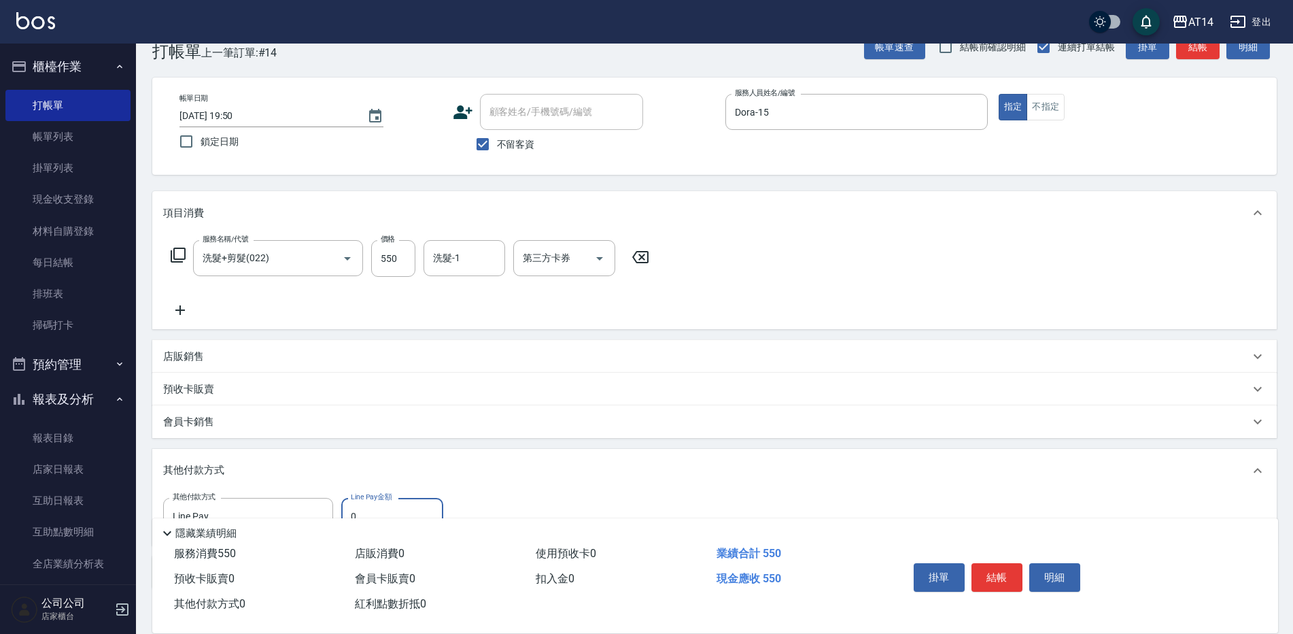
click at [383, 507] on input "0" at bounding box center [392, 516] width 102 height 37
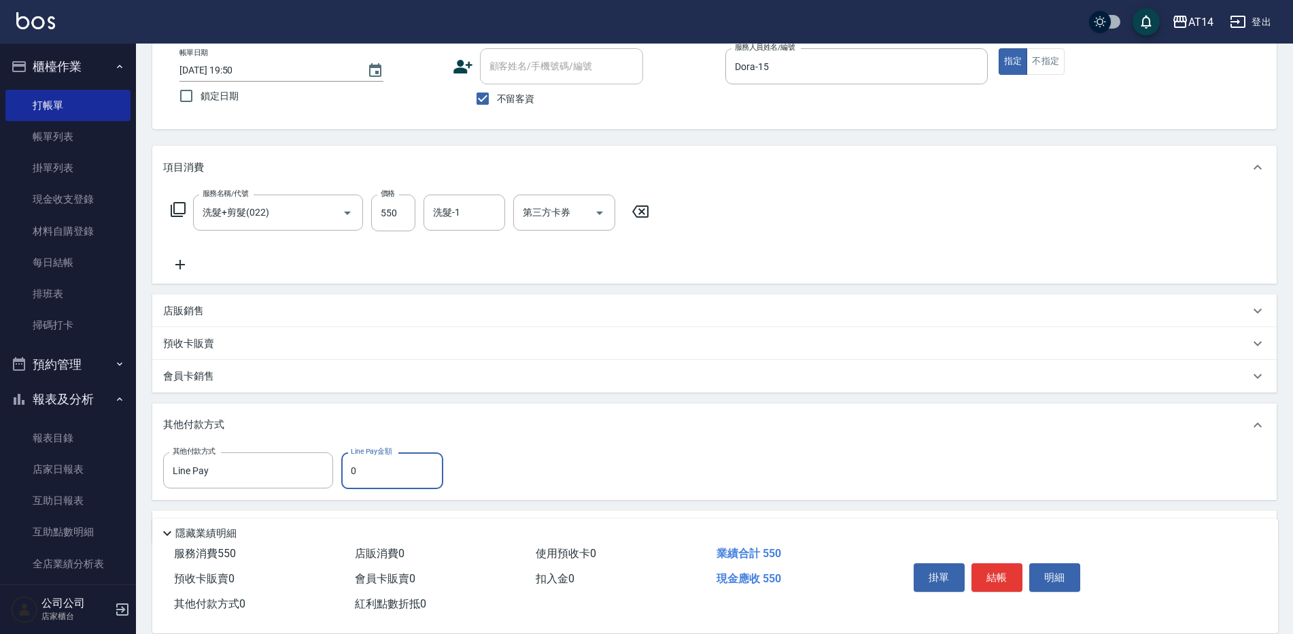
scroll to position [118, 0]
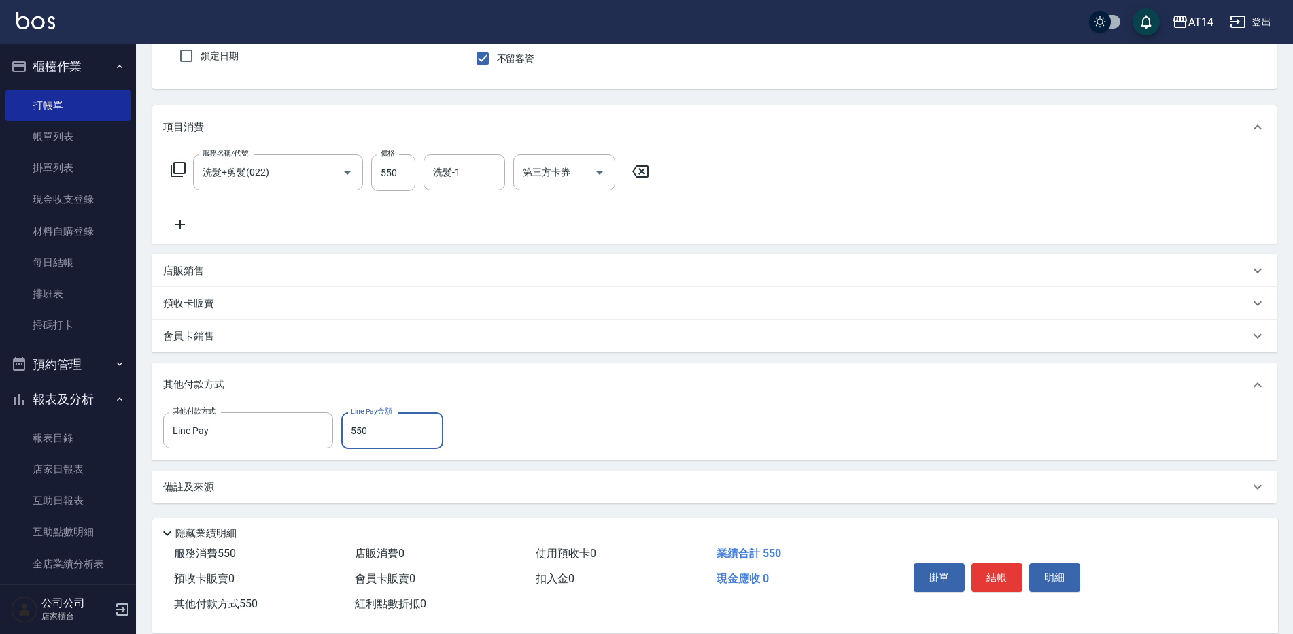
type input "550"
click at [436, 474] on div "備註及來源" at bounding box center [714, 486] width 1124 height 33
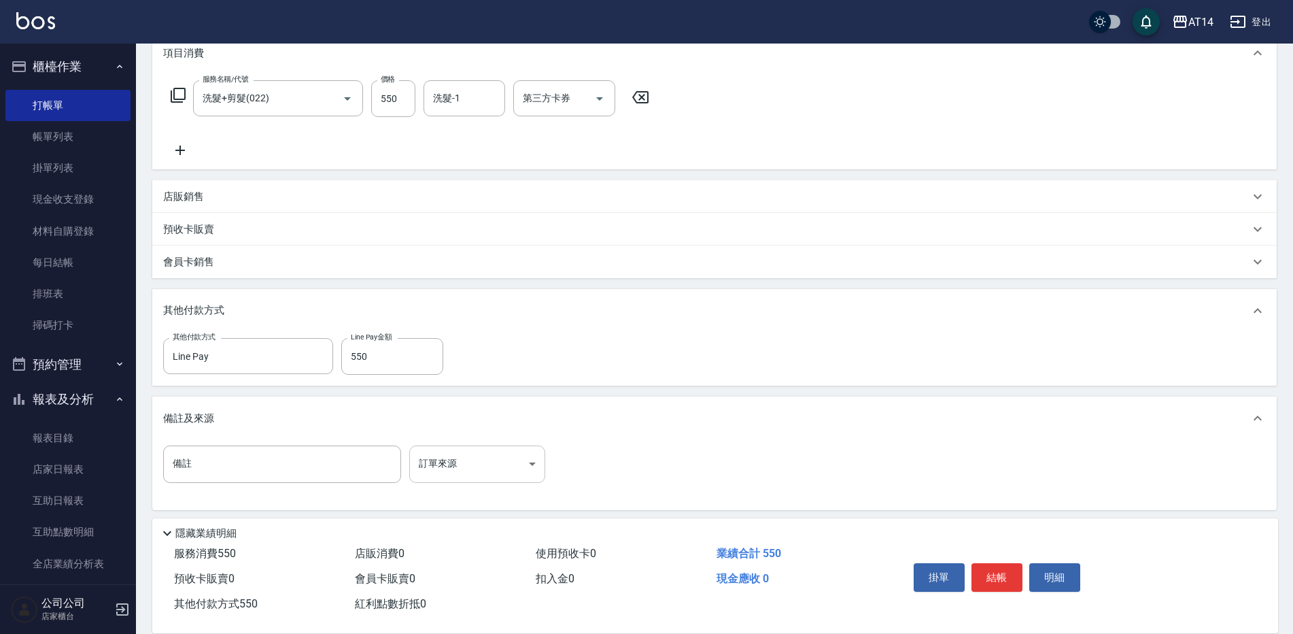
scroll to position [194, 0]
click at [466, 466] on body "AT14 登出 櫃檯作業 打帳單 帳單列表 掛單列表 現金收支登錄 材料自購登錄 每日結帳 排班表 掃碼打卡 預約管理 預約管理 單日預約紀錄 單週預約紀錄 …" at bounding box center [646, 222] width 1293 height 832
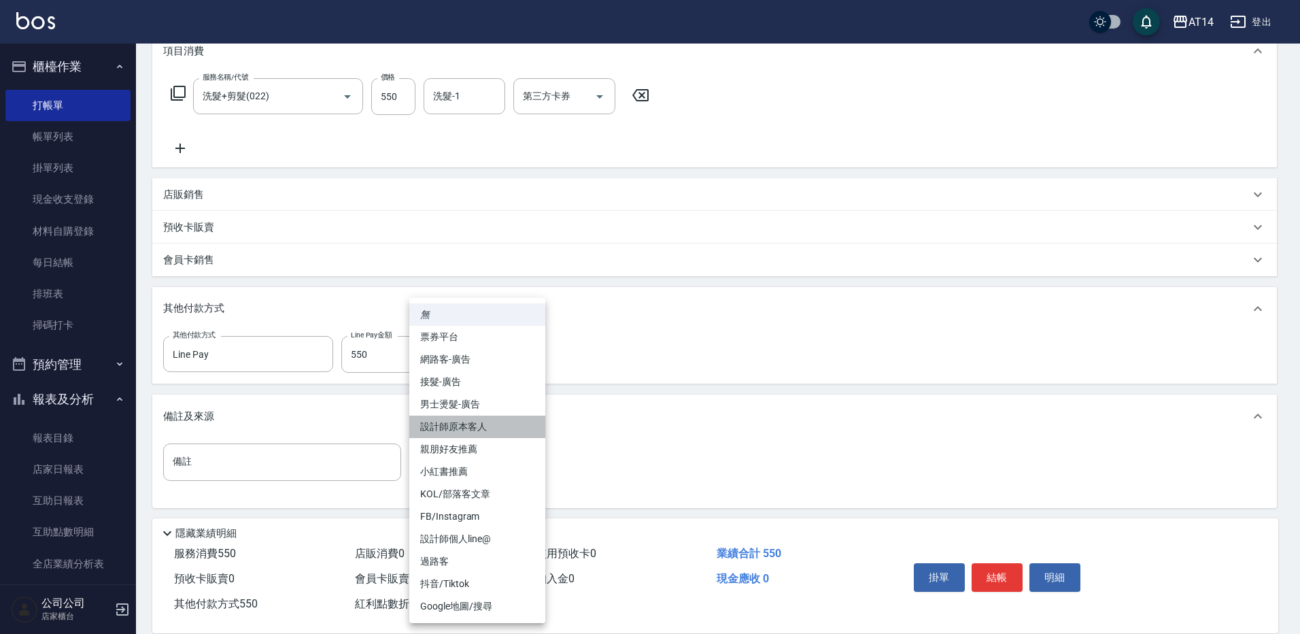
click at [506, 419] on li "設計師原本客人" at bounding box center [477, 426] width 136 height 22
type input "設計師原本客人"
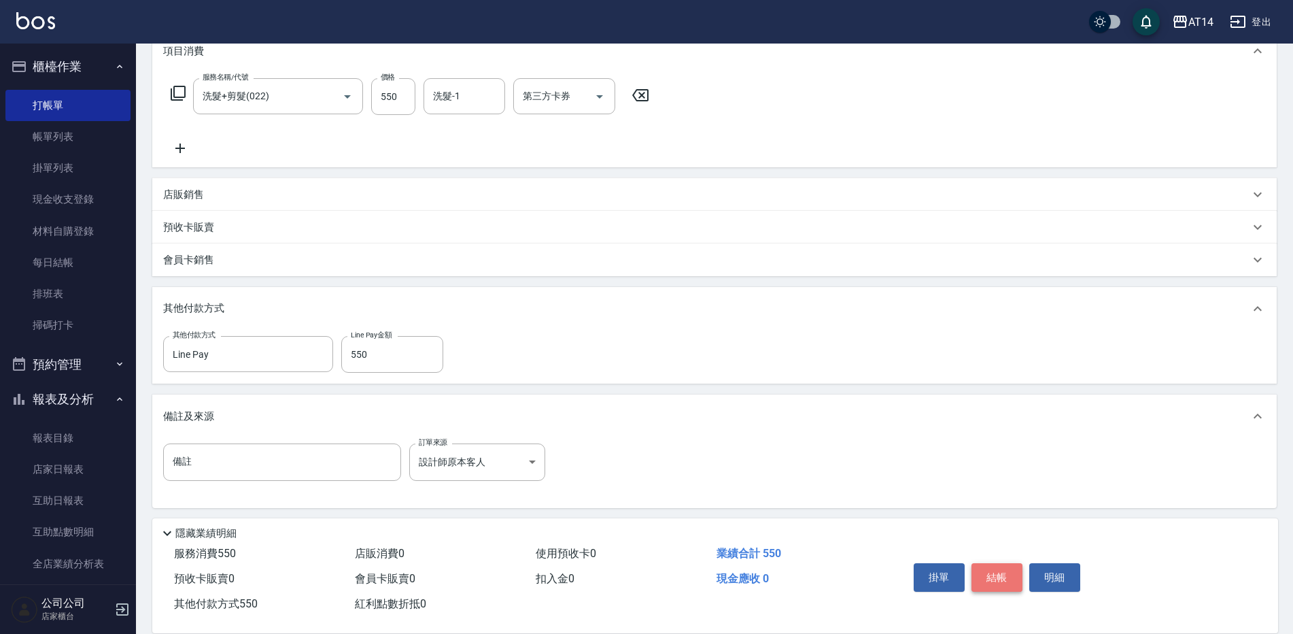
click at [1014, 576] on button "結帳" at bounding box center [996, 577] width 51 height 29
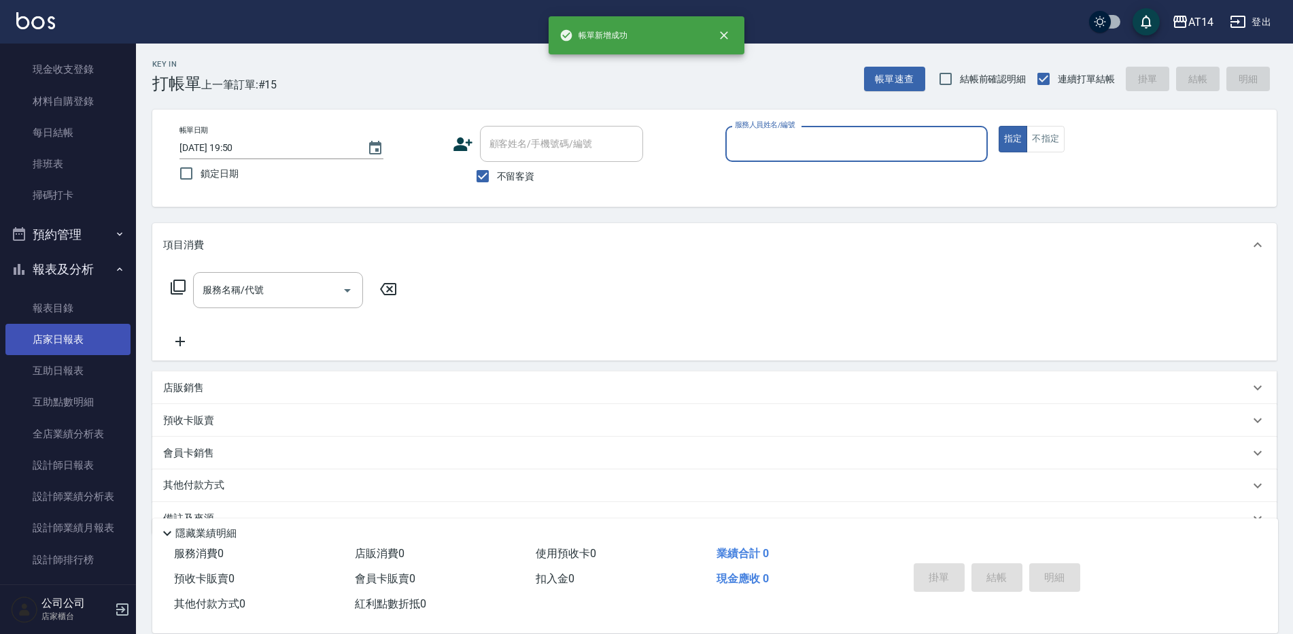
scroll to position [136, 0]
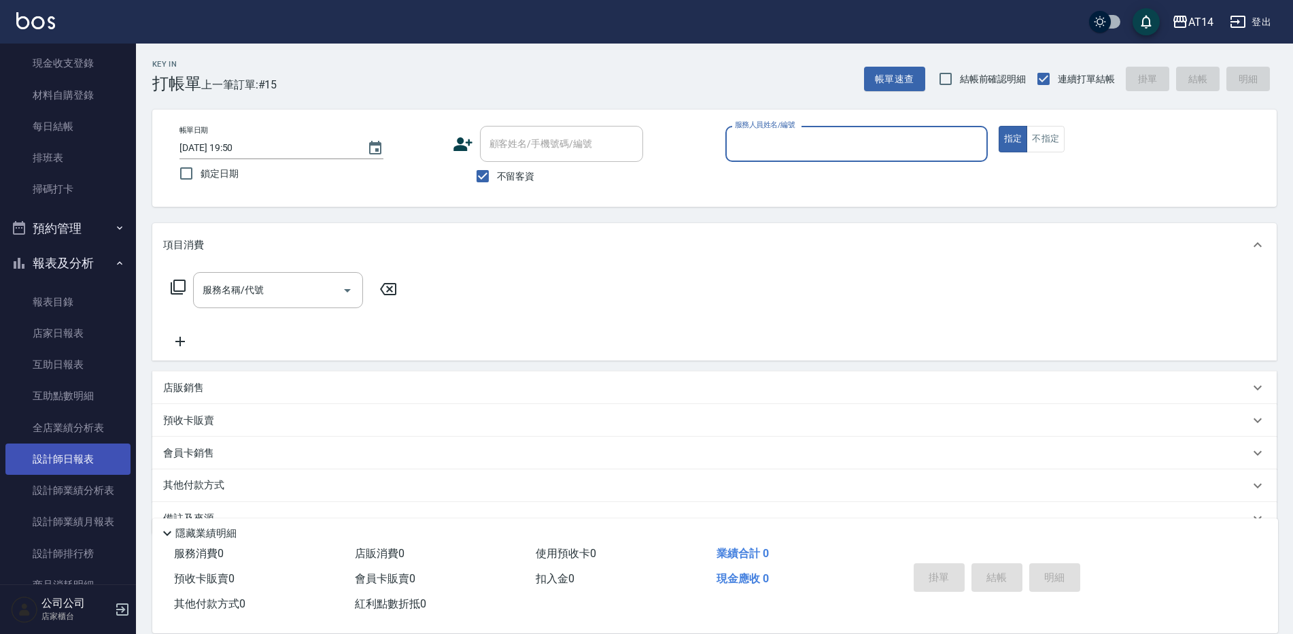
click at [94, 452] on link "設計師日報表" at bounding box center [67, 458] width 125 height 31
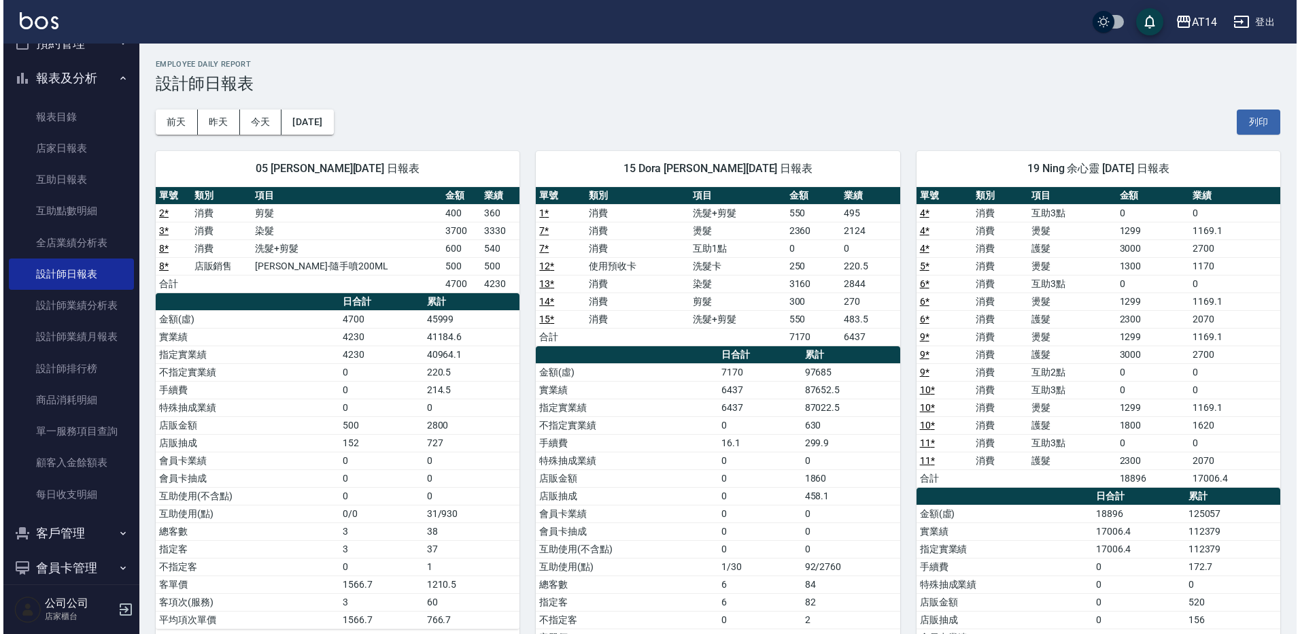
scroll to position [373, 0]
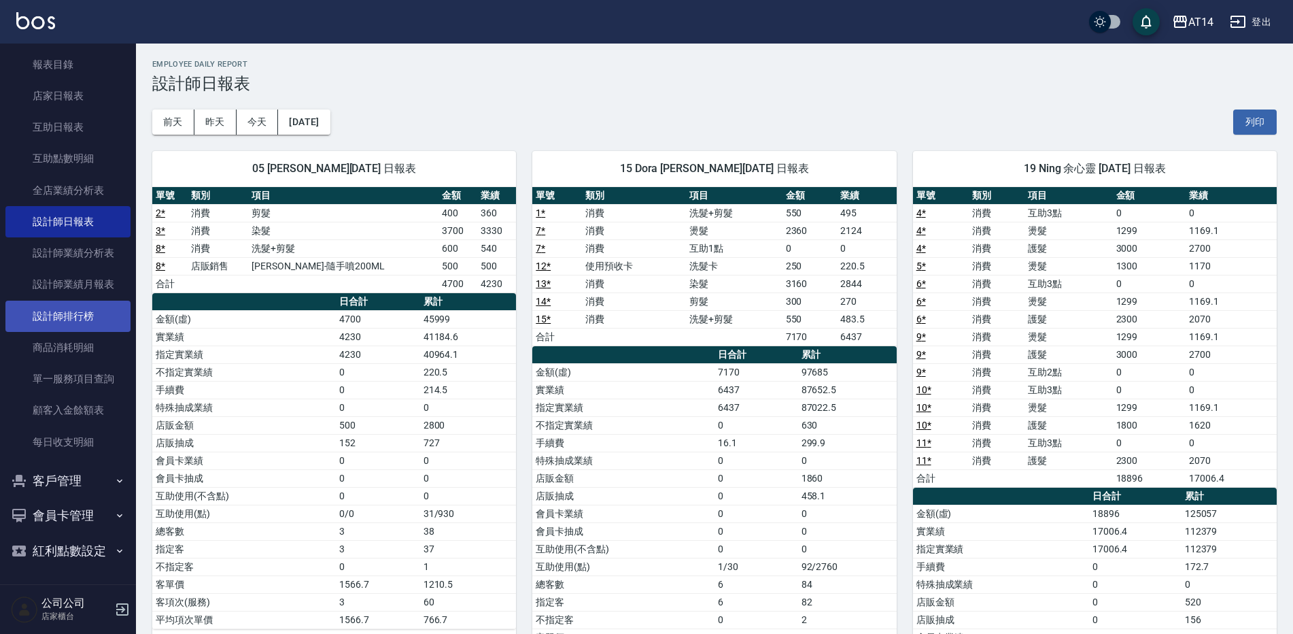
click at [108, 305] on link "設計師排行榜" at bounding box center [67, 315] width 125 height 31
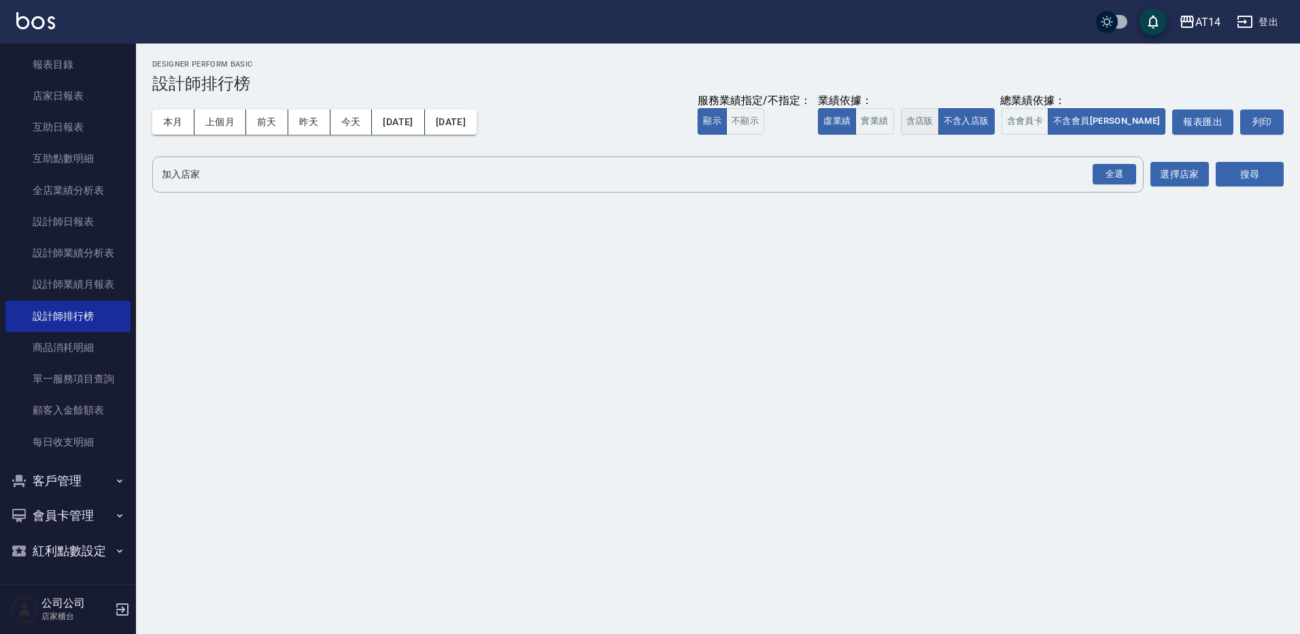
click at [939, 120] on button "含店販" at bounding box center [920, 121] width 38 height 27
click at [1049, 117] on button "含會員卡" at bounding box center [1025, 121] width 48 height 27
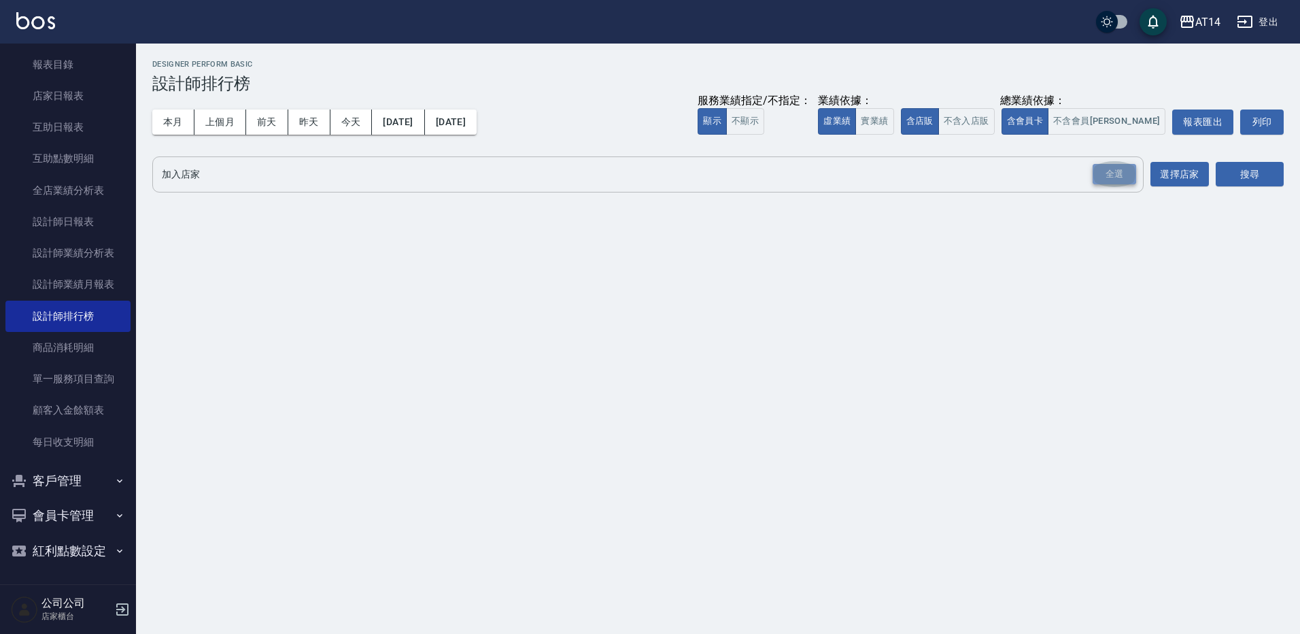
click at [1104, 173] on div "全選" at bounding box center [1114, 174] width 44 height 21
click at [1245, 172] on button "搜尋" at bounding box center [1250, 174] width 68 height 25
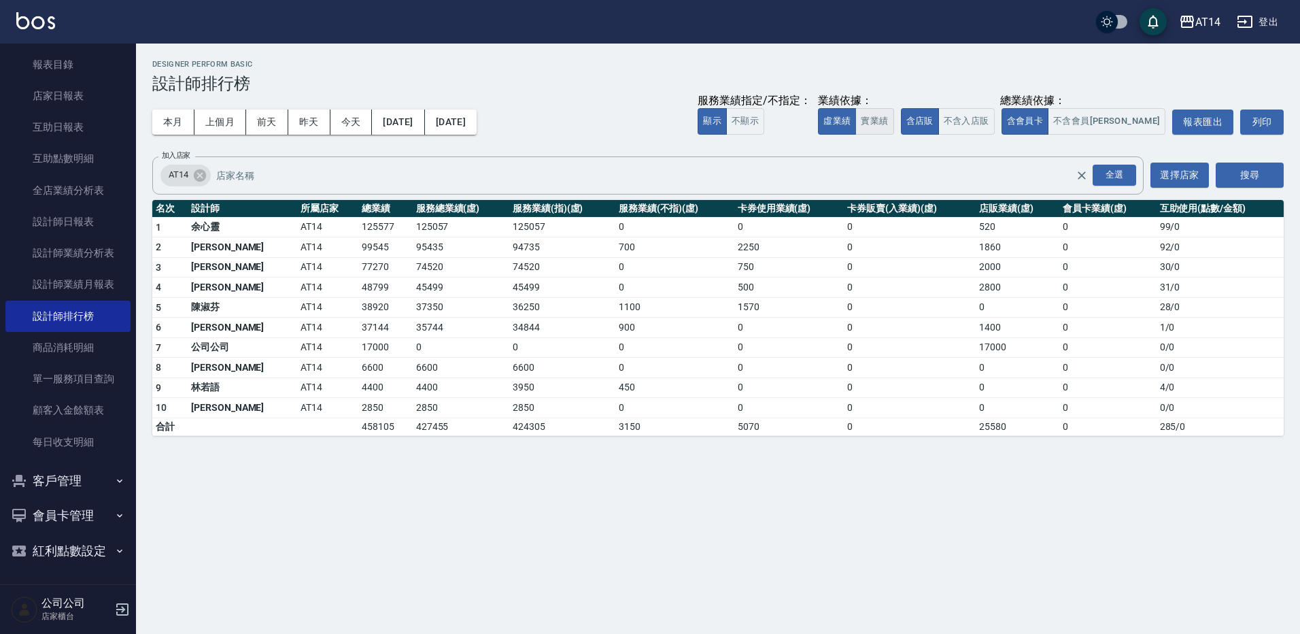
click at [893, 118] on button "實業績" at bounding box center [874, 121] width 38 height 27
click at [856, 126] on button "虛業績" at bounding box center [837, 121] width 38 height 27
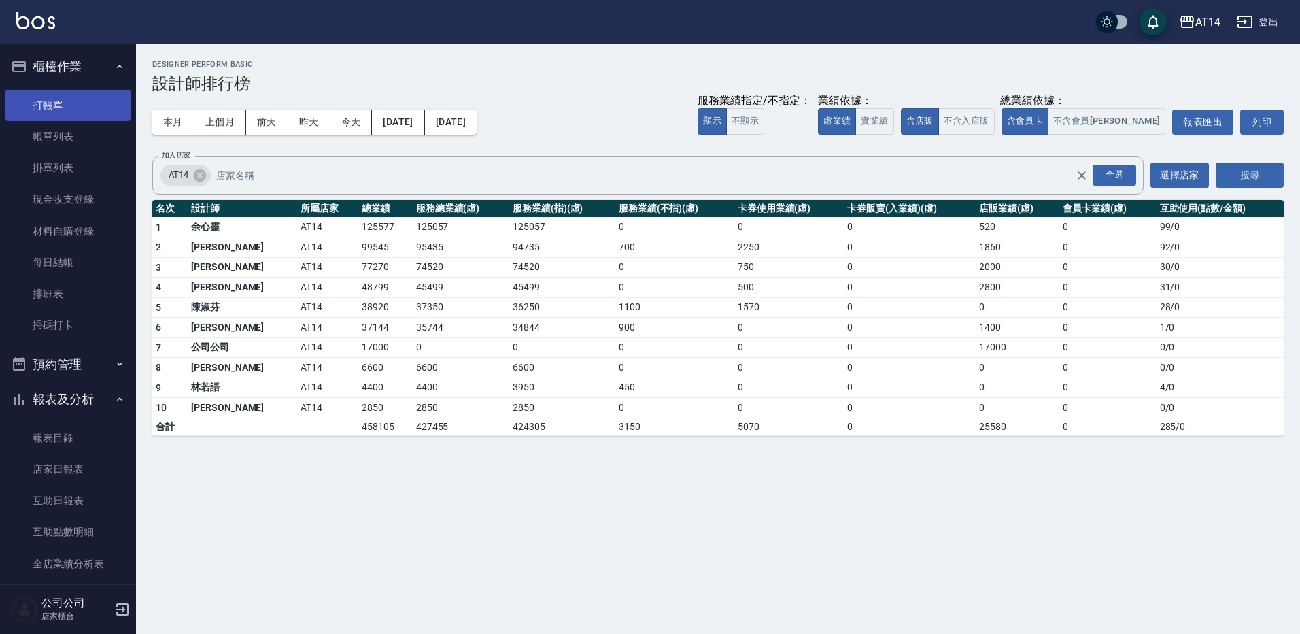
click at [61, 100] on link "打帳單" at bounding box center [67, 105] width 125 height 31
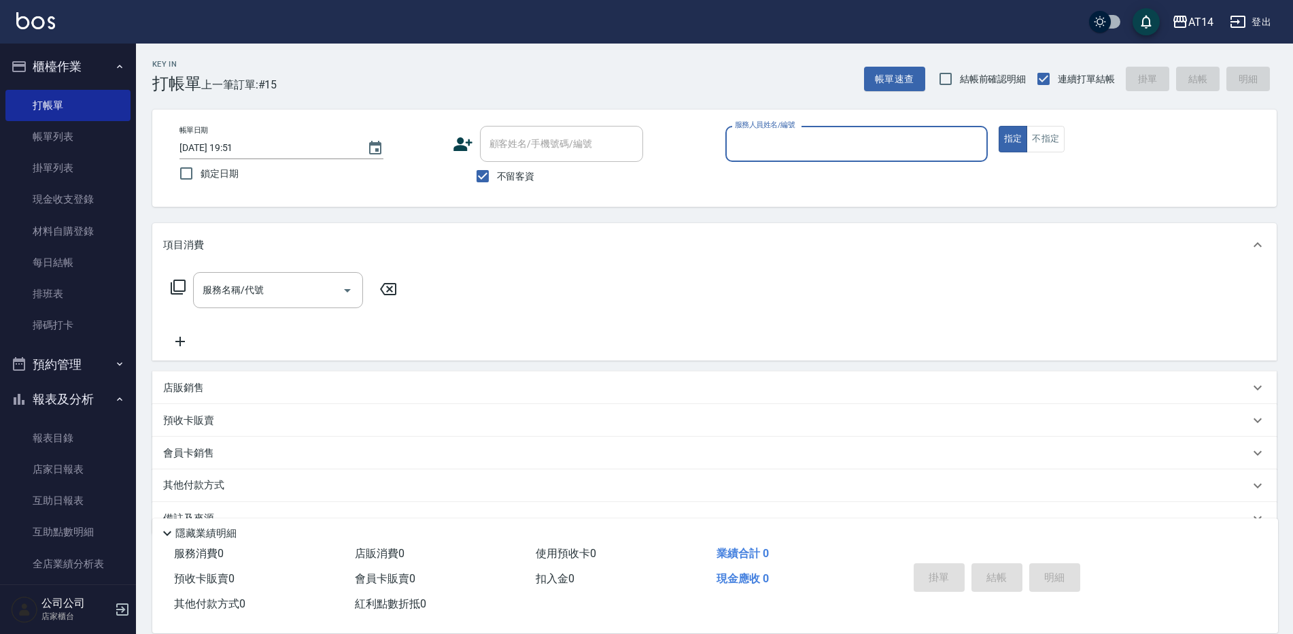
click at [88, 354] on button "預約管理" at bounding box center [67, 364] width 125 height 35
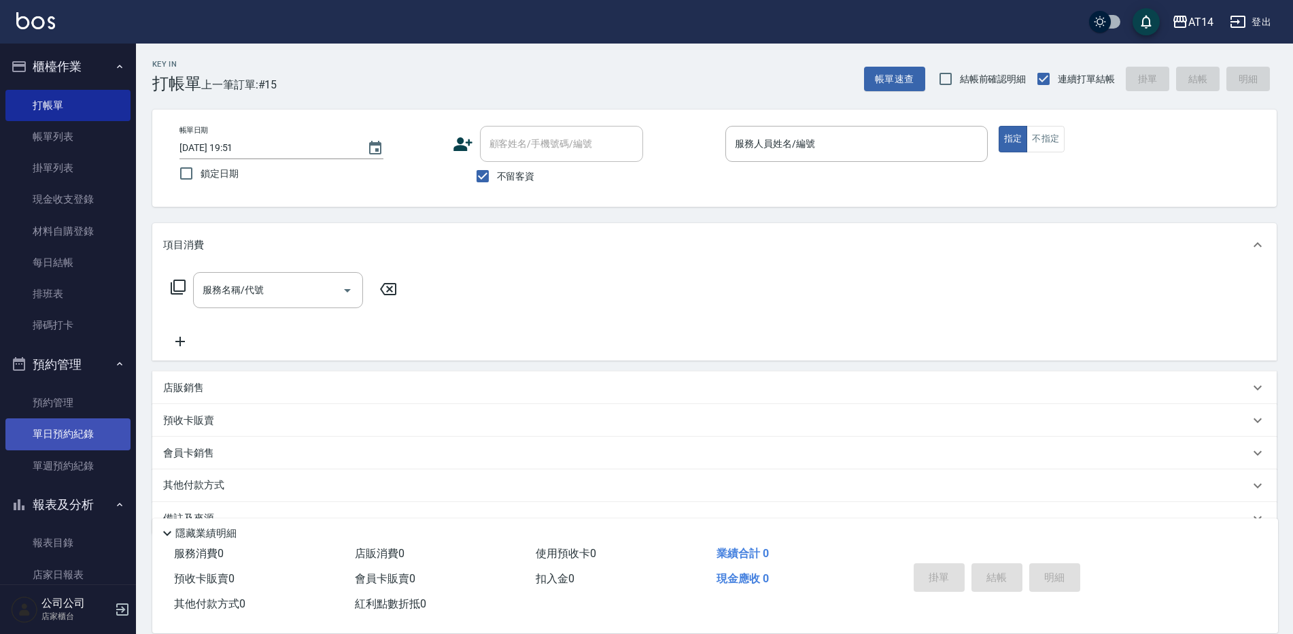
click at [89, 426] on link "單日預約紀錄" at bounding box center [67, 433] width 125 height 31
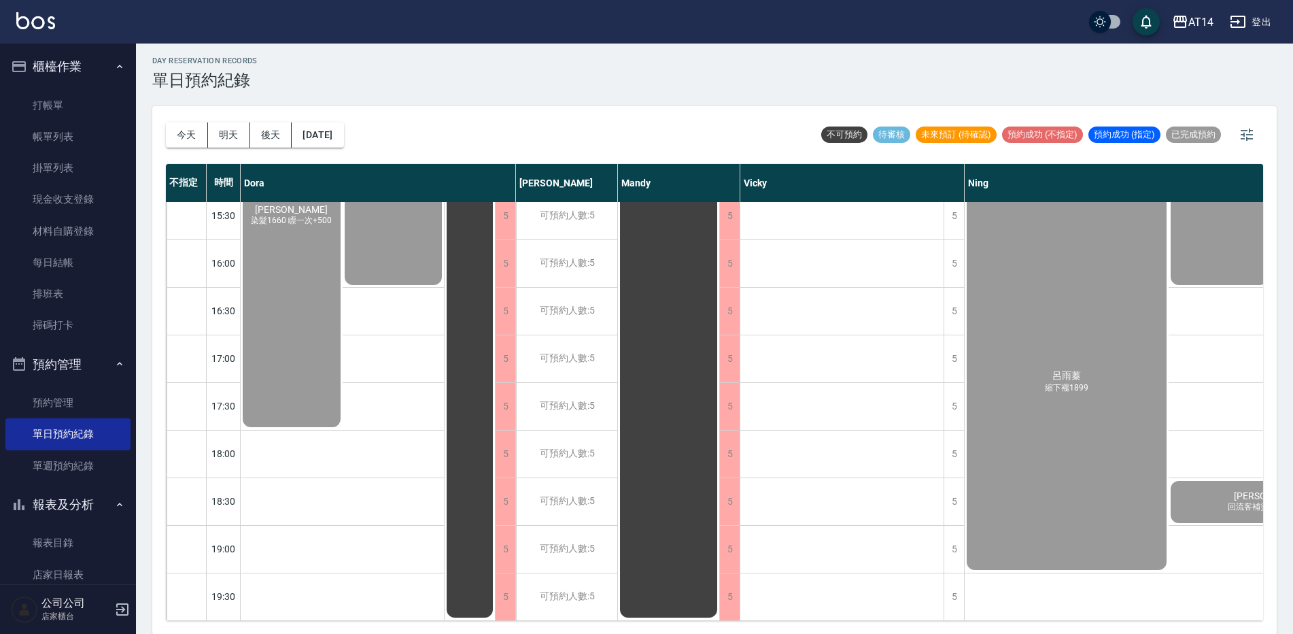
scroll to position [4, 0]
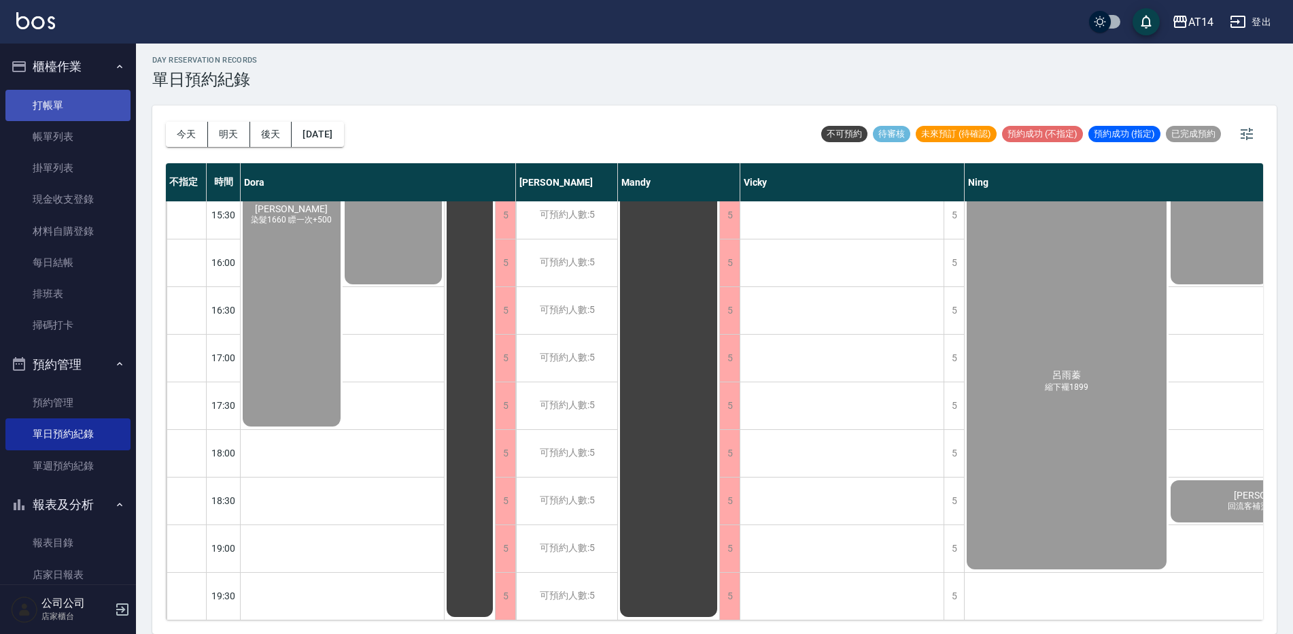
click at [54, 94] on link "打帳單" at bounding box center [67, 105] width 125 height 31
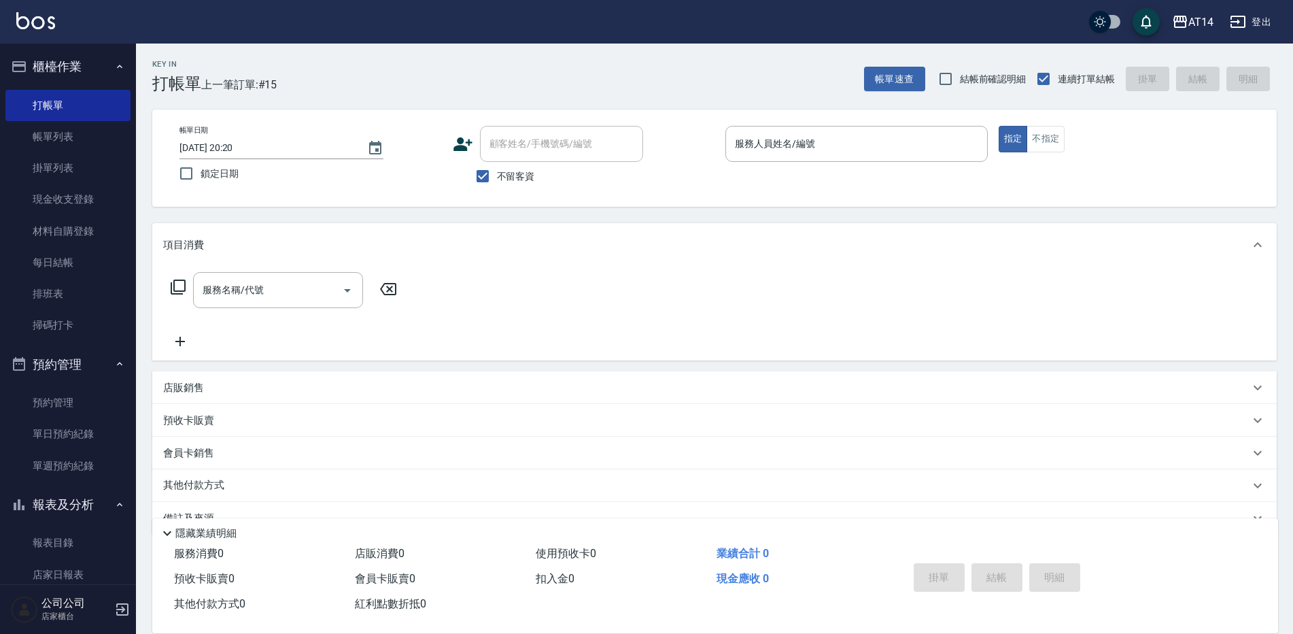
click at [513, 171] on span "不留客資" at bounding box center [516, 176] width 38 height 14
click at [497, 171] on input "不留客資" at bounding box center [482, 176] width 29 height 29
checkbox input "false"
click at [523, 146] on div "顧客姓名/手機號碼/編號 顧客姓名/手機號碼/編號" at bounding box center [561, 144] width 163 height 36
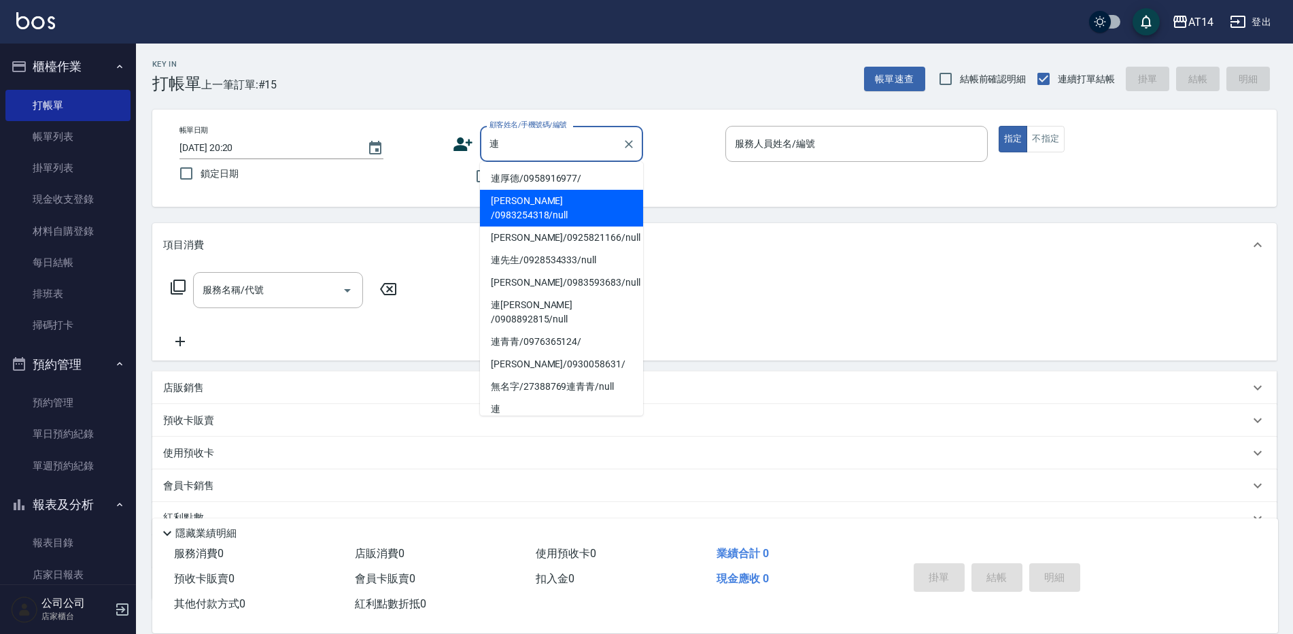
click at [568, 195] on li "連昫雯 /0983254318/null" at bounding box center [561, 208] width 163 height 37
type input "連昫雯 /0983254318/null"
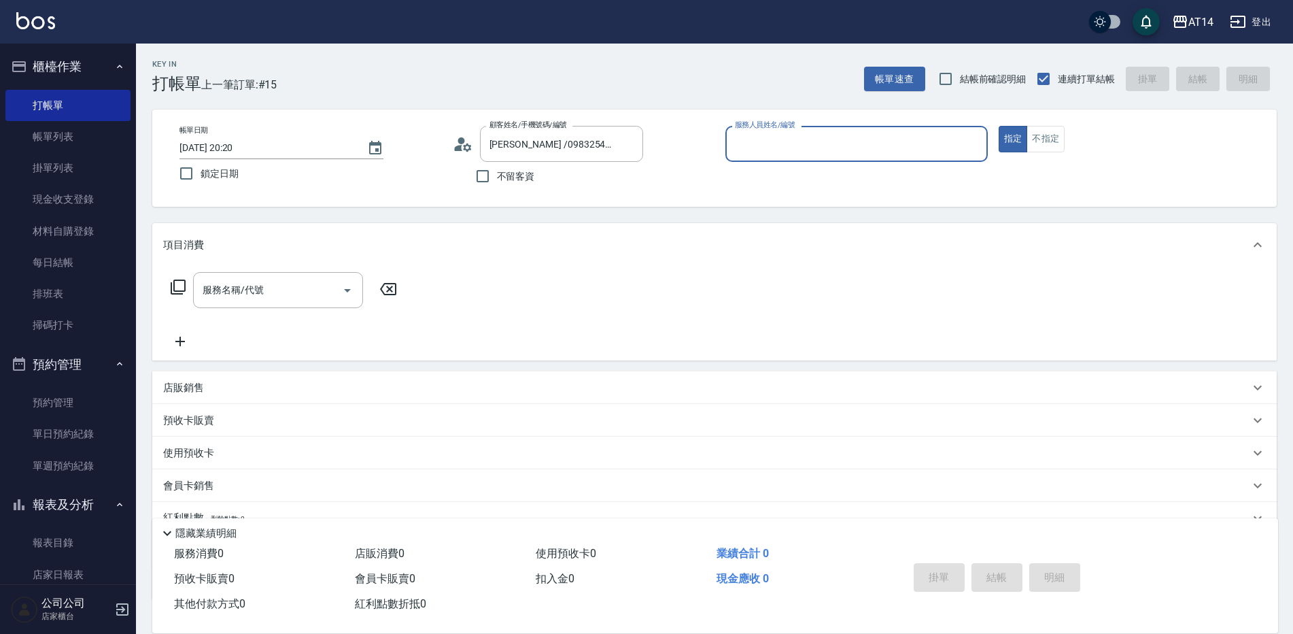
click at [751, 142] on input "服務人員姓名/編號" at bounding box center [856, 144] width 250 height 24
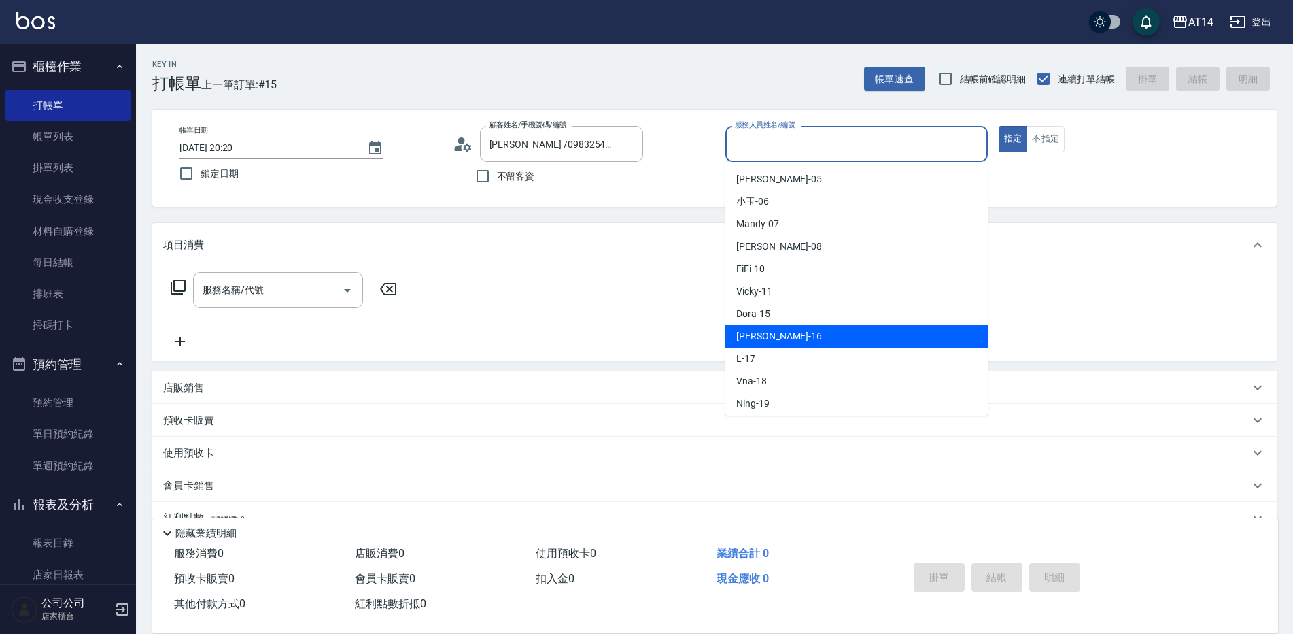
scroll to position [136, 0]
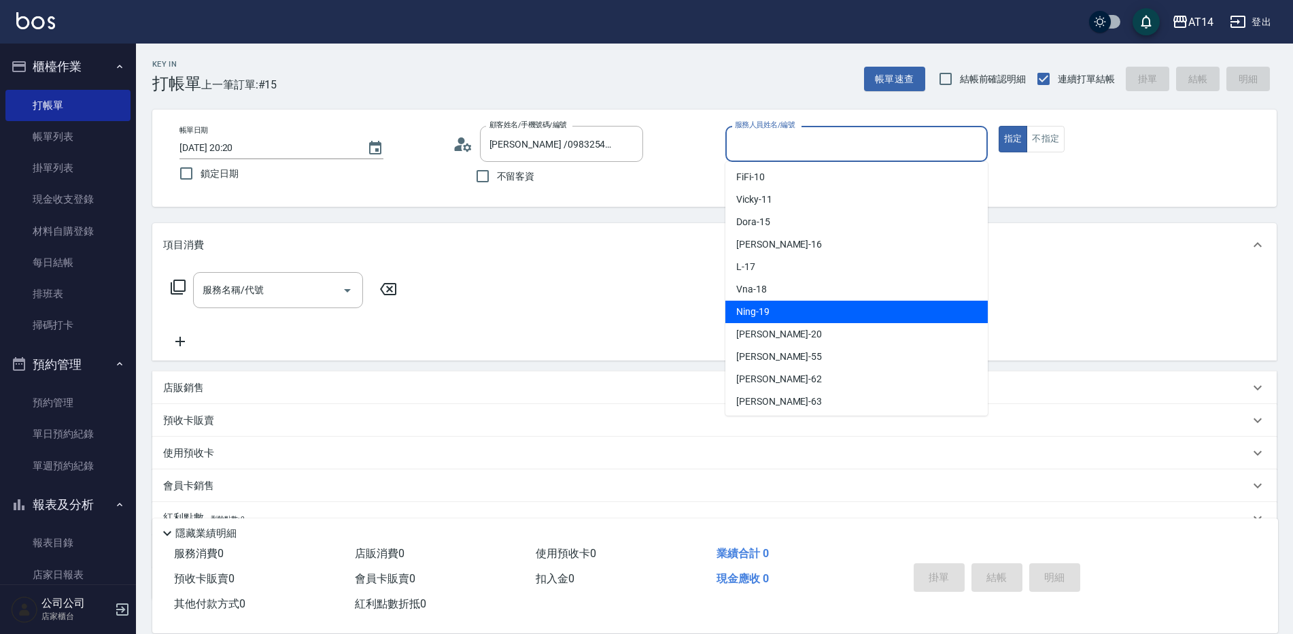
click at [785, 312] on div "Ning -19" at bounding box center [856, 311] width 262 height 22
type input "Ning-19"
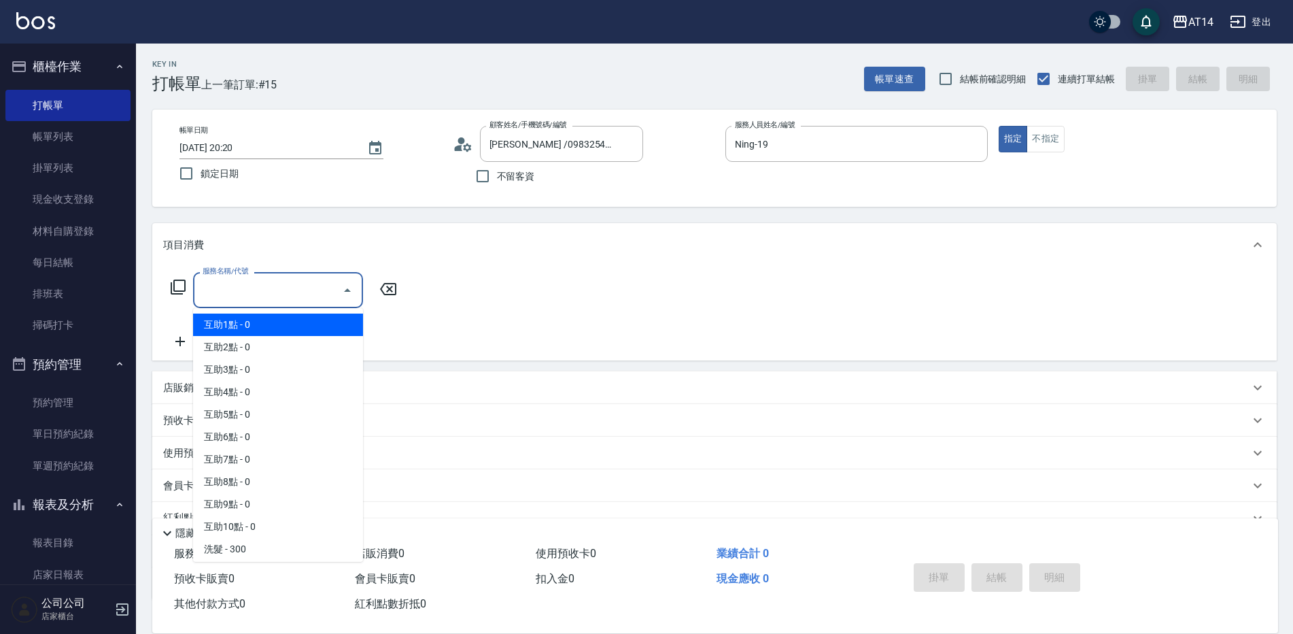
click at [320, 298] on input "服務名稱/代號" at bounding box center [267, 290] width 137 height 24
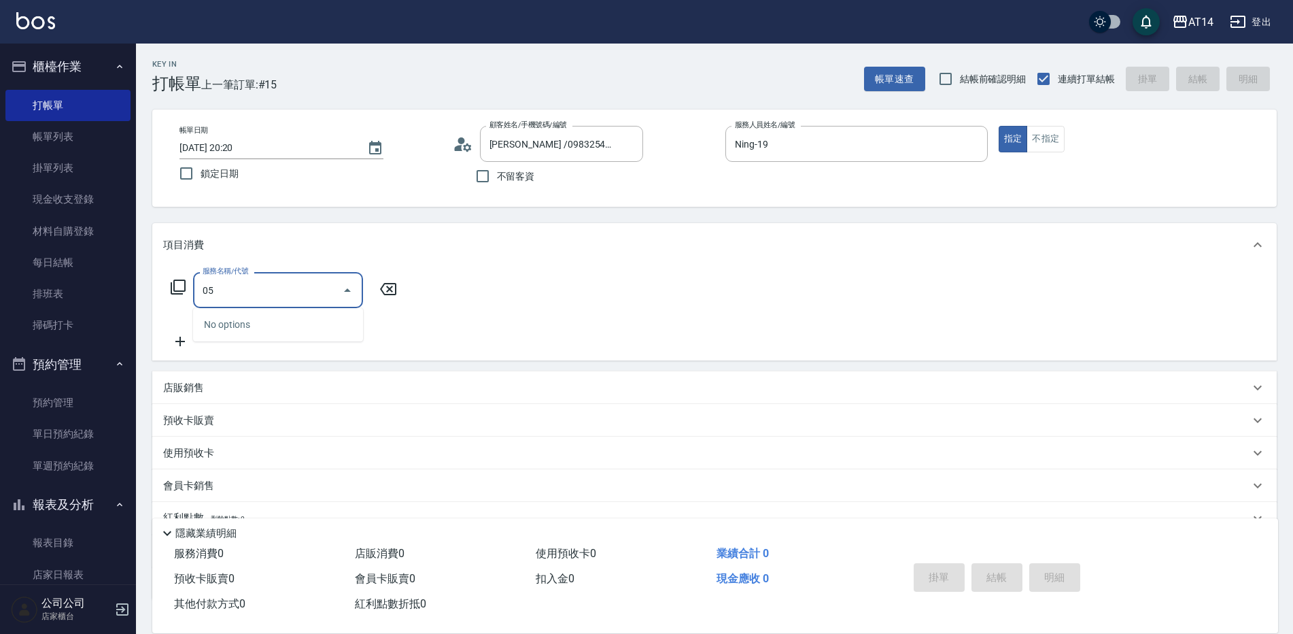
type input "051"
type input "2"
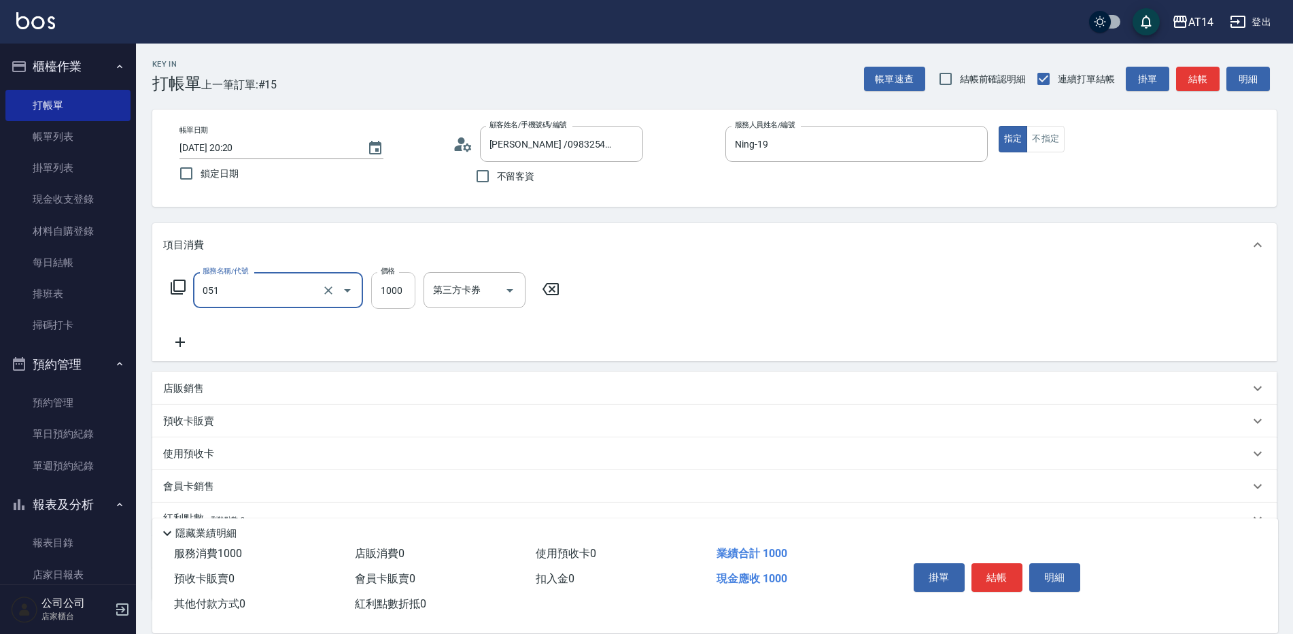
type input "護髮(051)"
click at [392, 288] on input "1000" at bounding box center [393, 290] width 44 height 37
type input "2"
type input "0"
type input "2100"
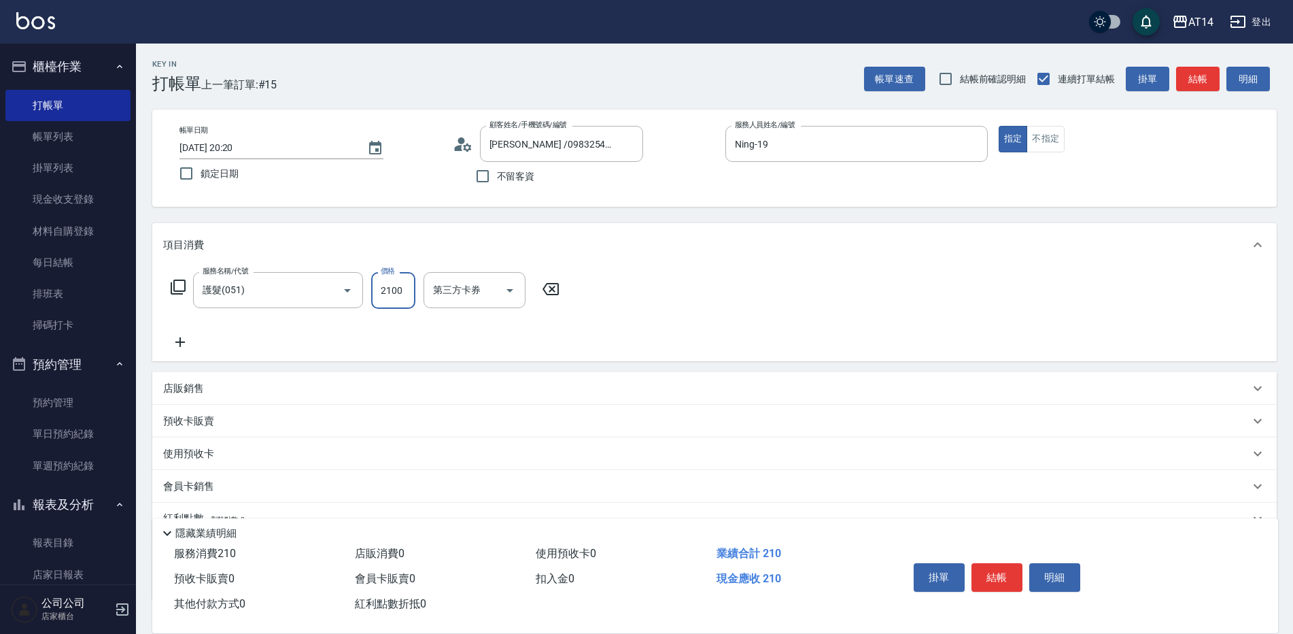
type input "4"
type input "2100"
click at [182, 337] on icon at bounding box center [180, 342] width 34 height 16
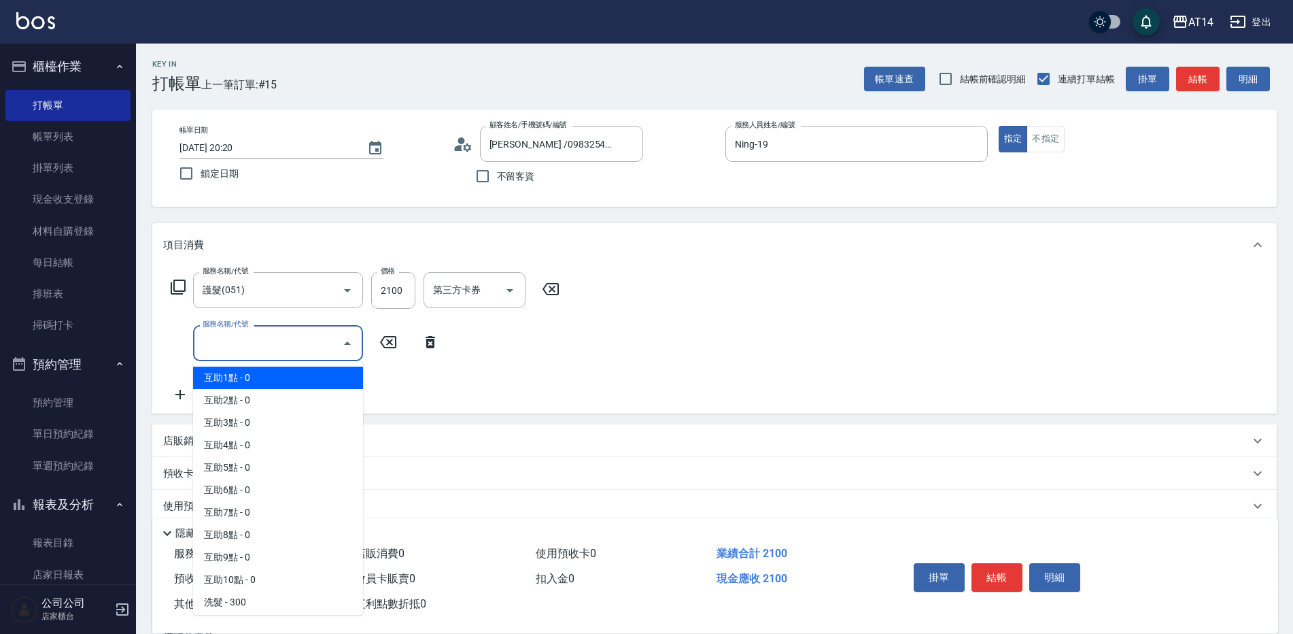
click at [217, 344] on input "服務名稱/代號" at bounding box center [267, 343] width 137 height 24
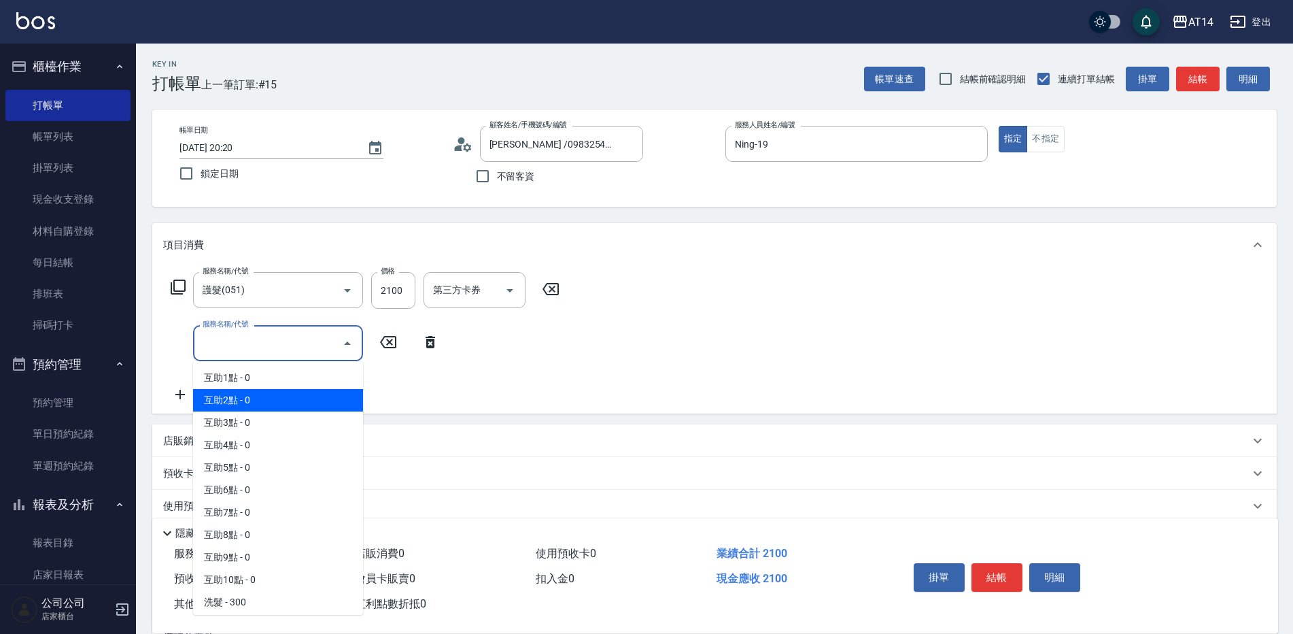
click at [275, 401] on span "互助2點 - 0" at bounding box center [278, 400] width 170 height 22
type input "互助2點(002)"
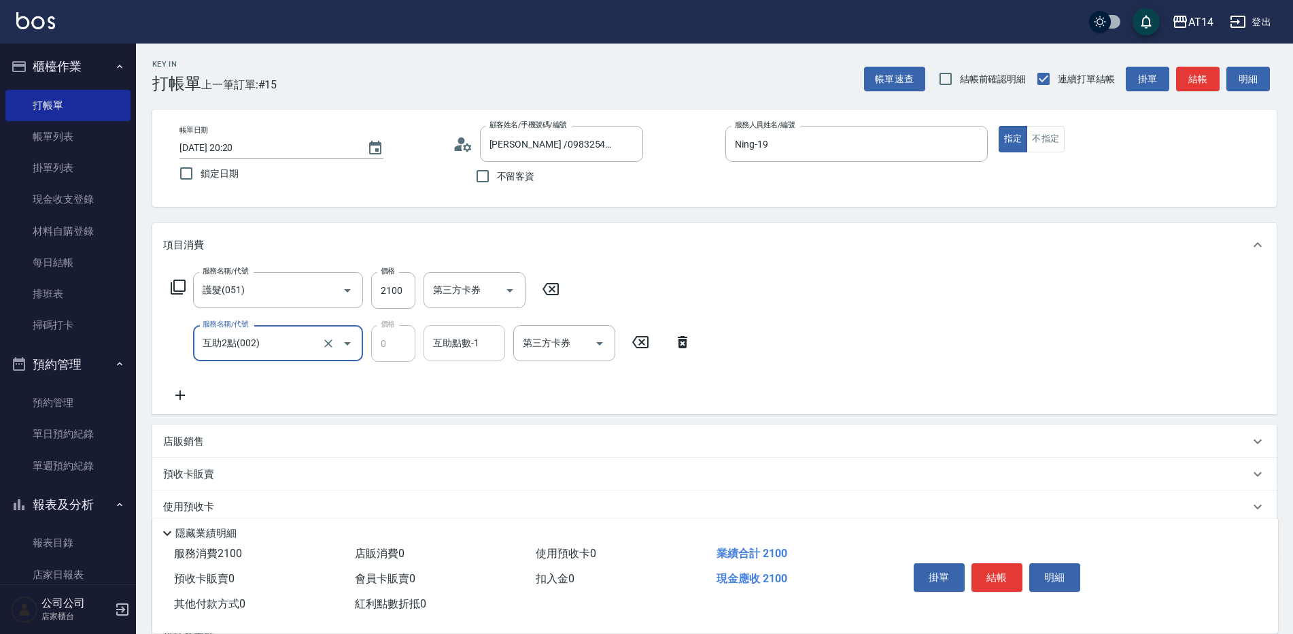
click at [436, 349] on div "互助點數-1 互助點數-1" at bounding box center [465, 343] width 82 height 36
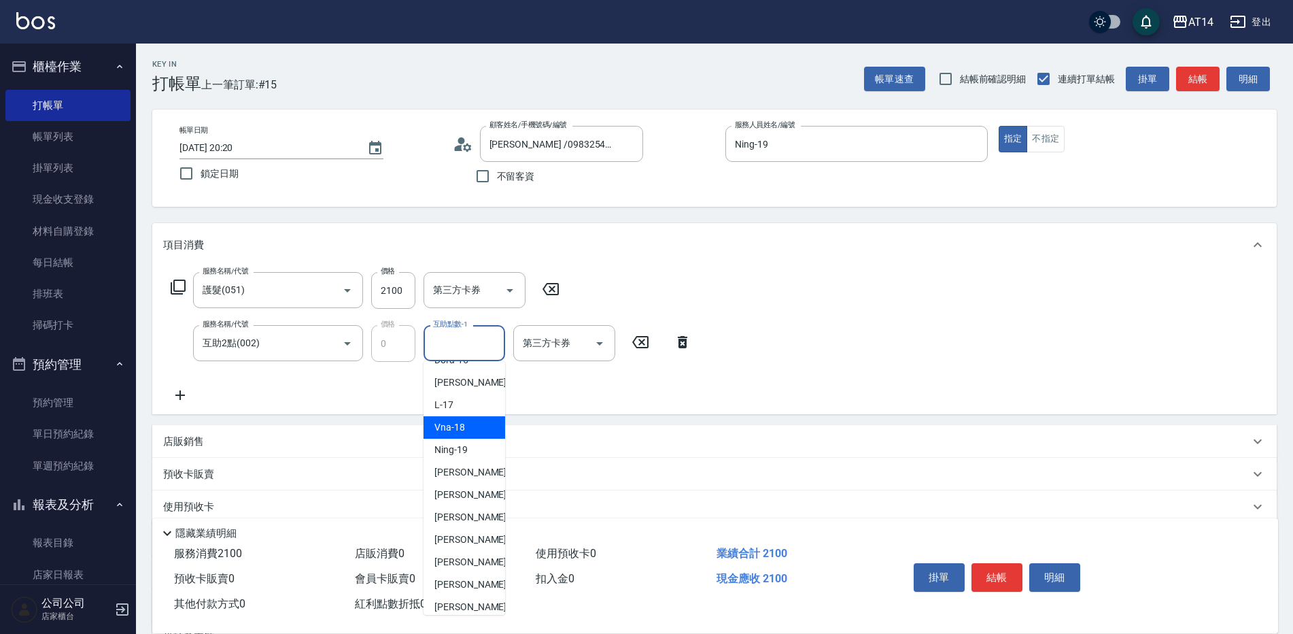
scroll to position [204, 0]
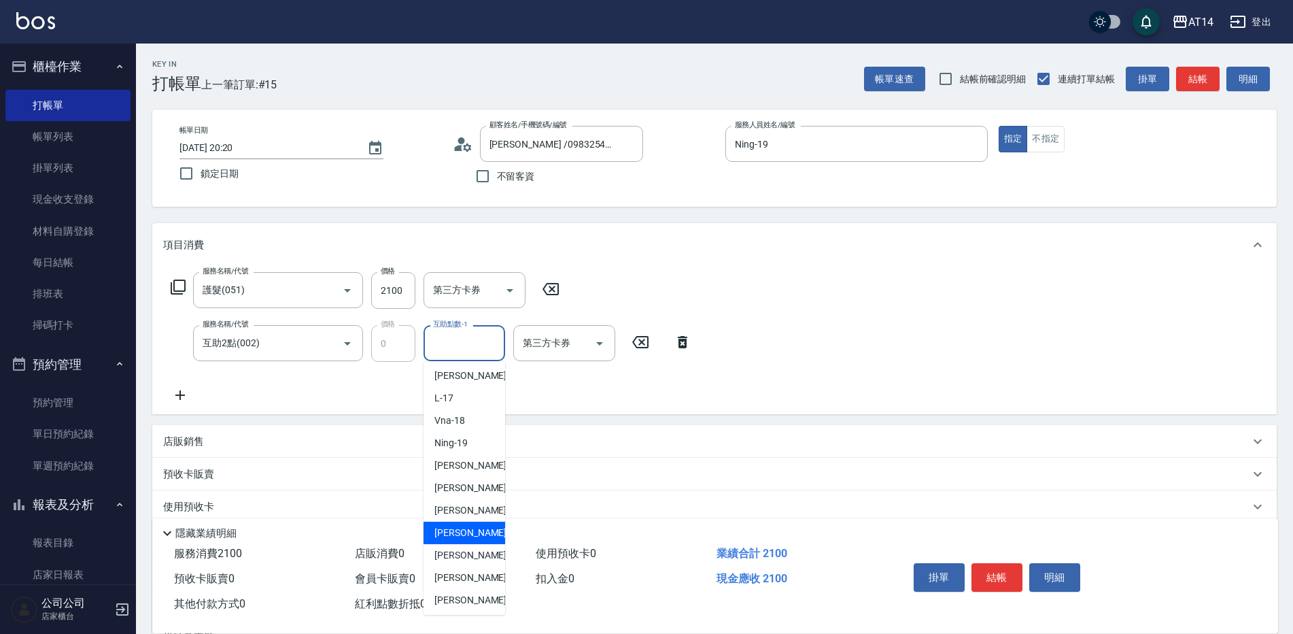
click at [466, 534] on span "楊明月 -63" at bounding box center [477, 532] width 86 height 14
type input "楊明月-63"
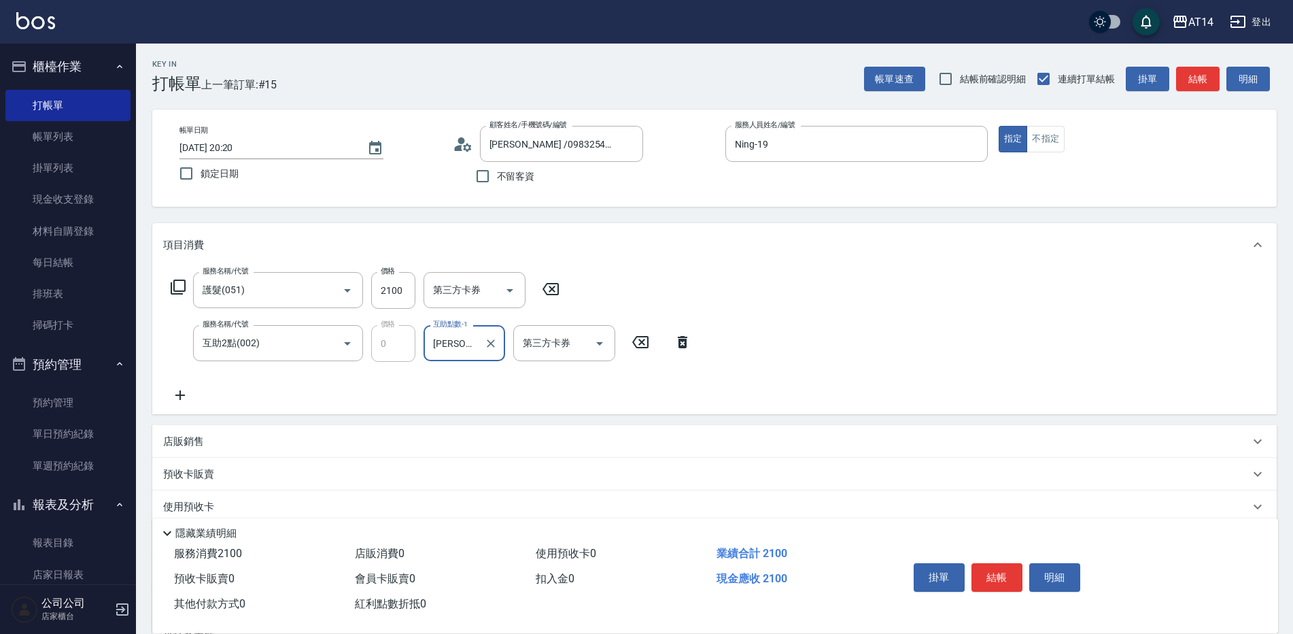
scroll to position [150, 0]
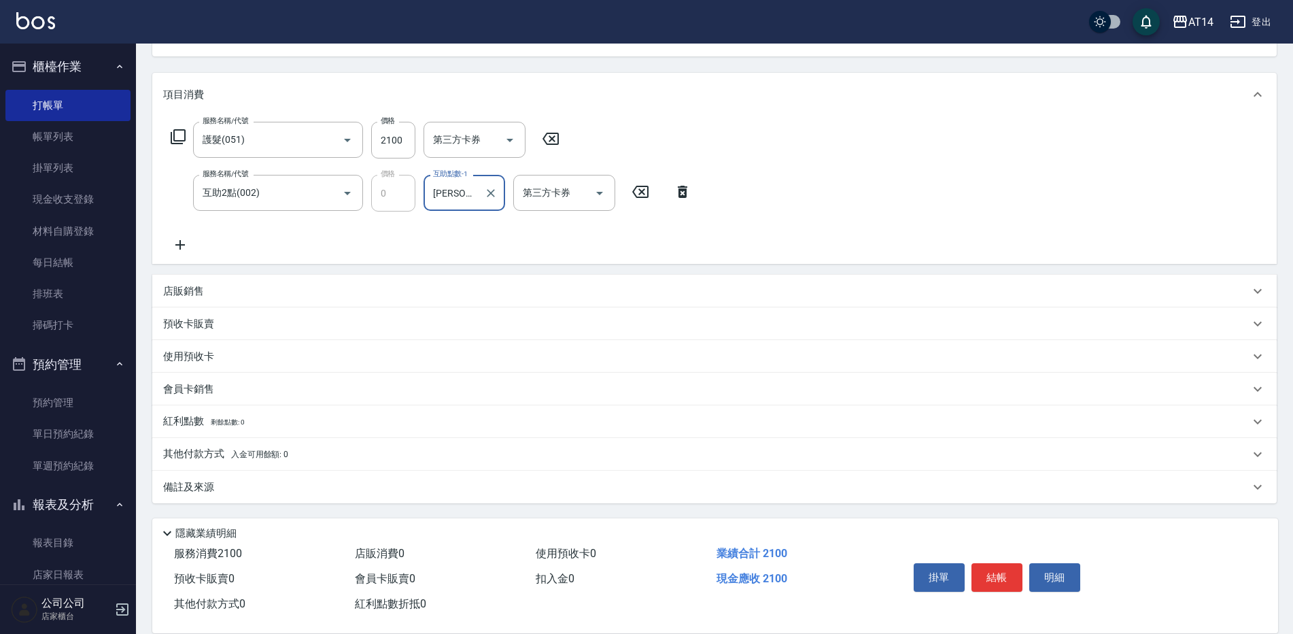
click at [310, 491] on div "備註及來源" at bounding box center [706, 487] width 1086 height 14
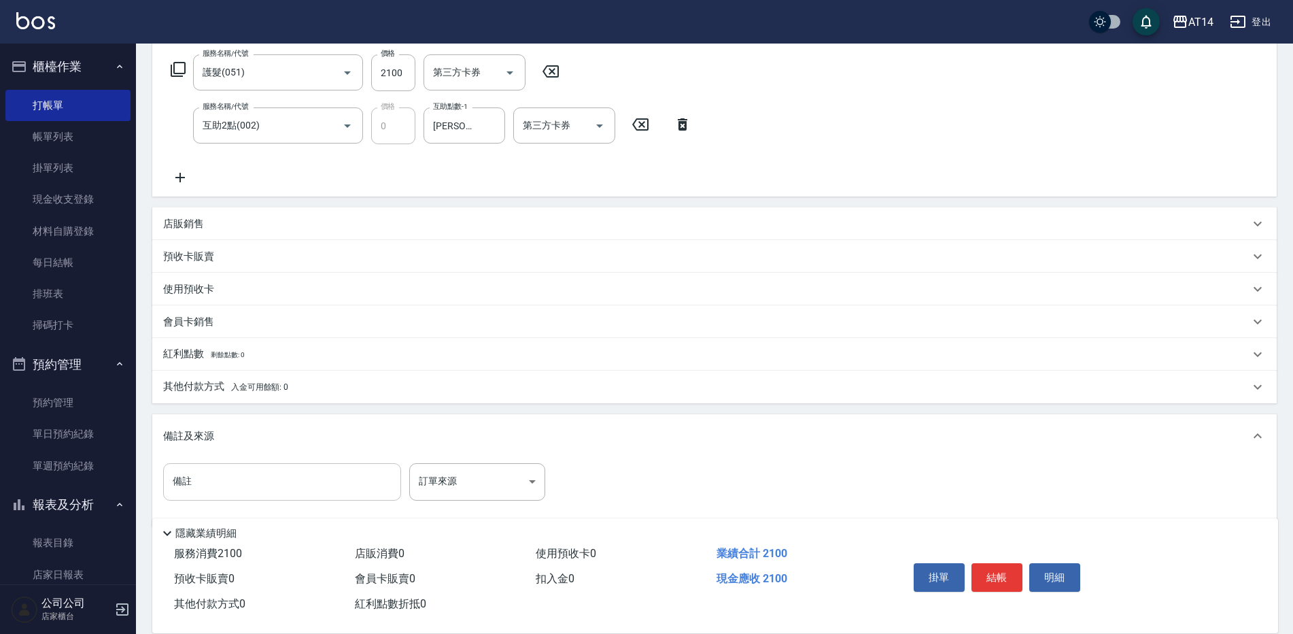
scroll to position [218, 0]
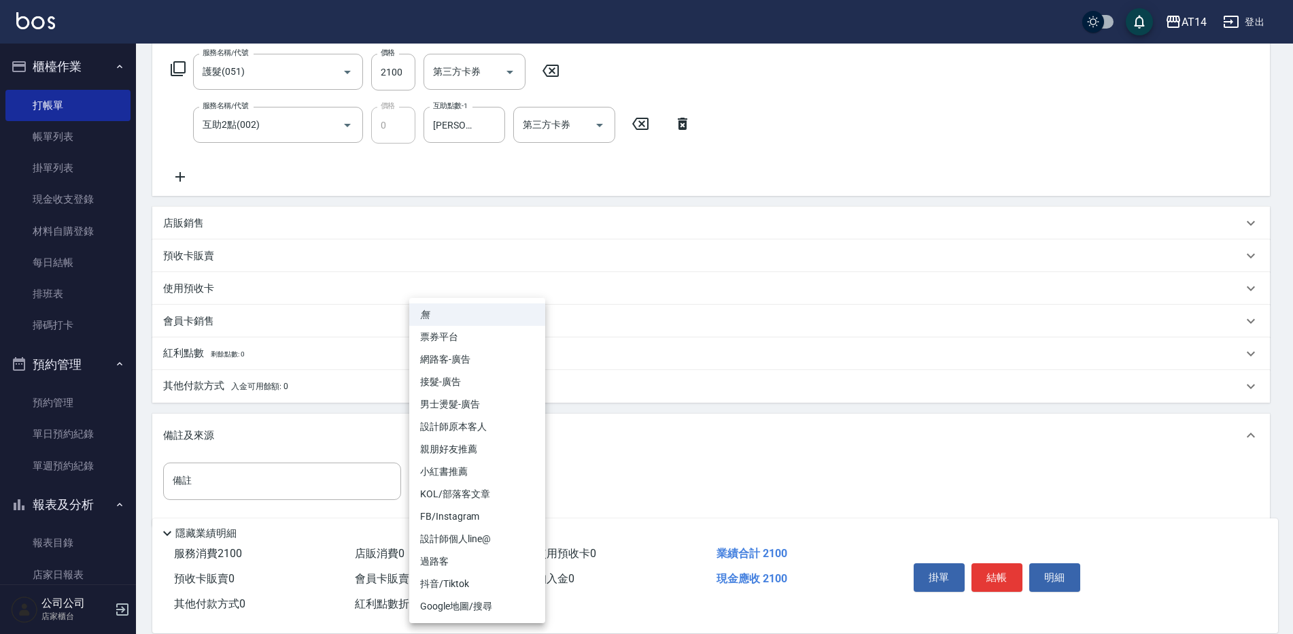
click at [427, 471] on body "AT14 登出 櫃檯作業 打帳單 帳單列表 掛單列表 現金收支登錄 材料自購登錄 每日結帳 排班表 掃碼打卡 預約管理 預約管理 單日預約紀錄 單週預約紀錄 …" at bounding box center [646, 220] width 1293 height 876
click at [467, 426] on li "設計師原本客人" at bounding box center [477, 426] width 136 height 22
type input "設計師原本客人"
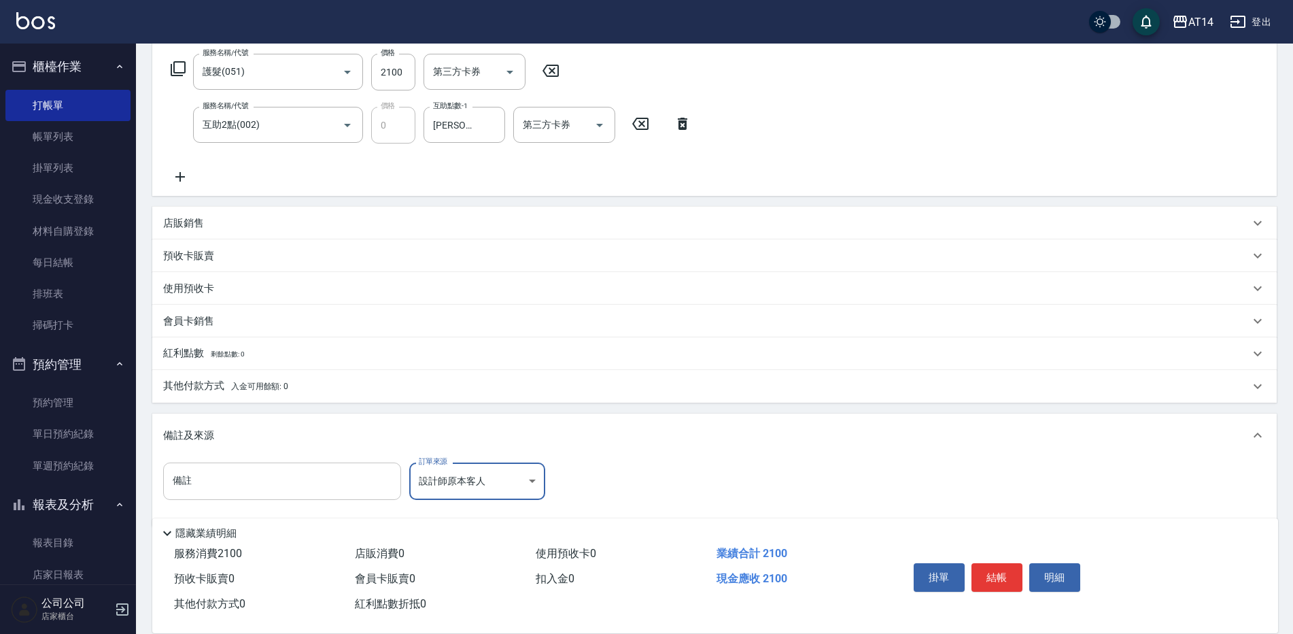
click at [311, 478] on input "備註" at bounding box center [282, 480] width 238 height 37
type input "五碼95631"
click at [317, 384] on div "其他付款方式 入金可用餘額: 0" at bounding box center [706, 386] width 1086 height 15
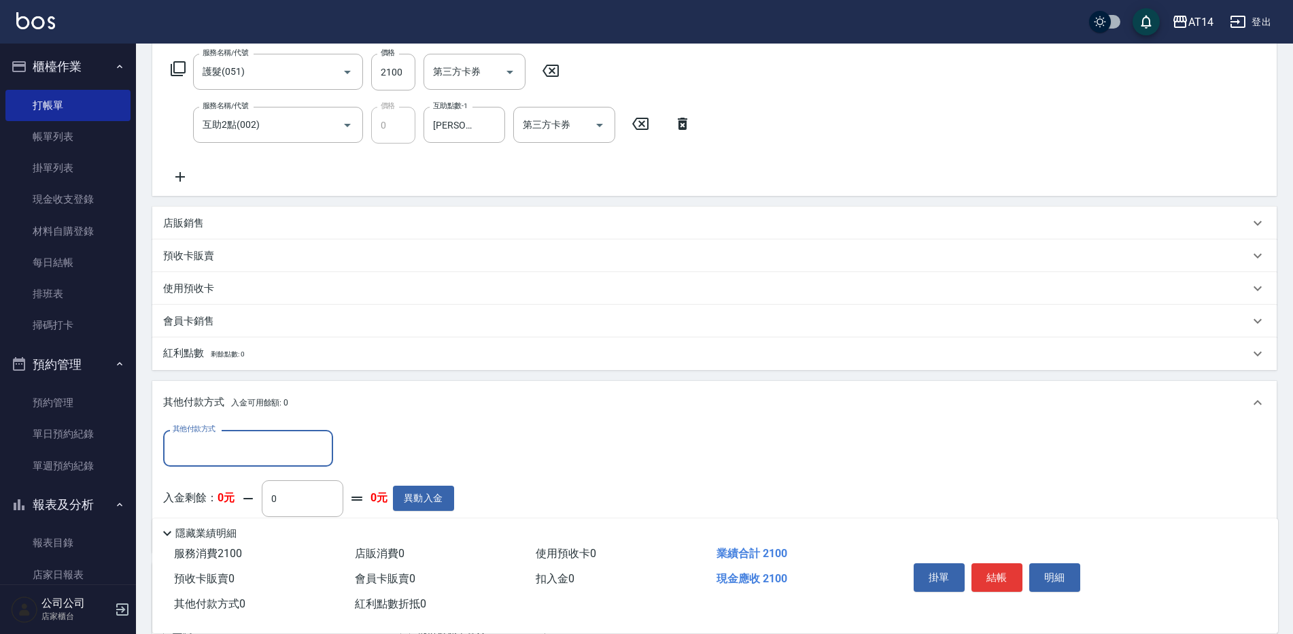
scroll to position [0, 0]
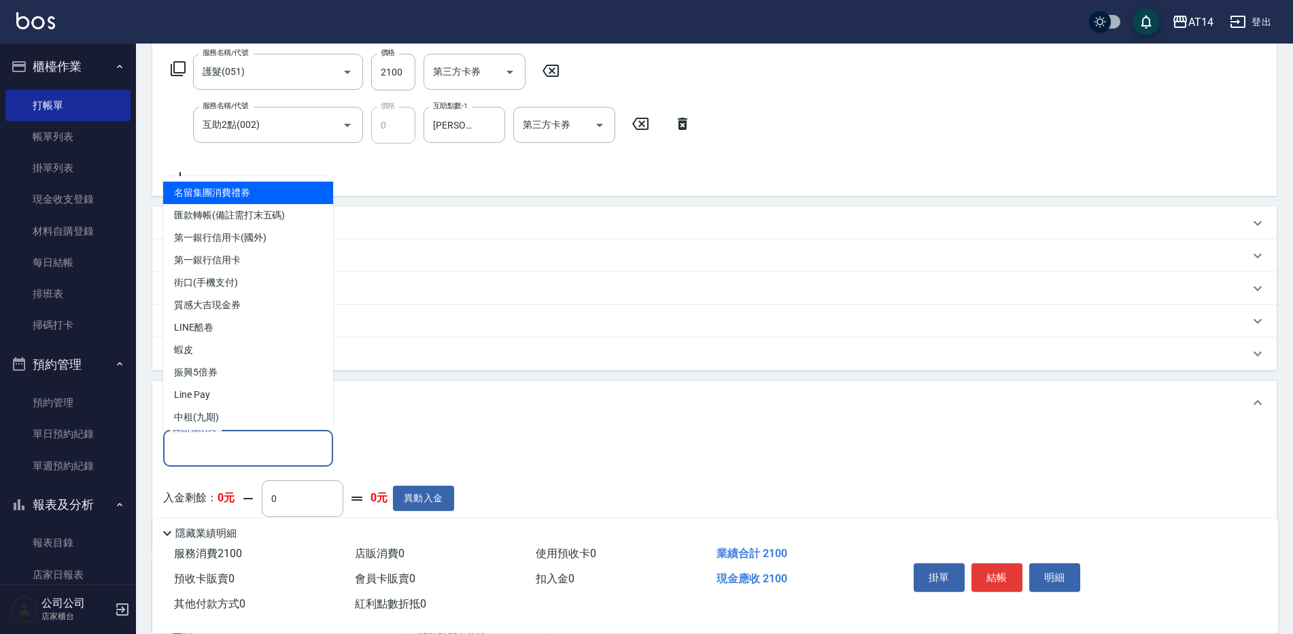
click at [252, 442] on input "其他付款方式" at bounding box center [248, 448] width 158 height 24
click at [256, 220] on span "匯款轉帳(備註需打末五碼)" at bounding box center [248, 215] width 170 height 22
type input "匯款轉帳(備註需打末五碼)"
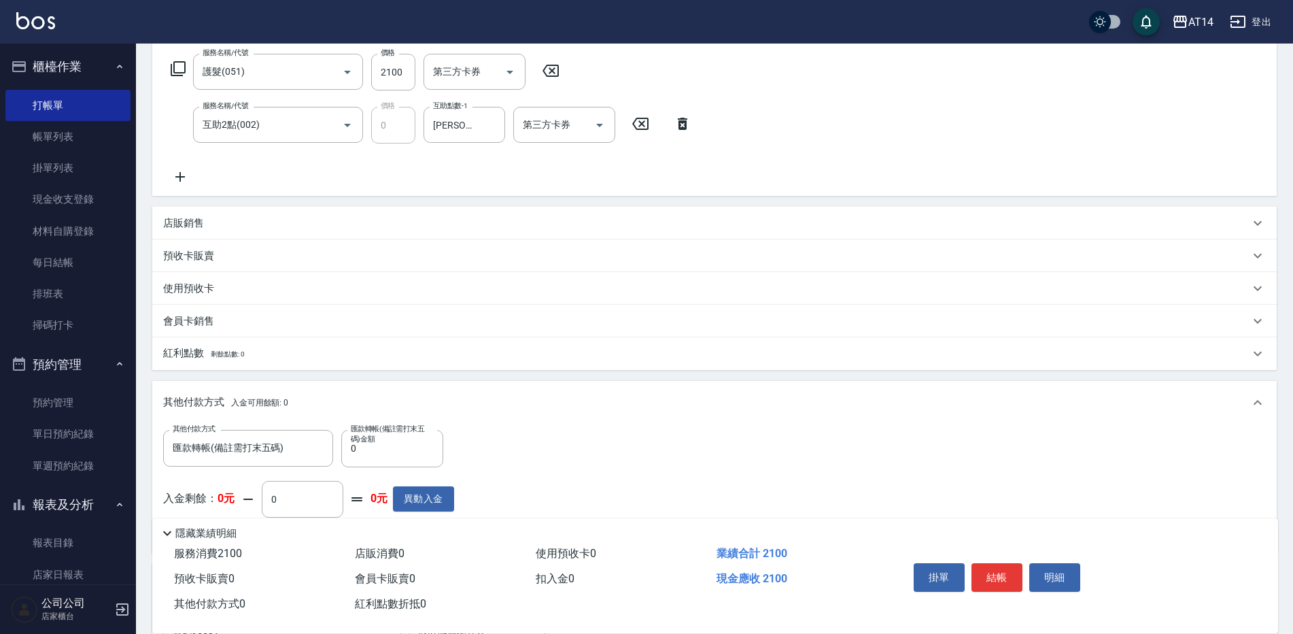
click at [384, 440] on label "匯款轉帳(備註需打末五碼)金額" at bounding box center [389, 434] width 77 height 20
click at [384, 440] on input "0" at bounding box center [392, 448] width 102 height 37
type input "2100"
type input "0"
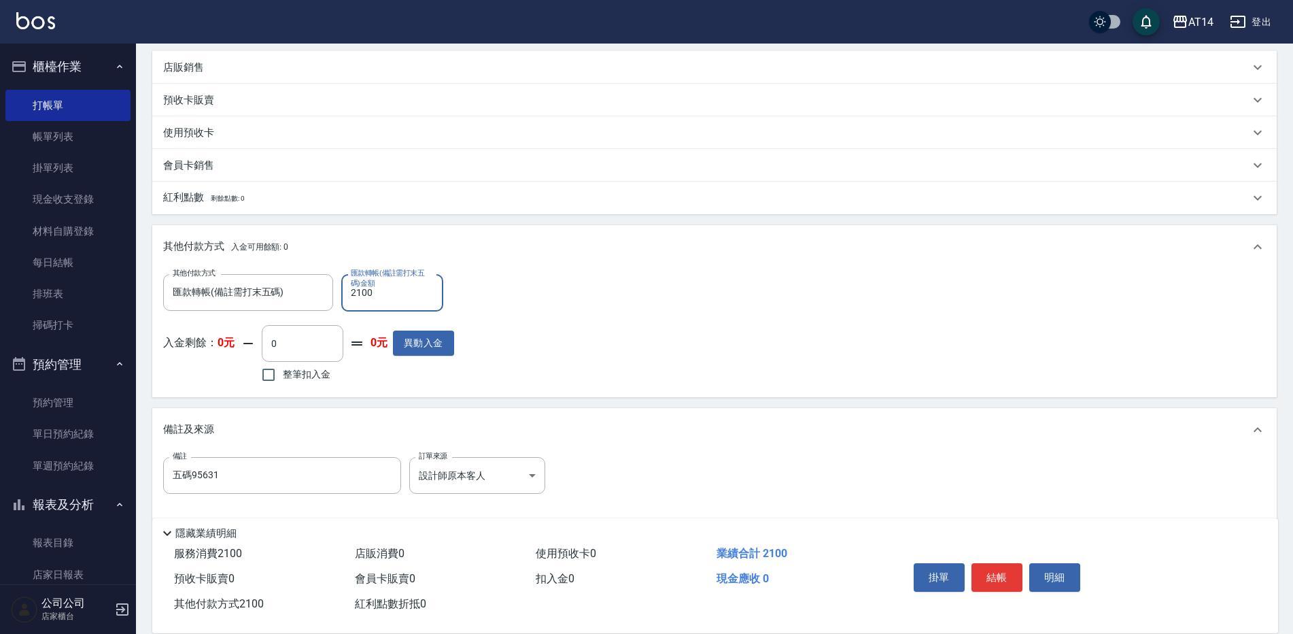
scroll to position [392, 0]
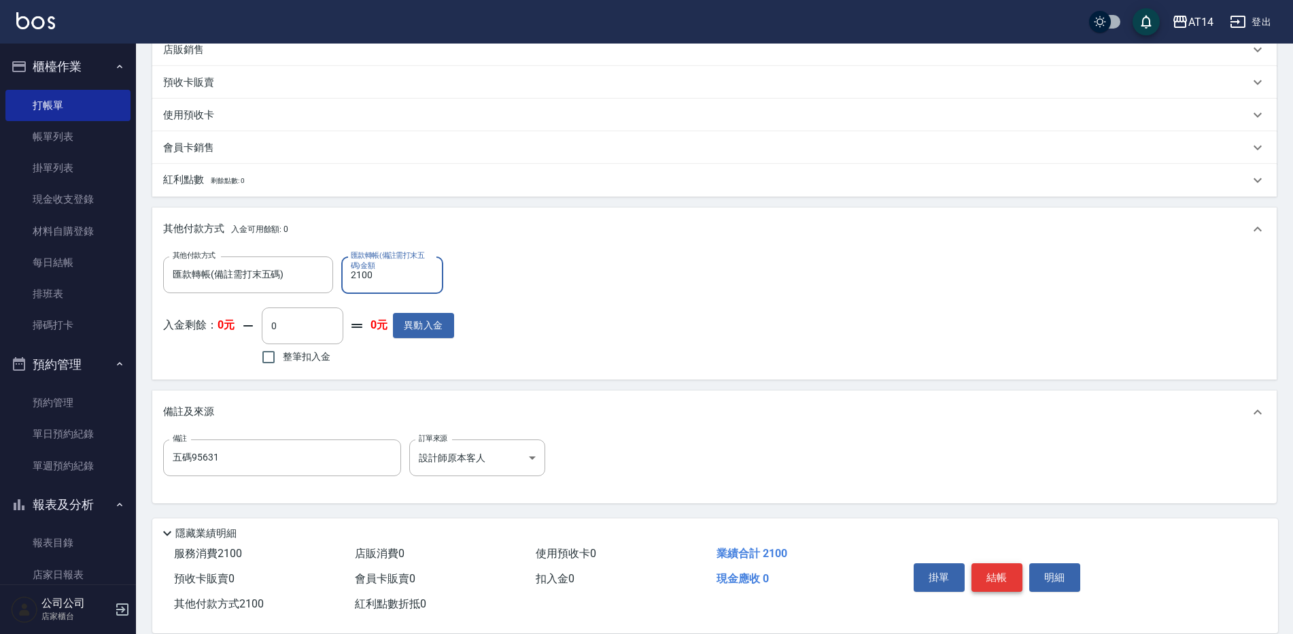
type input "2100"
click at [1010, 570] on button "結帳" at bounding box center [996, 577] width 51 height 29
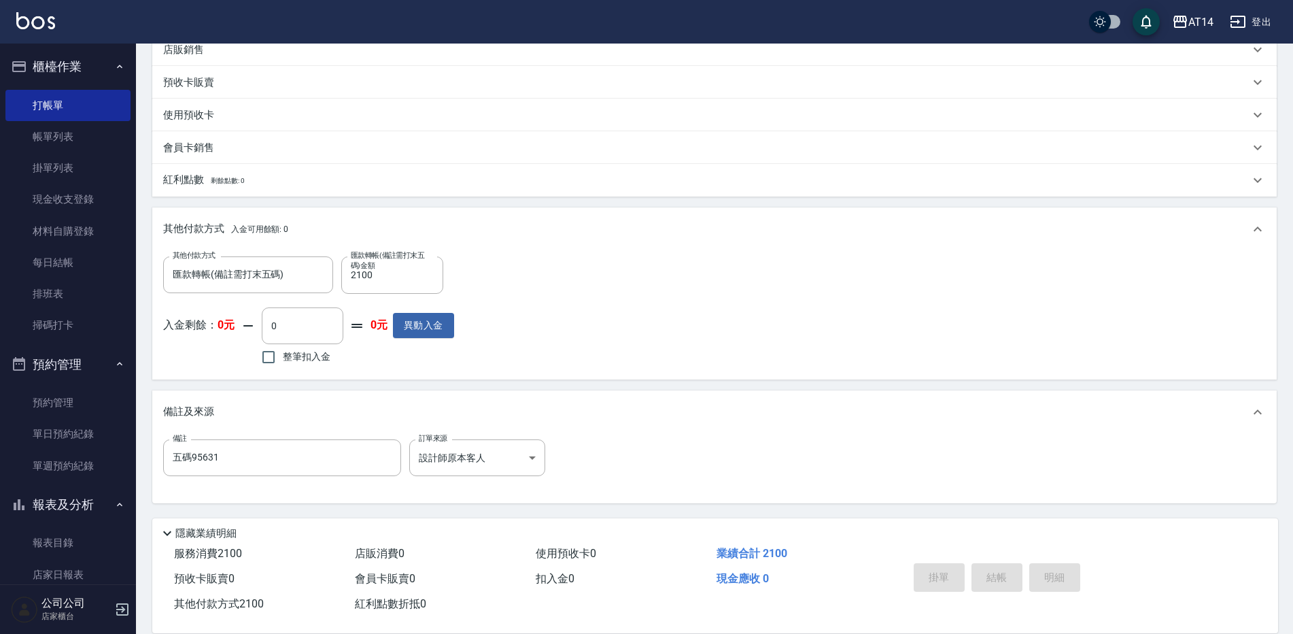
type input "2025/08/13 20:21"
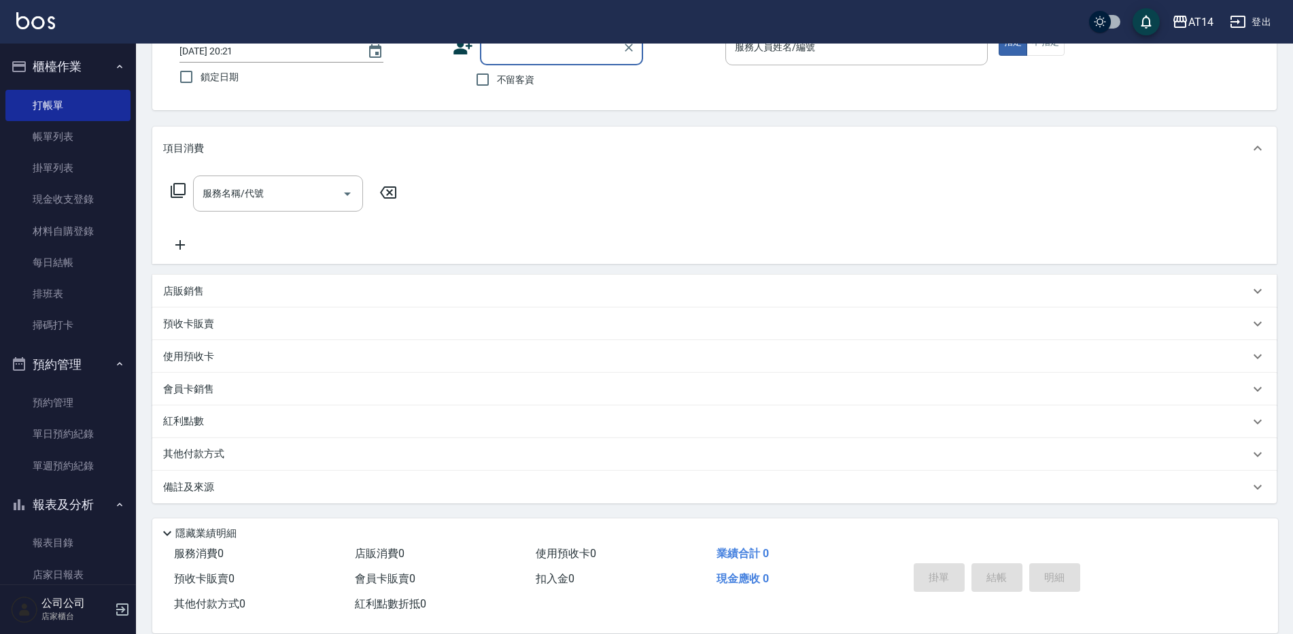
scroll to position [272, 0]
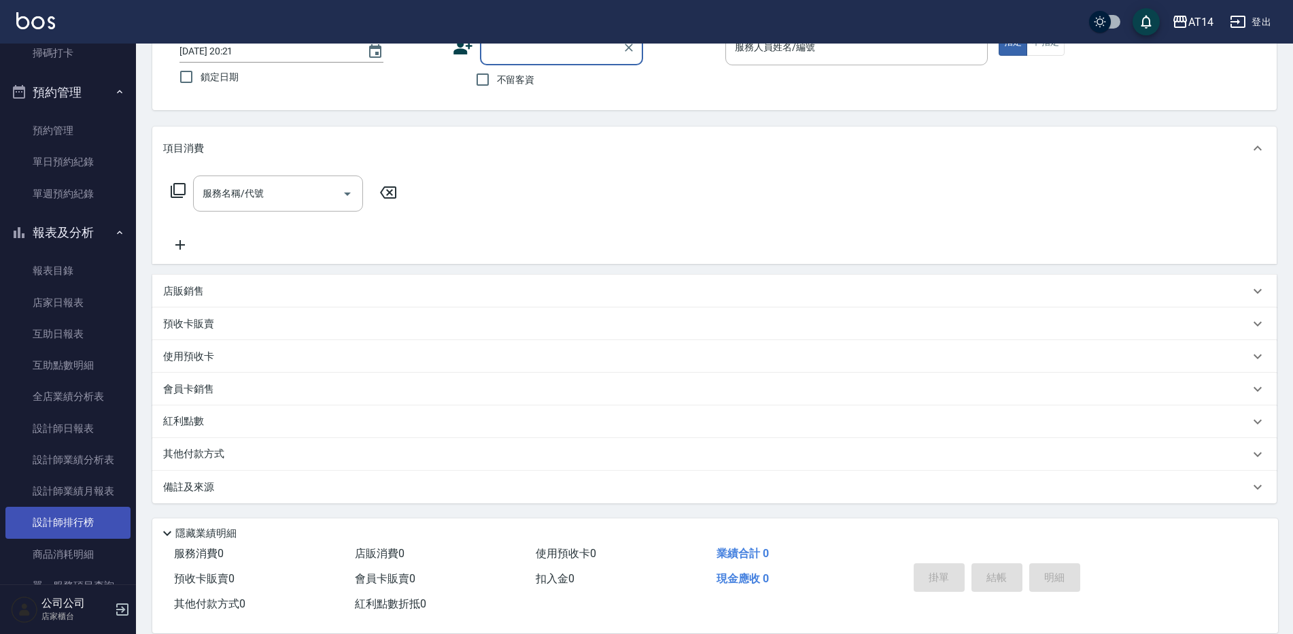
click at [80, 516] on link "設計師排行榜" at bounding box center [67, 521] width 125 height 31
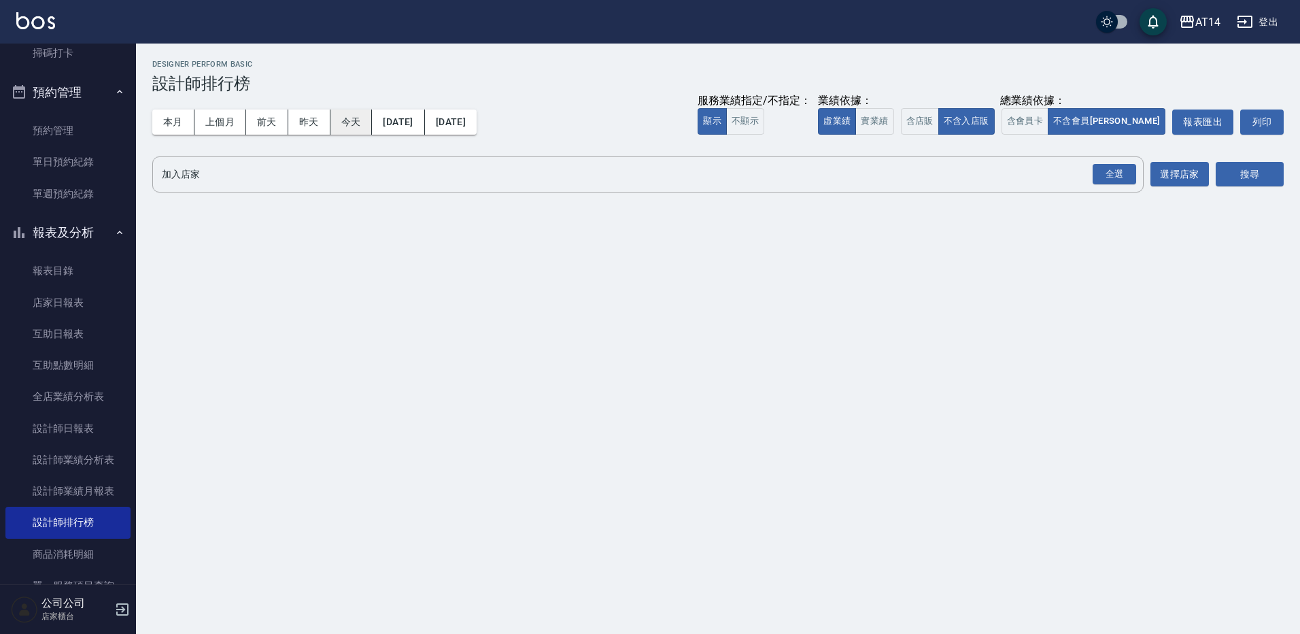
click at [345, 127] on button "今天" at bounding box center [351, 121] width 42 height 25
click at [1114, 168] on div "全選" at bounding box center [1114, 174] width 44 height 21
click at [1227, 176] on button "搜尋" at bounding box center [1250, 174] width 68 height 25
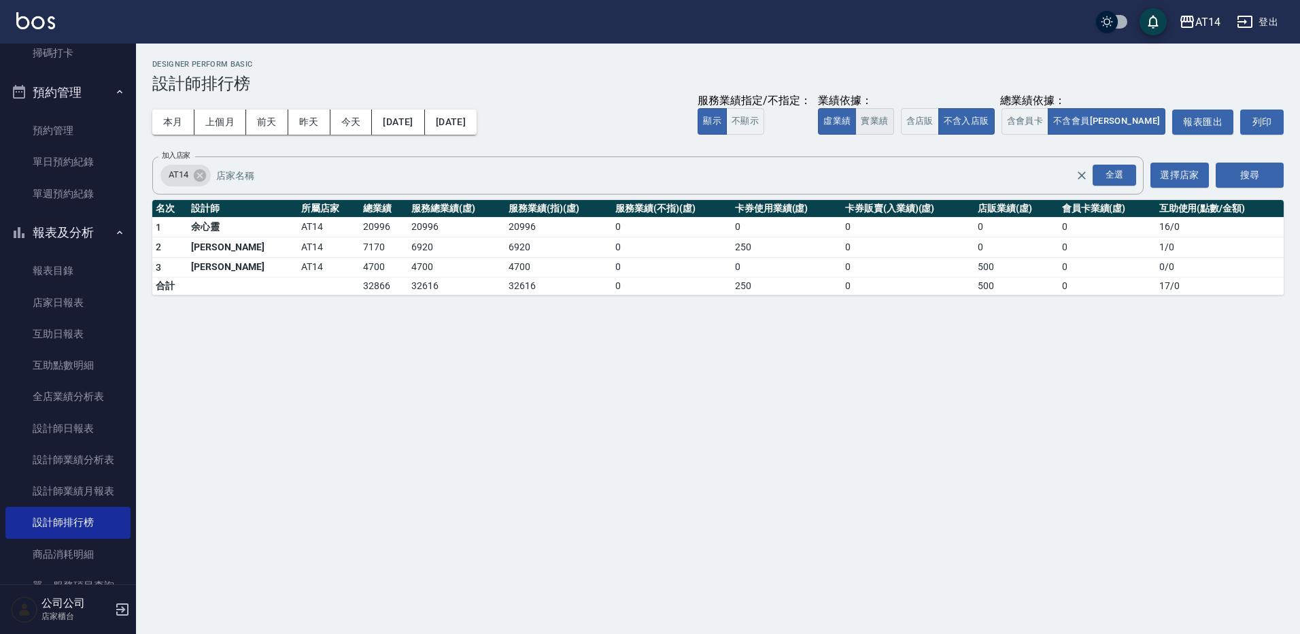
click at [893, 120] on button "實業績" at bounding box center [874, 121] width 38 height 27
click at [186, 124] on button "本月" at bounding box center [173, 121] width 42 height 25
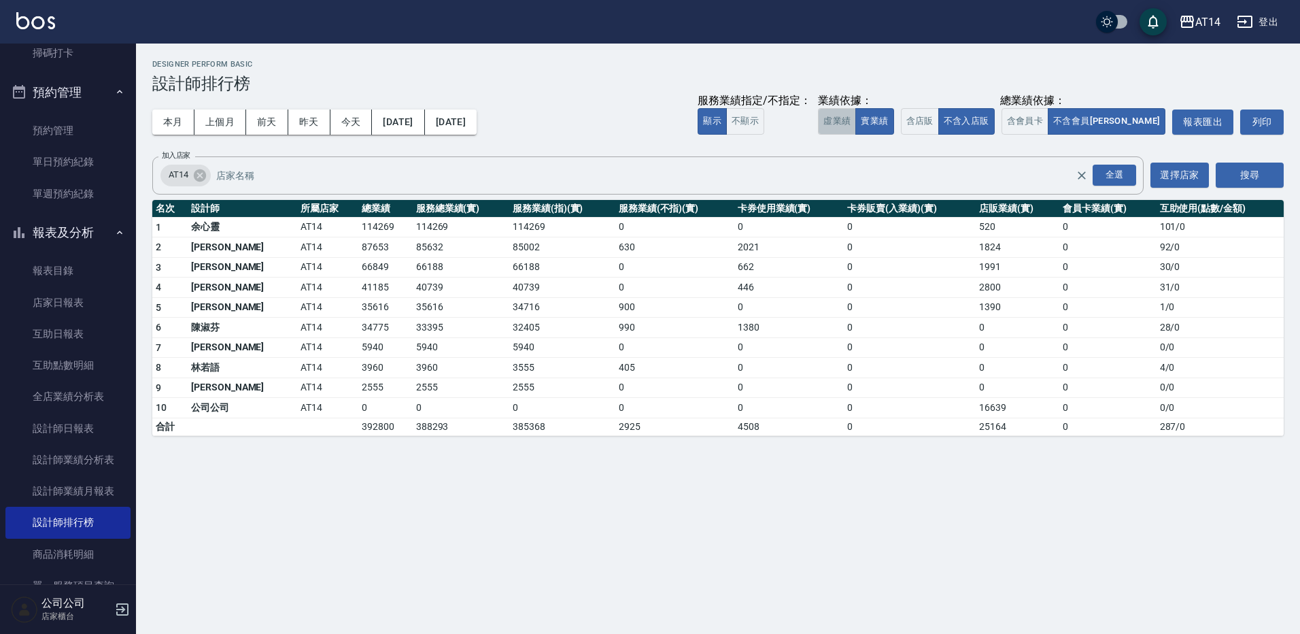
click at [856, 116] on button "虛業績" at bounding box center [837, 121] width 38 height 27
click at [893, 120] on button "實業績" at bounding box center [874, 121] width 38 height 27
click at [856, 133] on button "虛業績" at bounding box center [837, 121] width 38 height 27
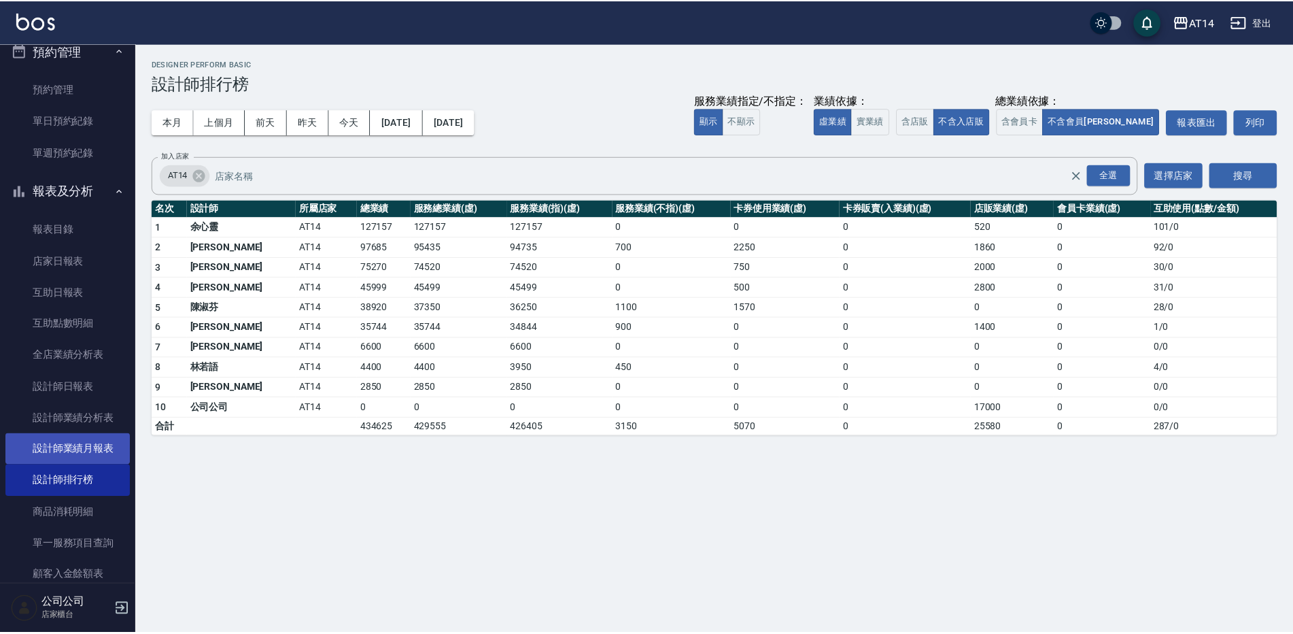
scroll to position [408, 0]
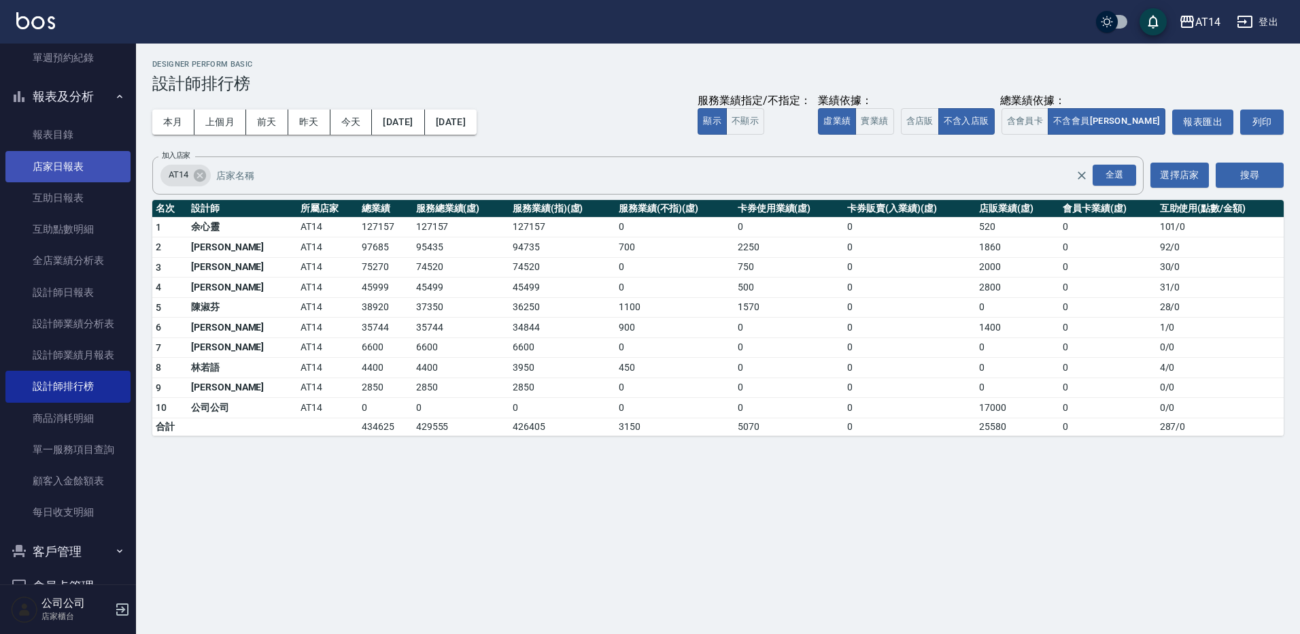
click at [90, 156] on link "店家日報表" at bounding box center [67, 166] width 125 height 31
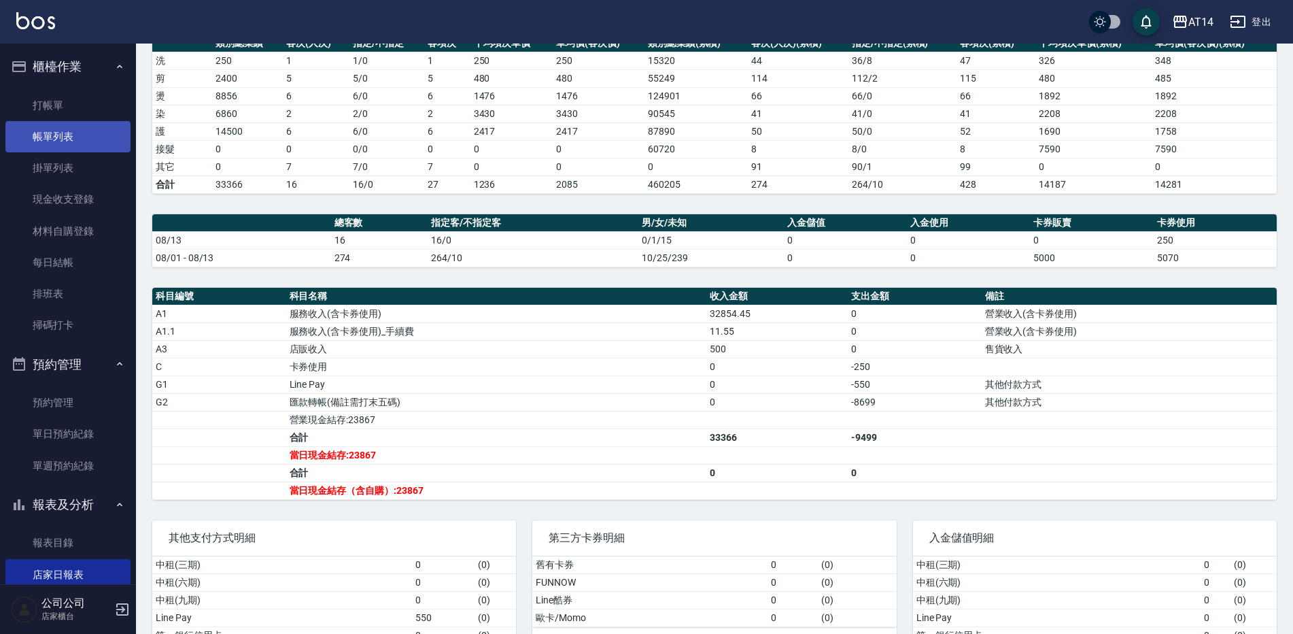
click at [72, 128] on link "帳單列表" at bounding box center [67, 136] width 125 height 31
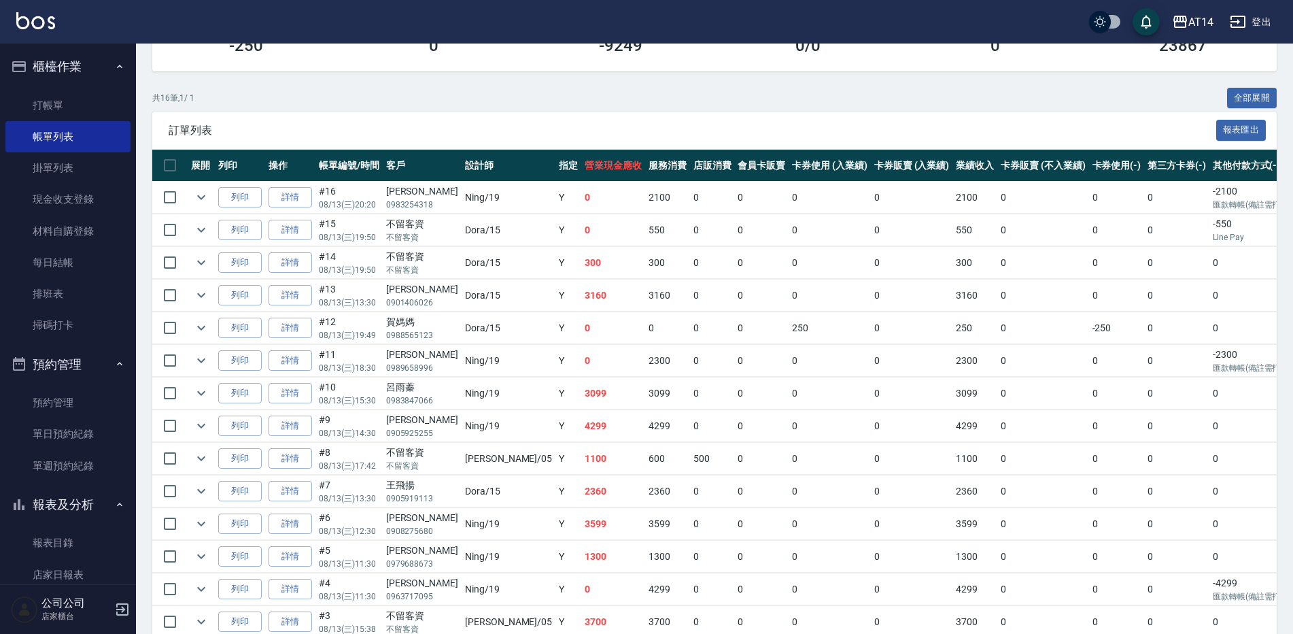
scroll to position [225, 0]
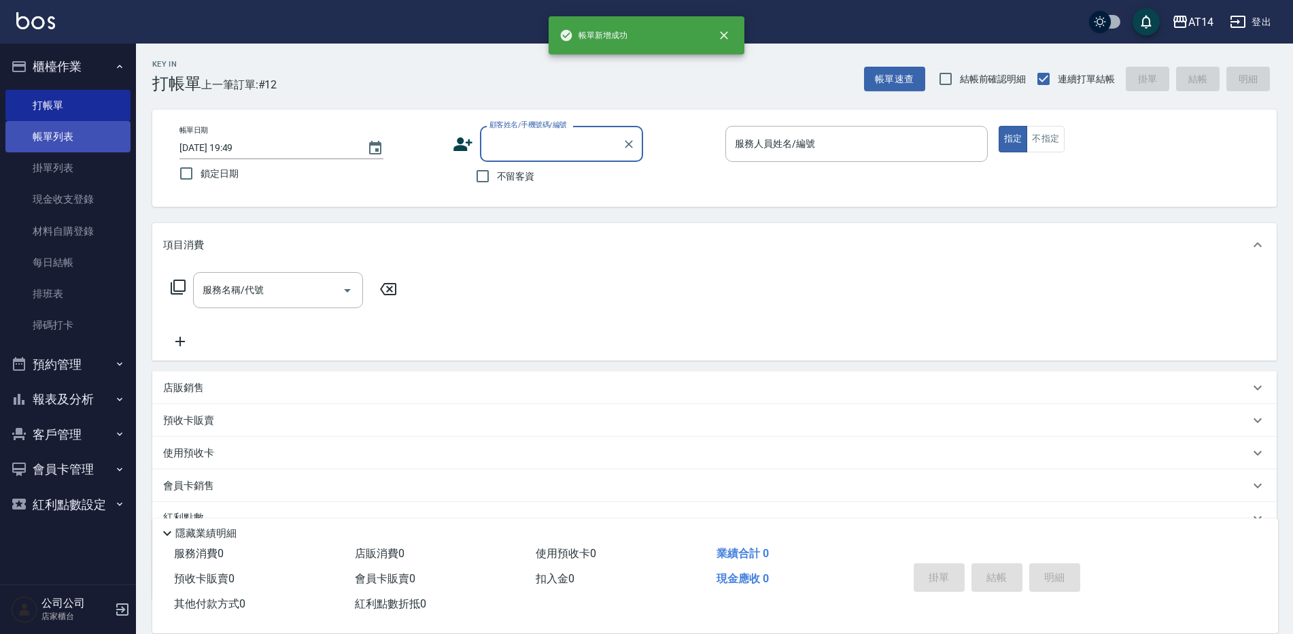
click at [25, 150] on link "帳單列表" at bounding box center [67, 136] width 125 height 31
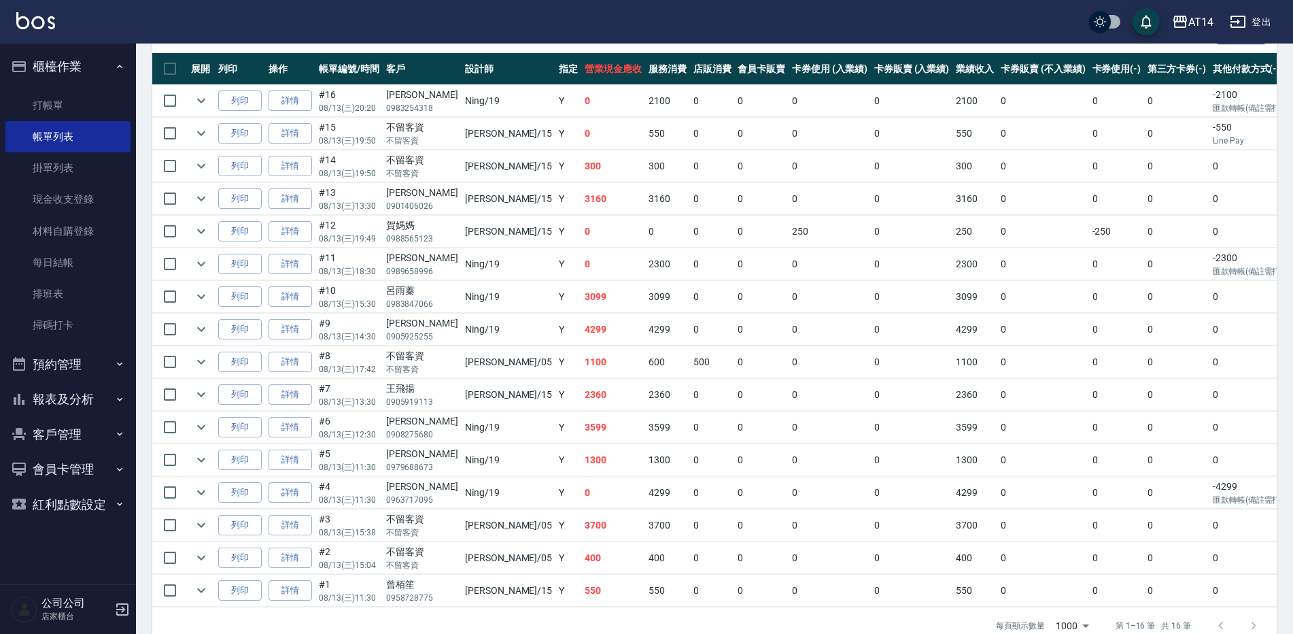
scroll to position [340, 0]
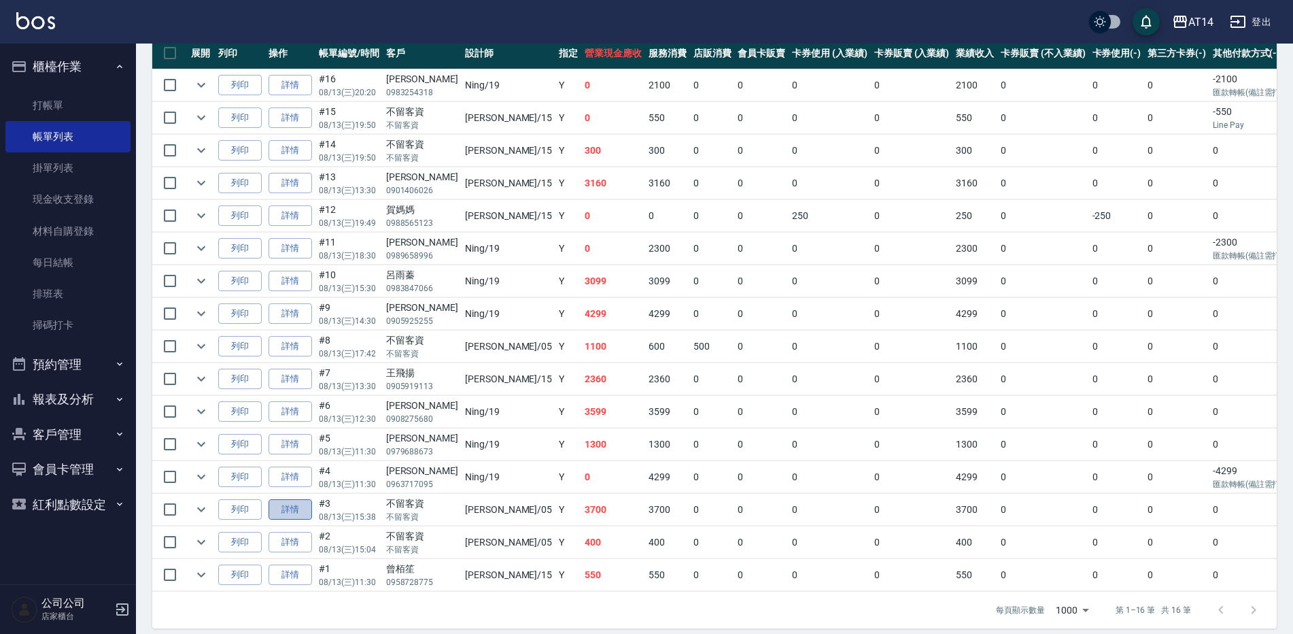
click at [286, 510] on link "詳情" at bounding box center [291, 509] width 44 height 21
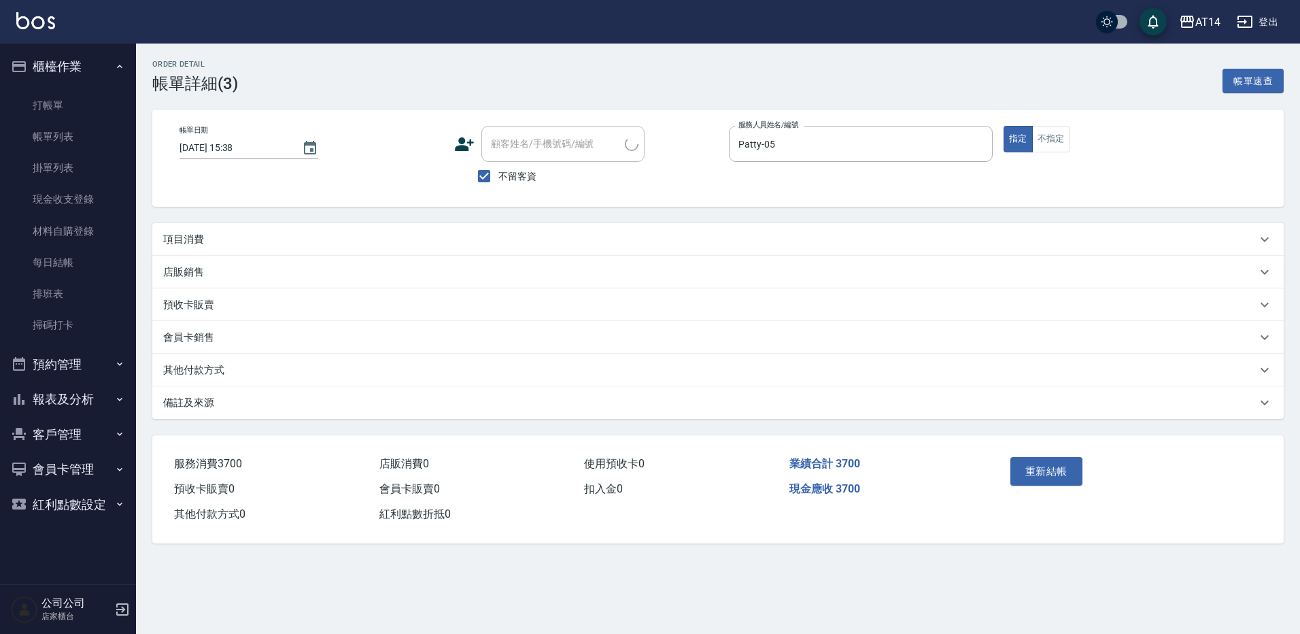
type input "2025/08/13 15:38"
checkbox input "true"
type input "Patty-05"
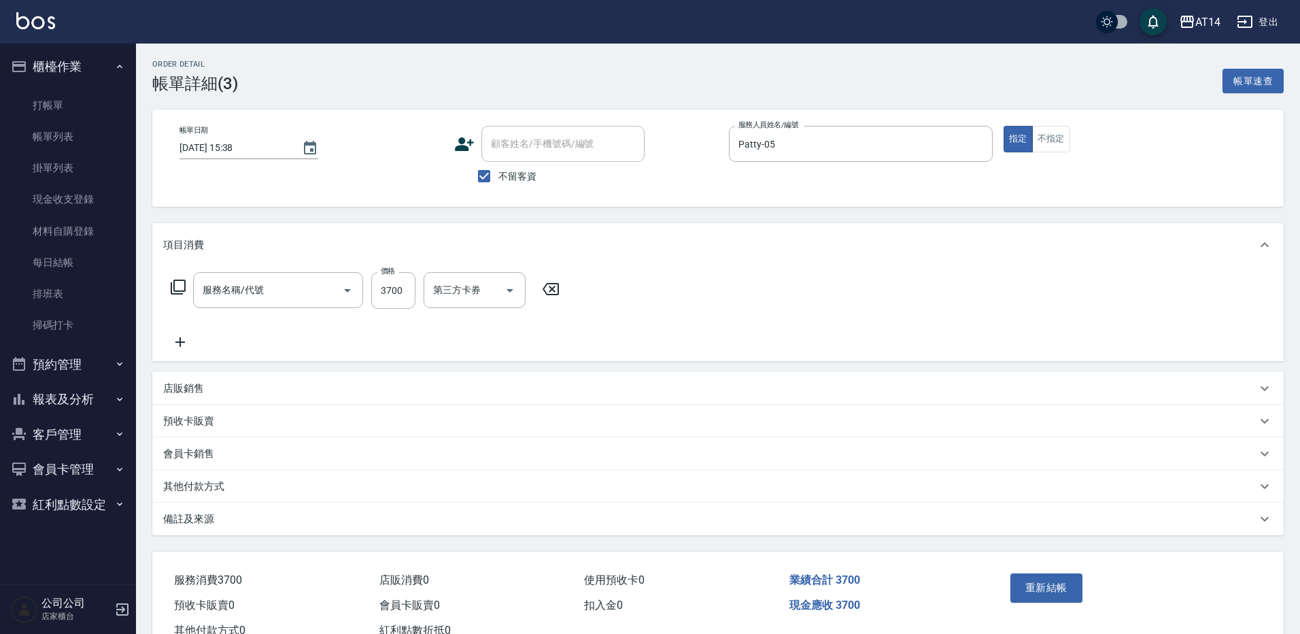
type input "染髮(041)"
drag, startPoint x: 271, startPoint y: 525, endPoint x: 265, endPoint y: 519, distance: 8.2
click at [270, 525] on div "備註及來源" at bounding box center [706, 519] width 1086 height 14
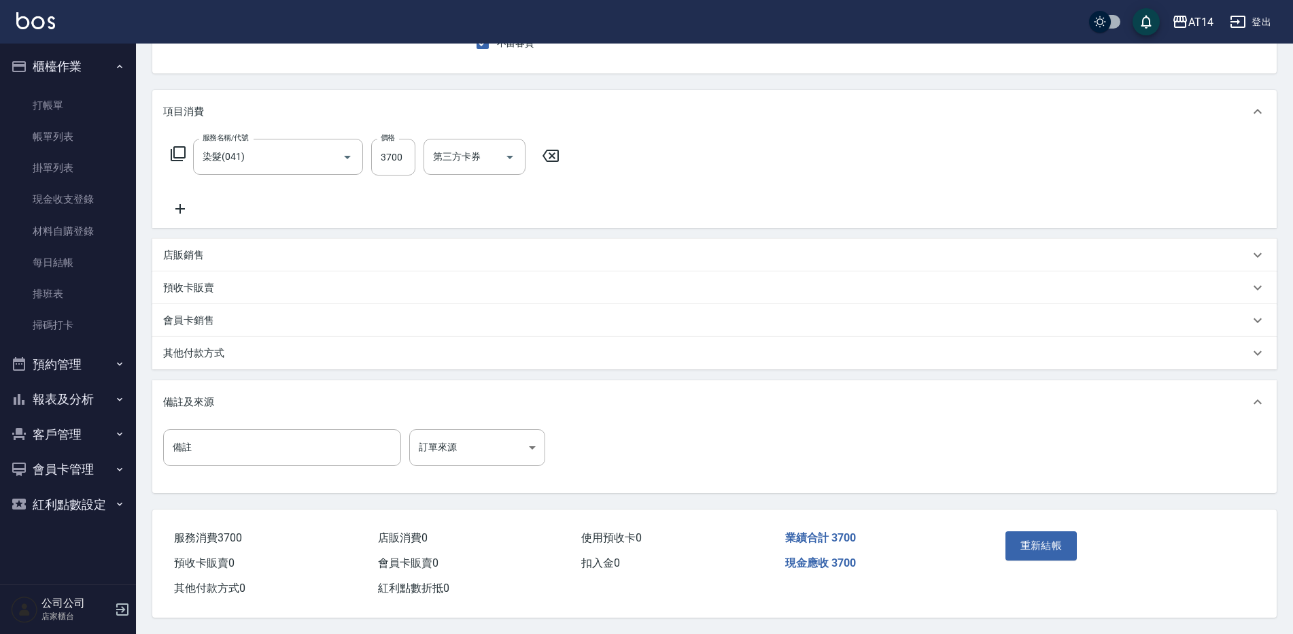
scroll to position [139, 0]
click at [252, 356] on div "其他付款方式" at bounding box center [714, 353] width 1124 height 33
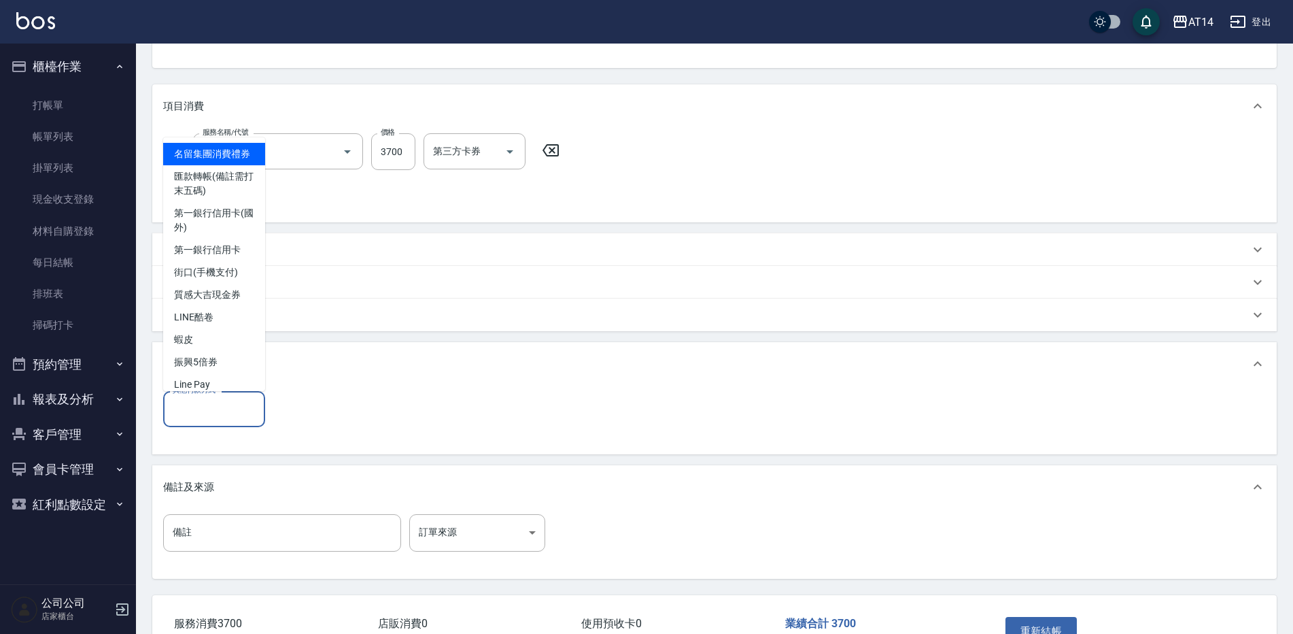
click at [243, 402] on input "其他付款方式" at bounding box center [214, 409] width 90 height 24
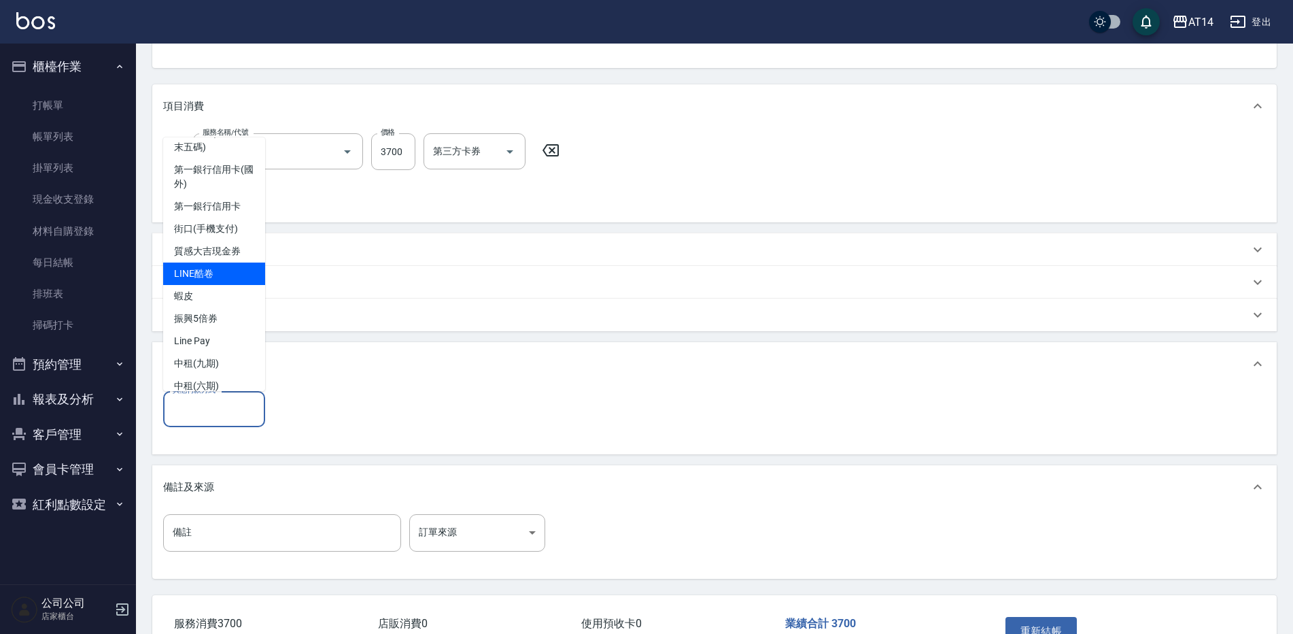
scroll to position [92, 0]
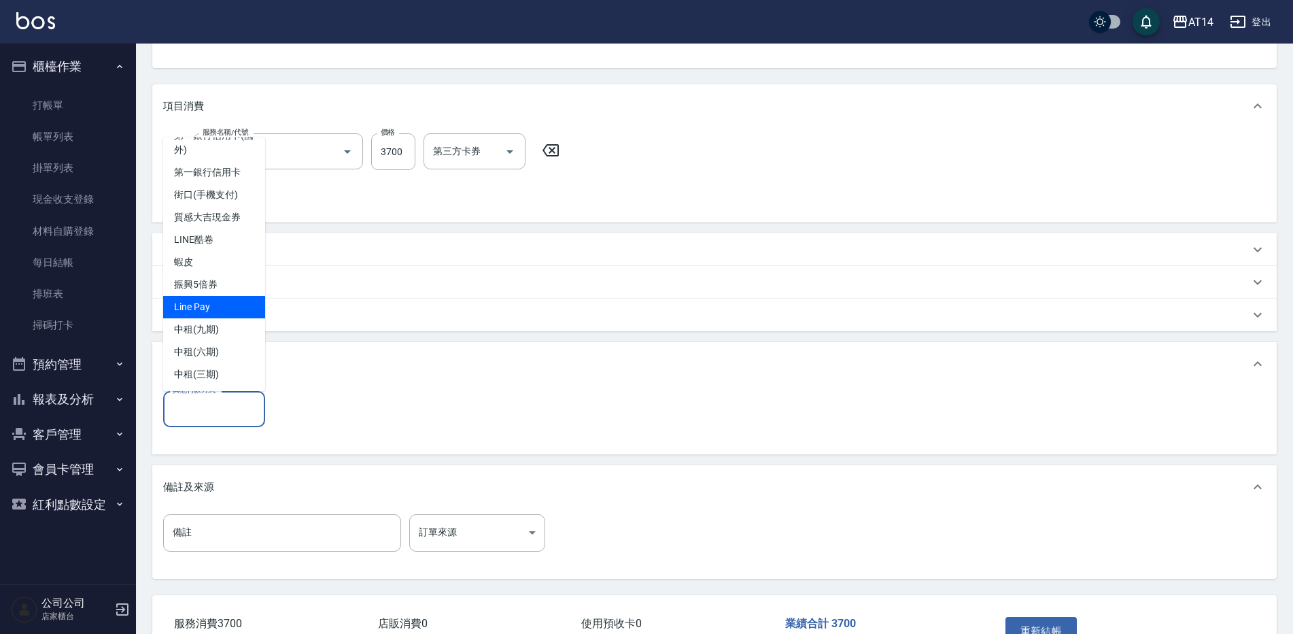
click at [225, 310] on span "Line Pay" at bounding box center [214, 307] width 102 height 22
type input "Line Pay"
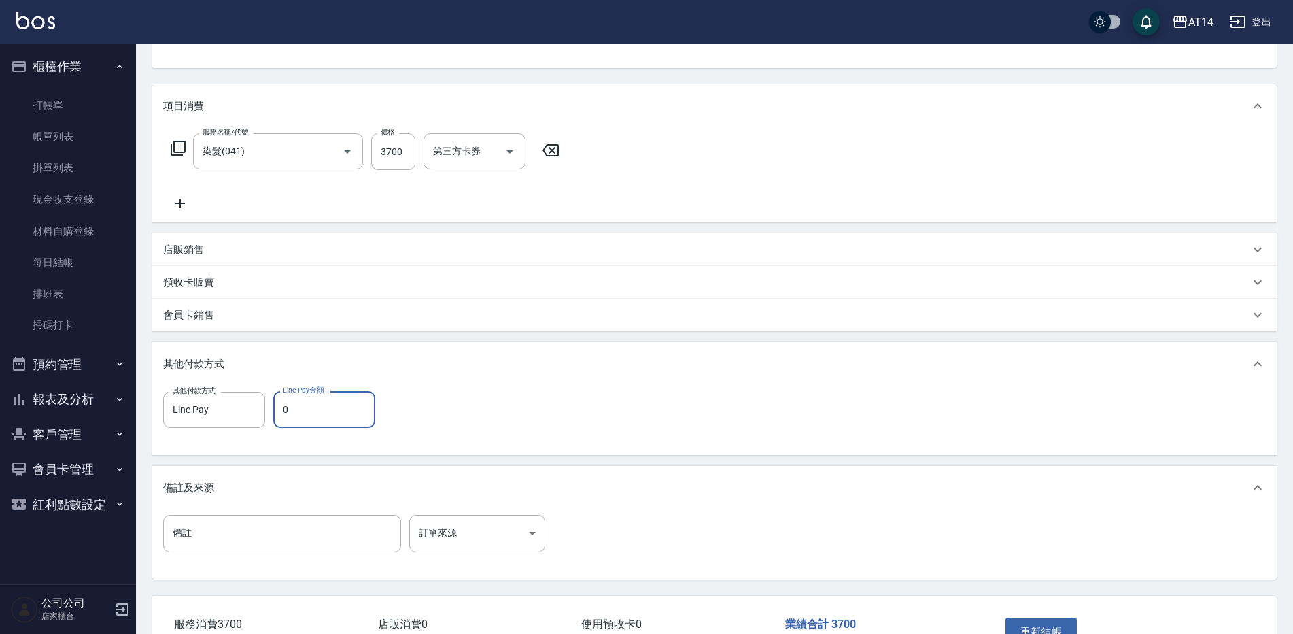
click at [302, 411] on input "0" at bounding box center [324, 409] width 102 height 37
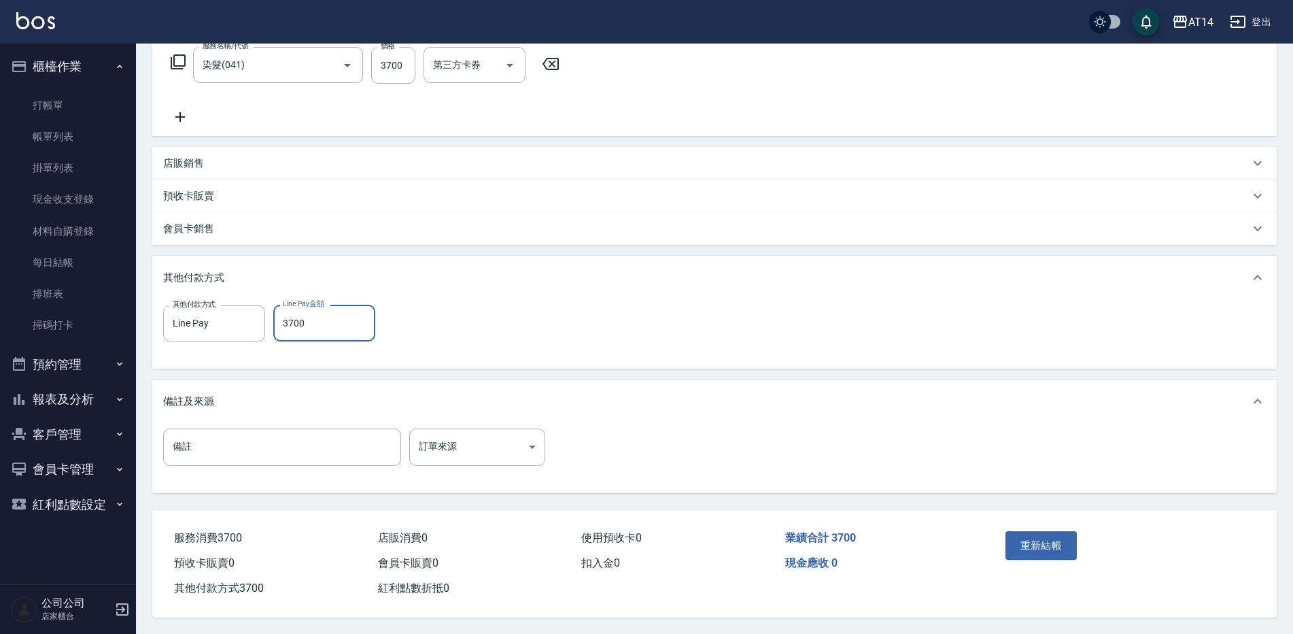
scroll to position [231, 0]
type input "3700"
click at [1039, 542] on button "重新結帳" at bounding box center [1041, 545] width 72 height 29
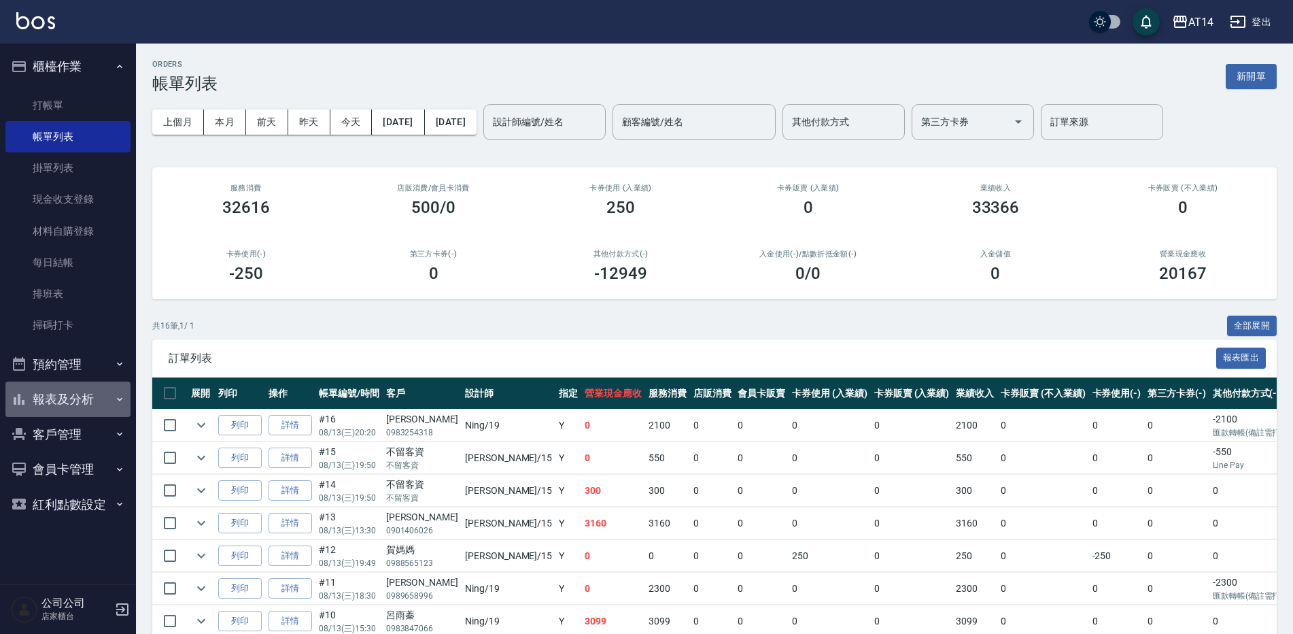
click at [66, 404] on button "報表及分析" at bounding box center [67, 398] width 125 height 35
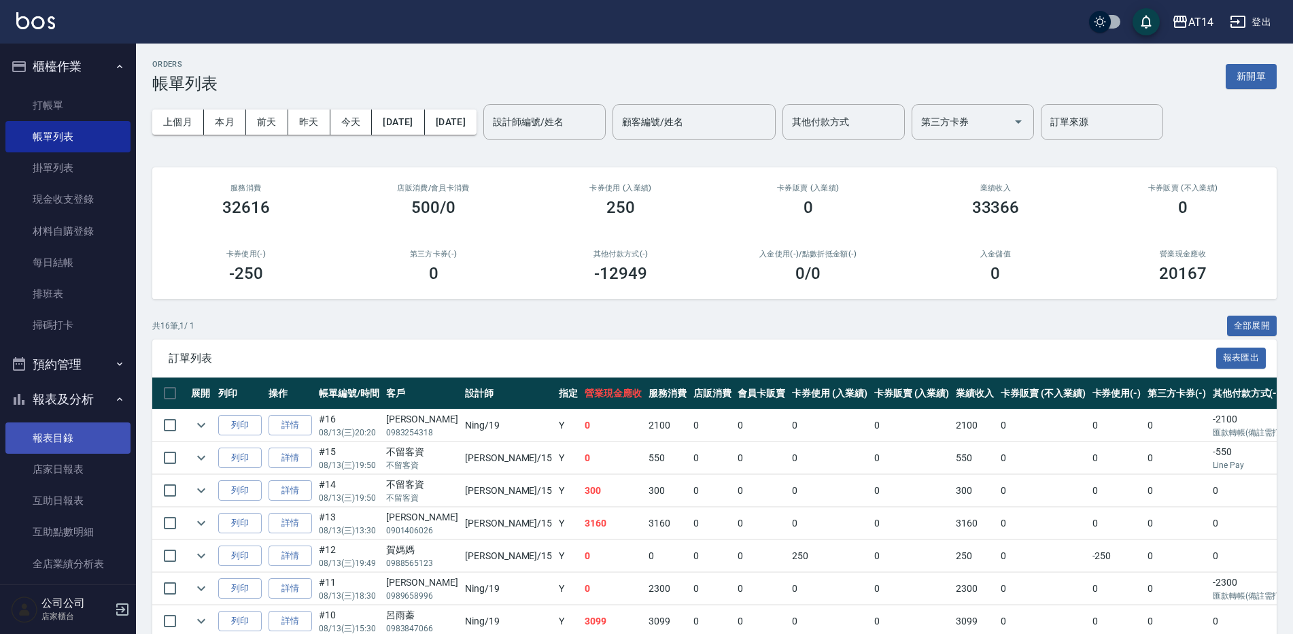
click at [73, 446] on link "報表目錄" at bounding box center [67, 437] width 125 height 31
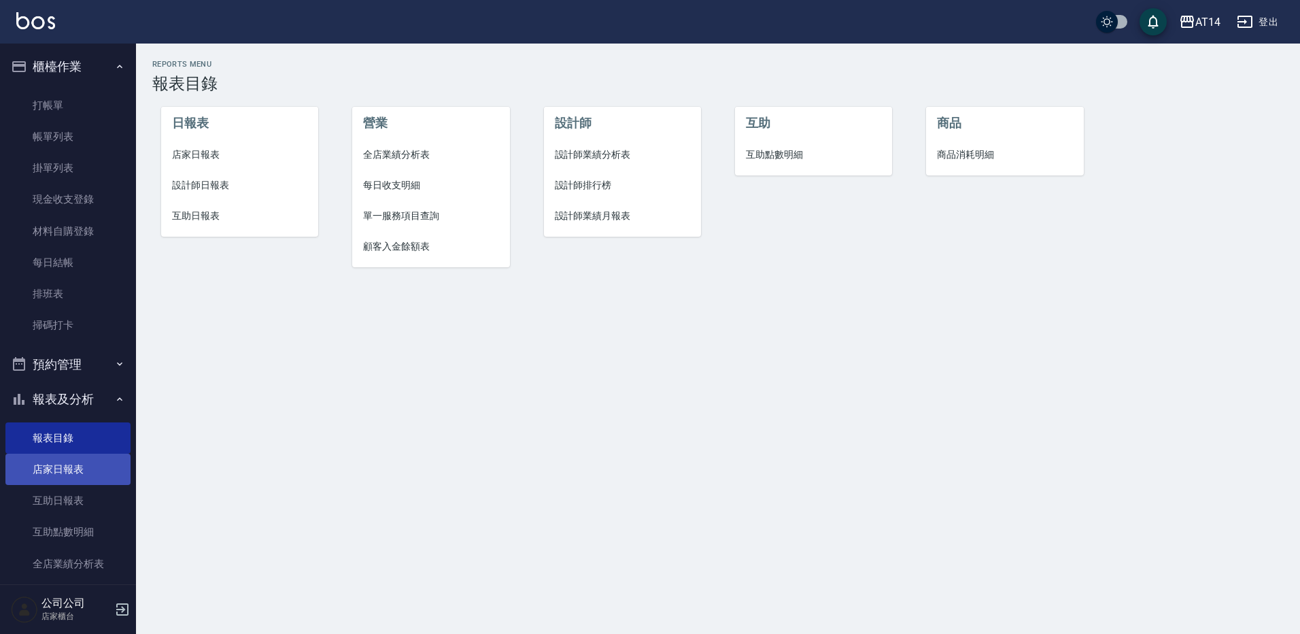
click at [80, 468] on link "店家日報表" at bounding box center [67, 468] width 125 height 31
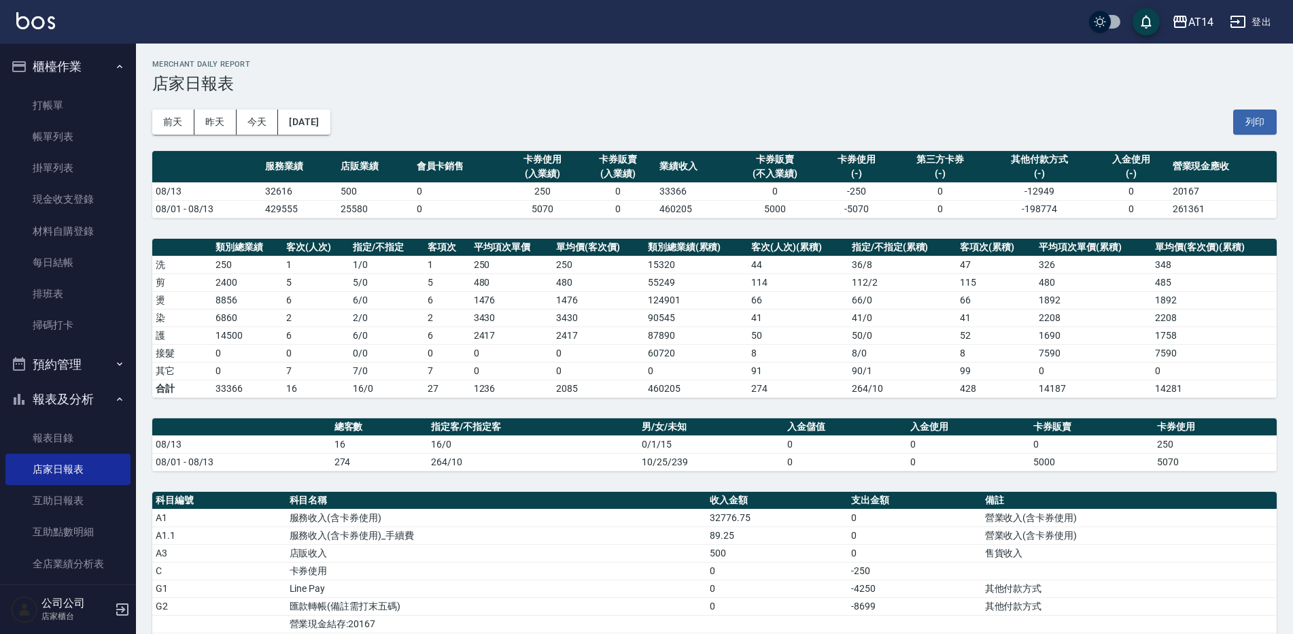
click at [83, 74] on button "櫃檯作業" at bounding box center [67, 66] width 125 height 35
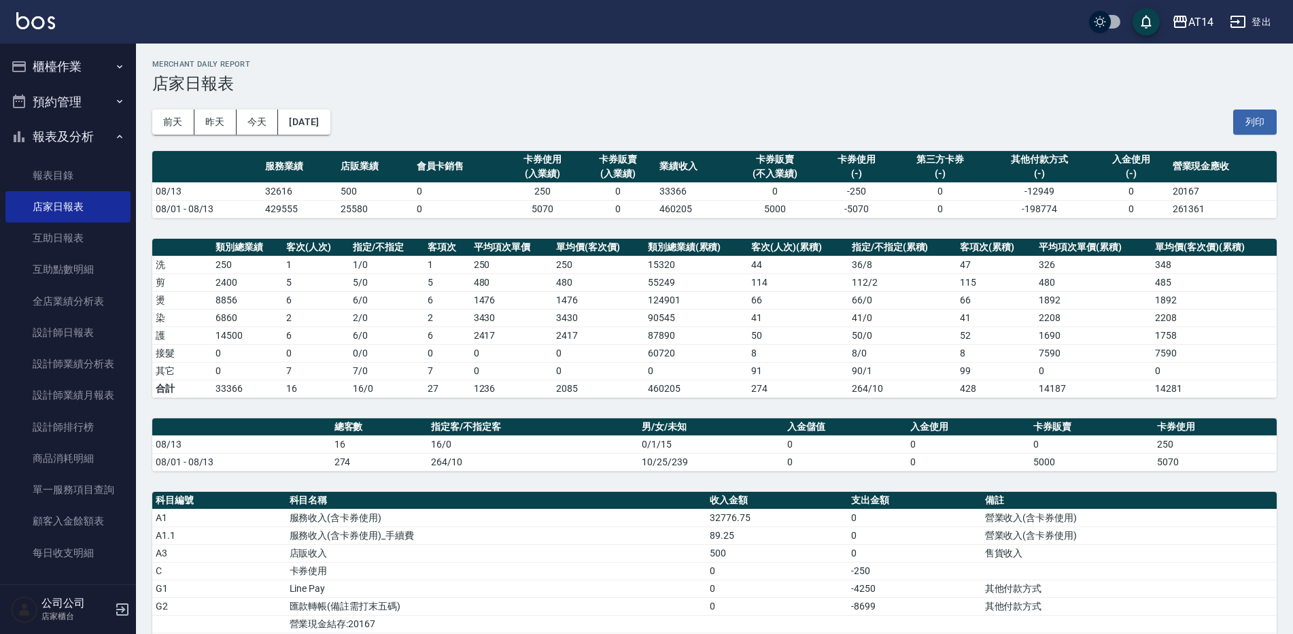
drag, startPoint x: 80, startPoint y: 59, endPoint x: 73, endPoint y: 89, distance: 30.7
click at [80, 60] on button "櫃檯作業" at bounding box center [67, 66] width 125 height 35
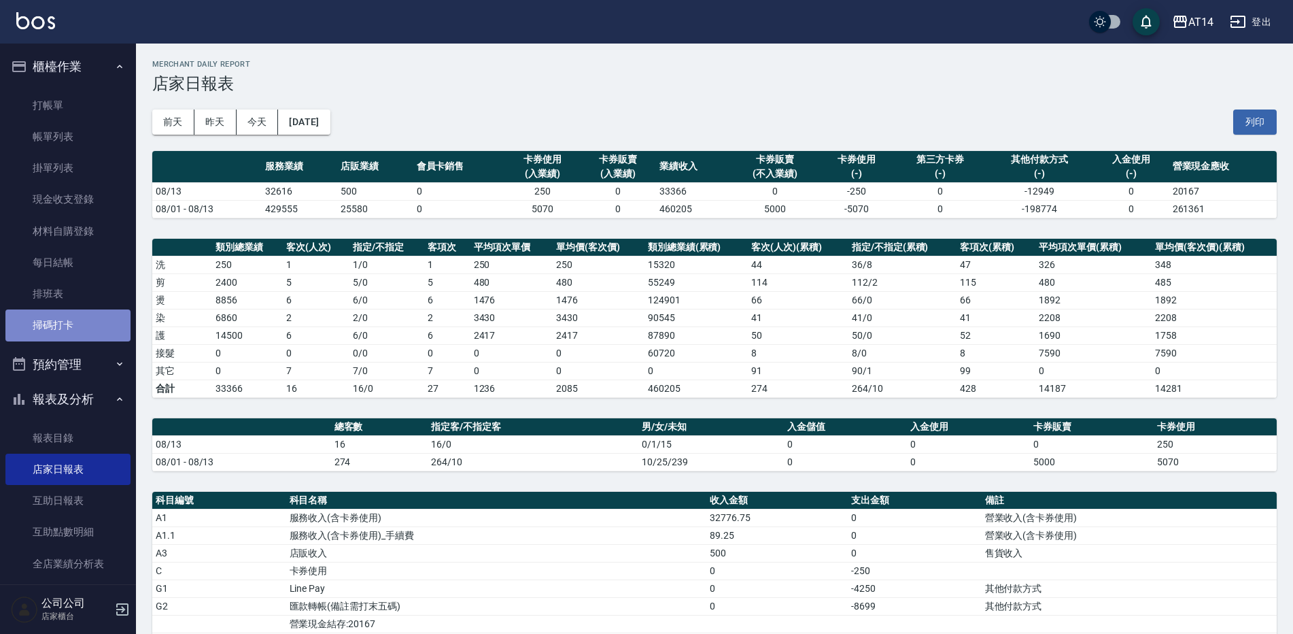
click at [68, 323] on link "掃碼打卡" at bounding box center [67, 324] width 125 height 31
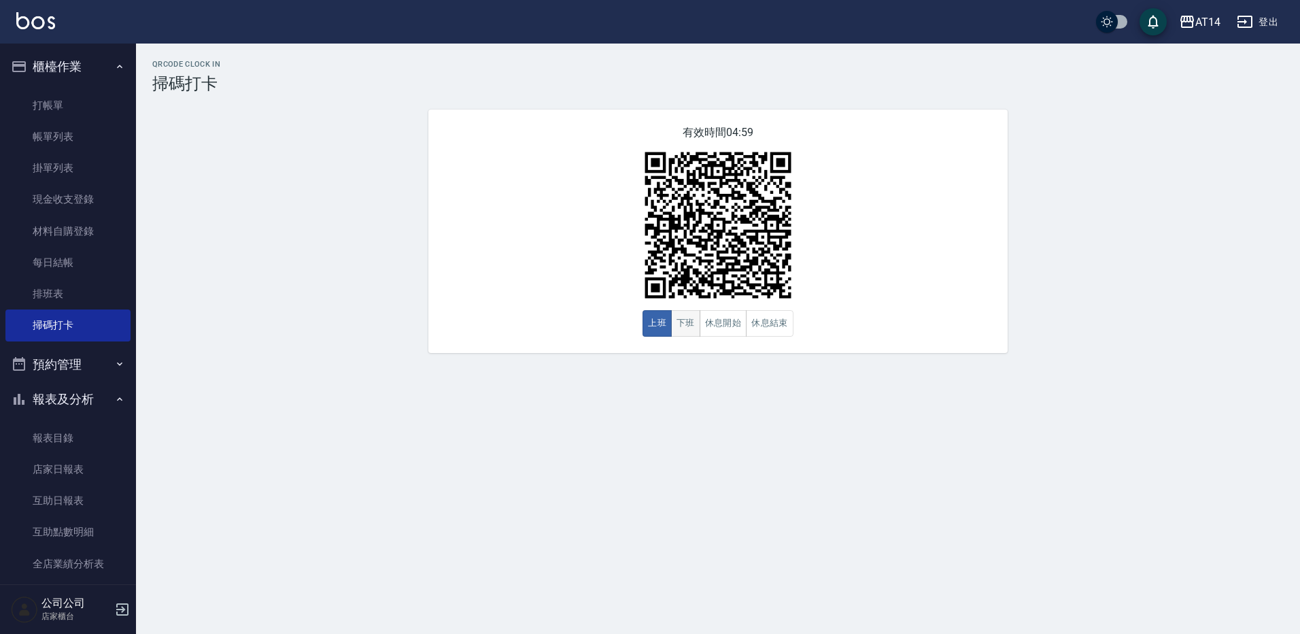
click at [696, 326] on button "下班" at bounding box center [685, 323] width 29 height 27
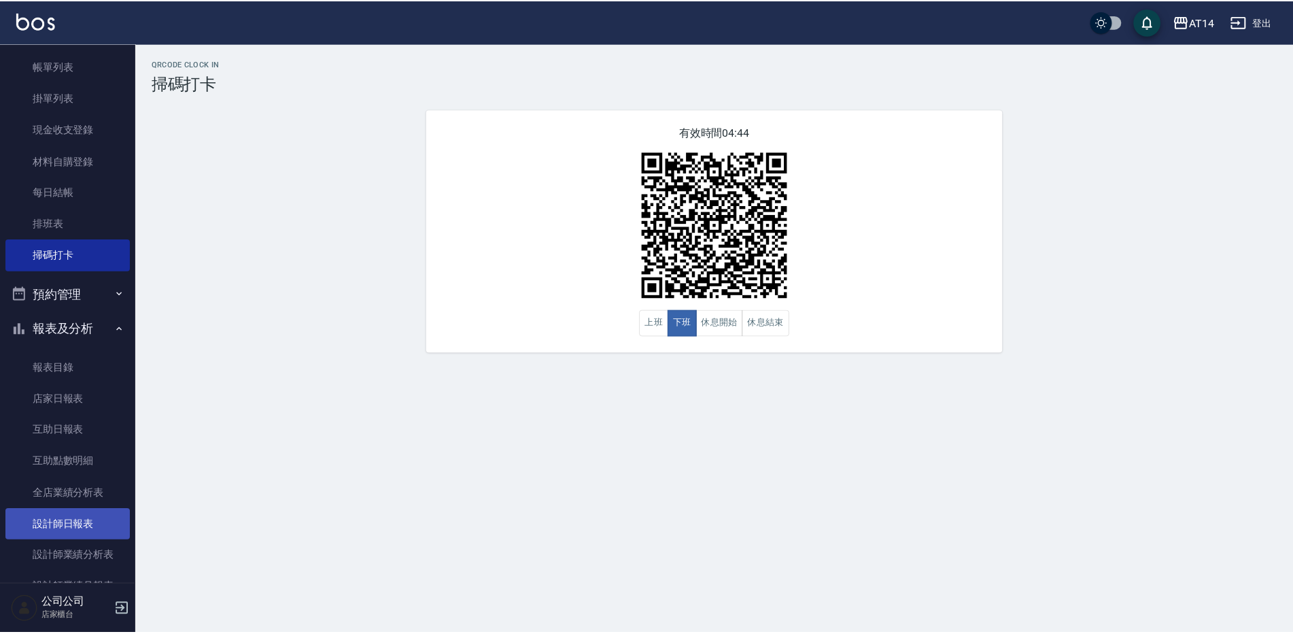
scroll to position [136, 0]
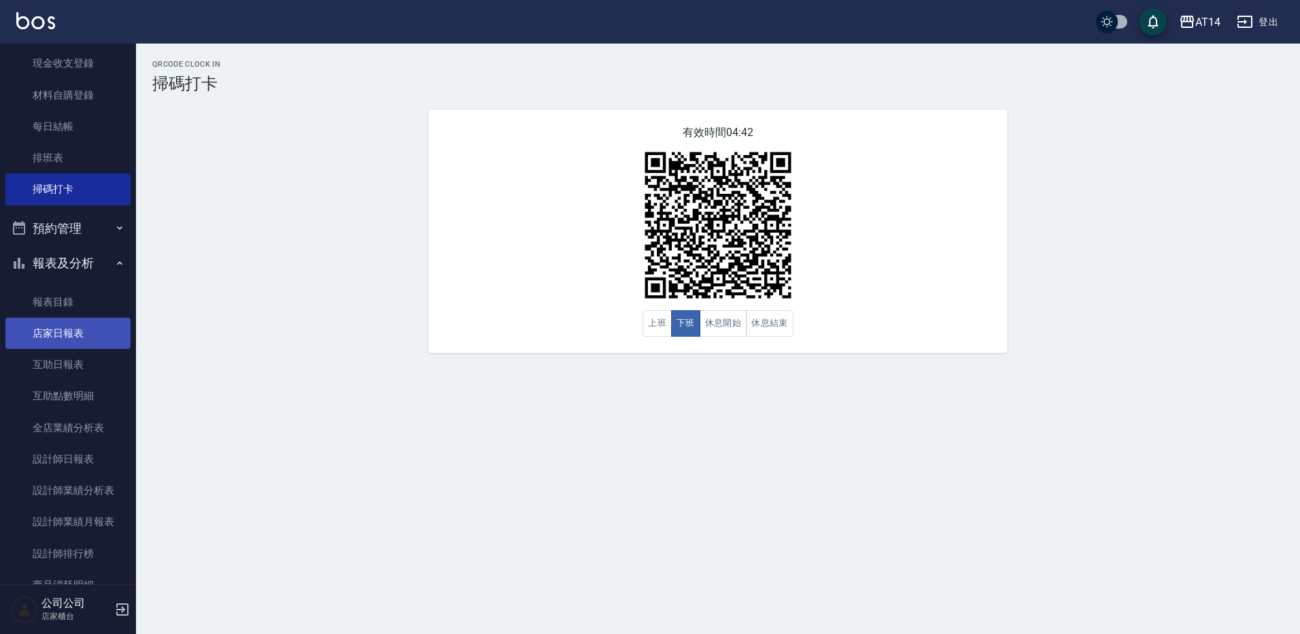
click at [80, 328] on link "店家日報表" at bounding box center [67, 332] width 125 height 31
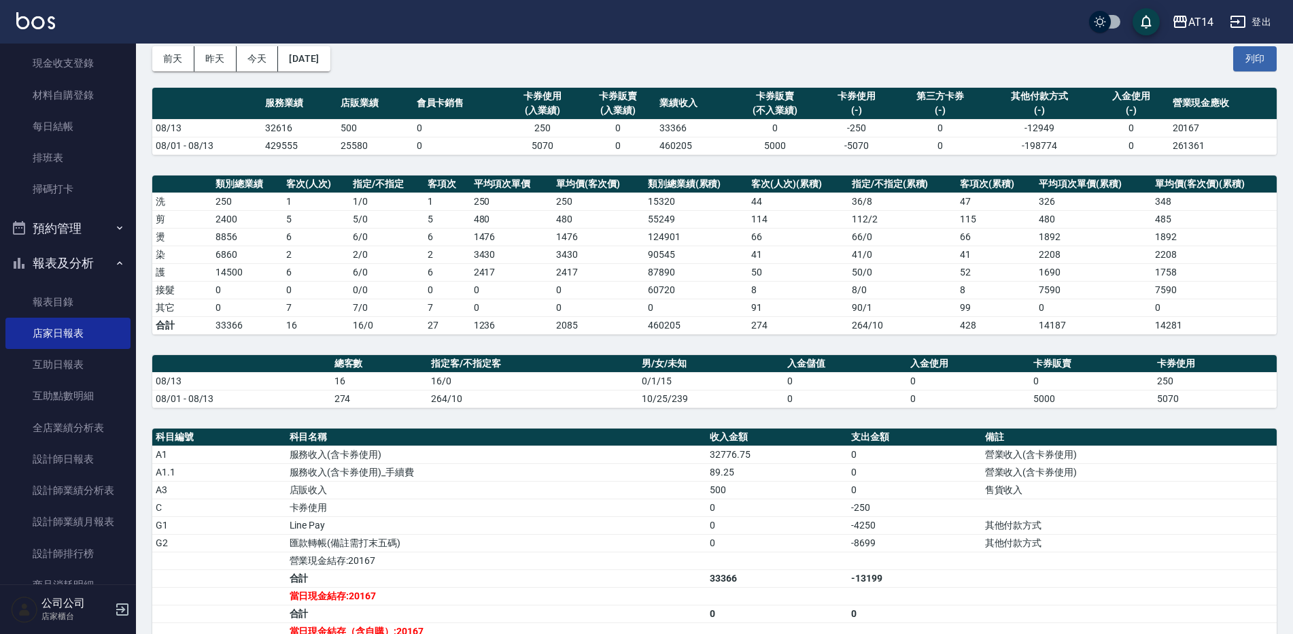
scroll to position [204, 0]
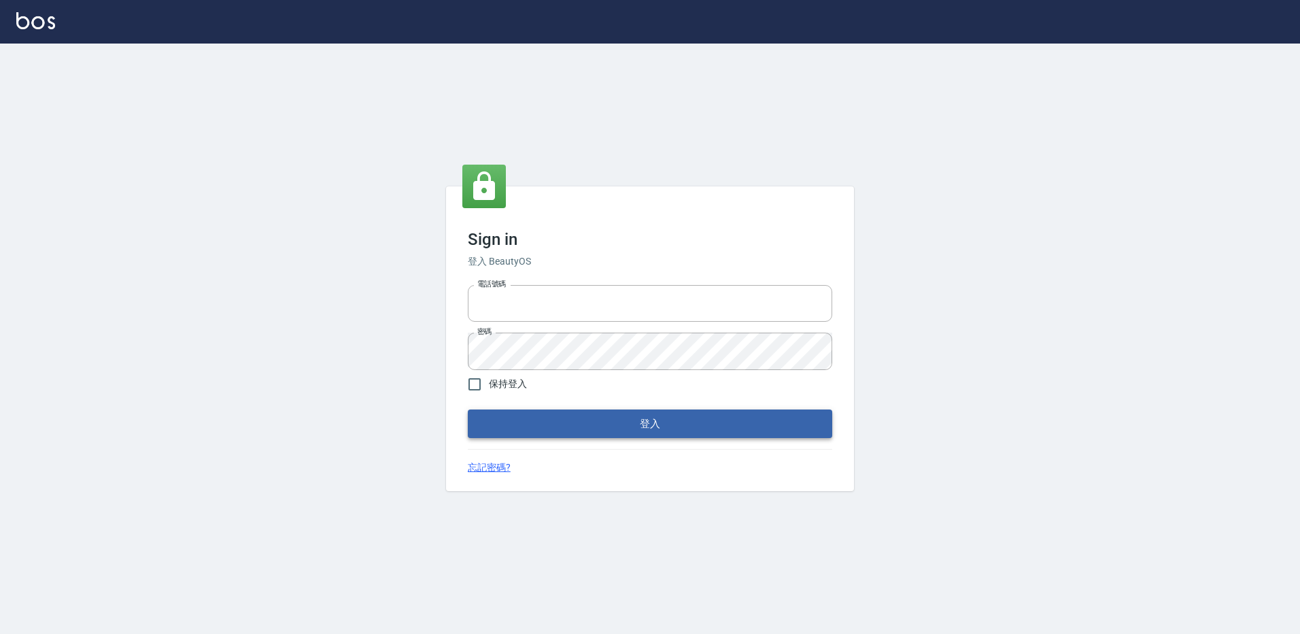
type input "27222158"
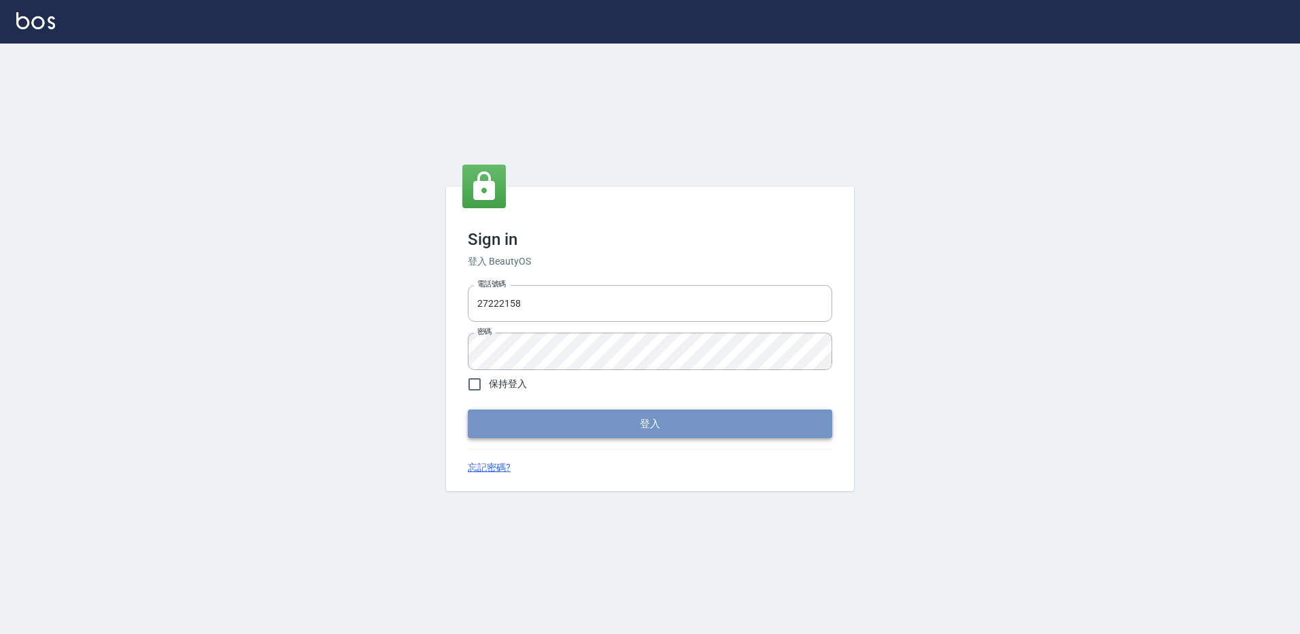
click at [536, 424] on button "登入" at bounding box center [650, 423] width 364 height 29
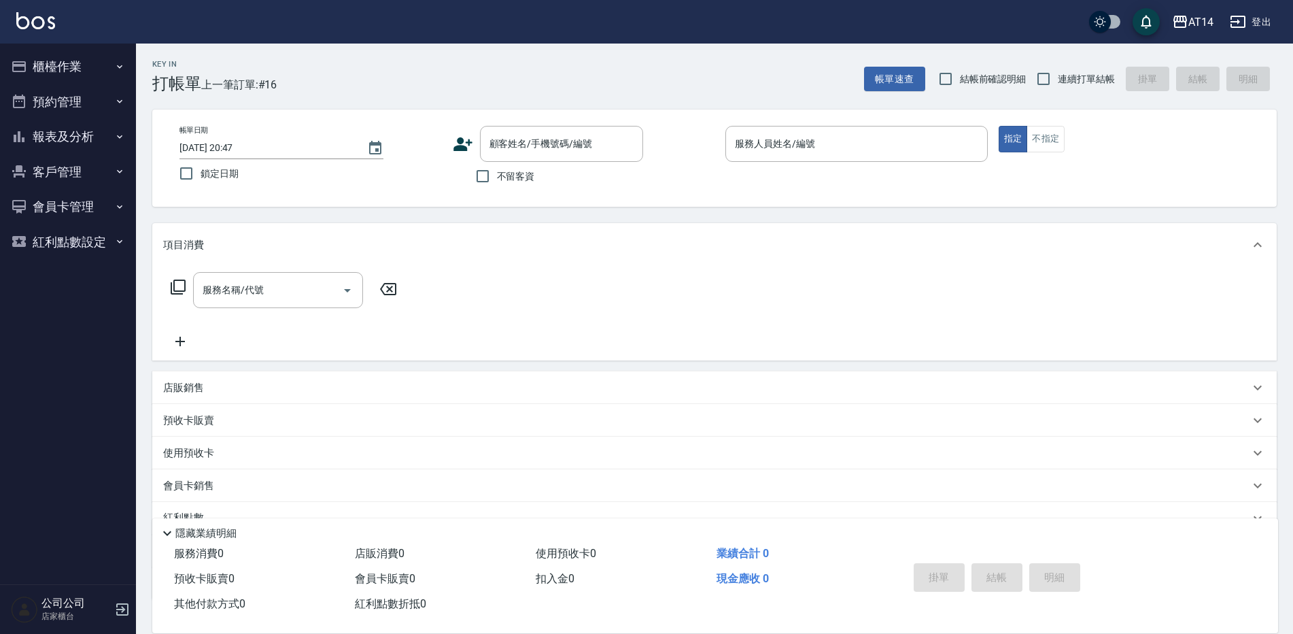
click at [97, 143] on button "報表及分析" at bounding box center [67, 136] width 125 height 35
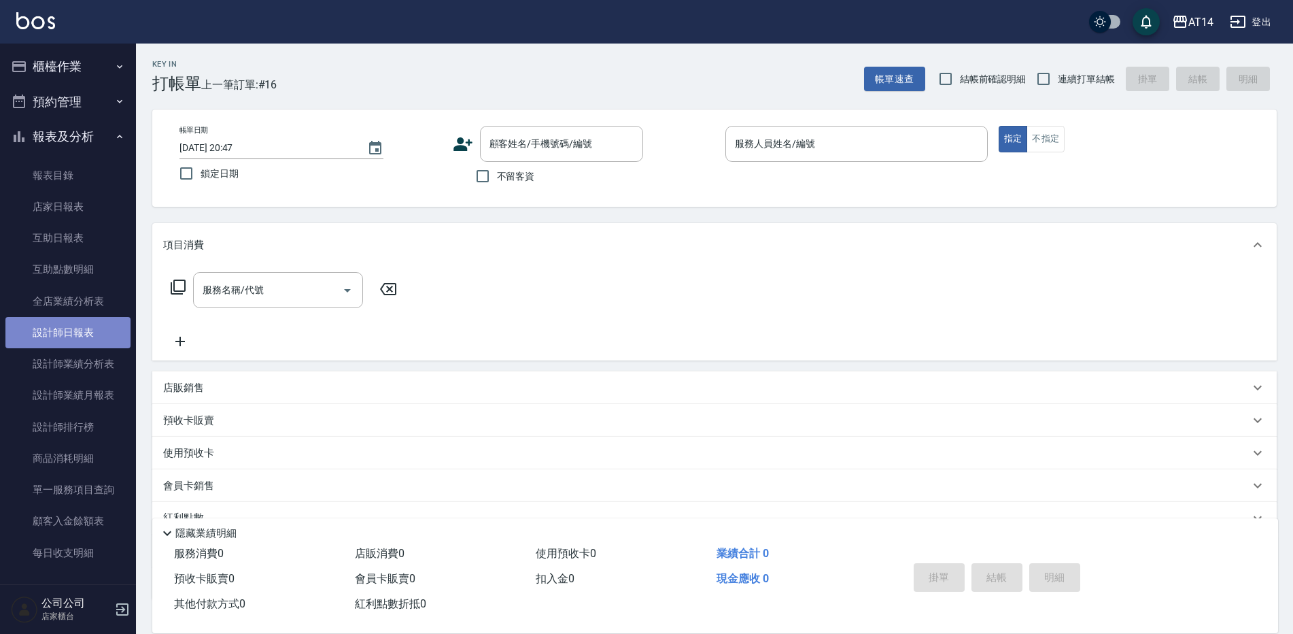
click at [84, 331] on link "設計師日報表" at bounding box center [67, 332] width 125 height 31
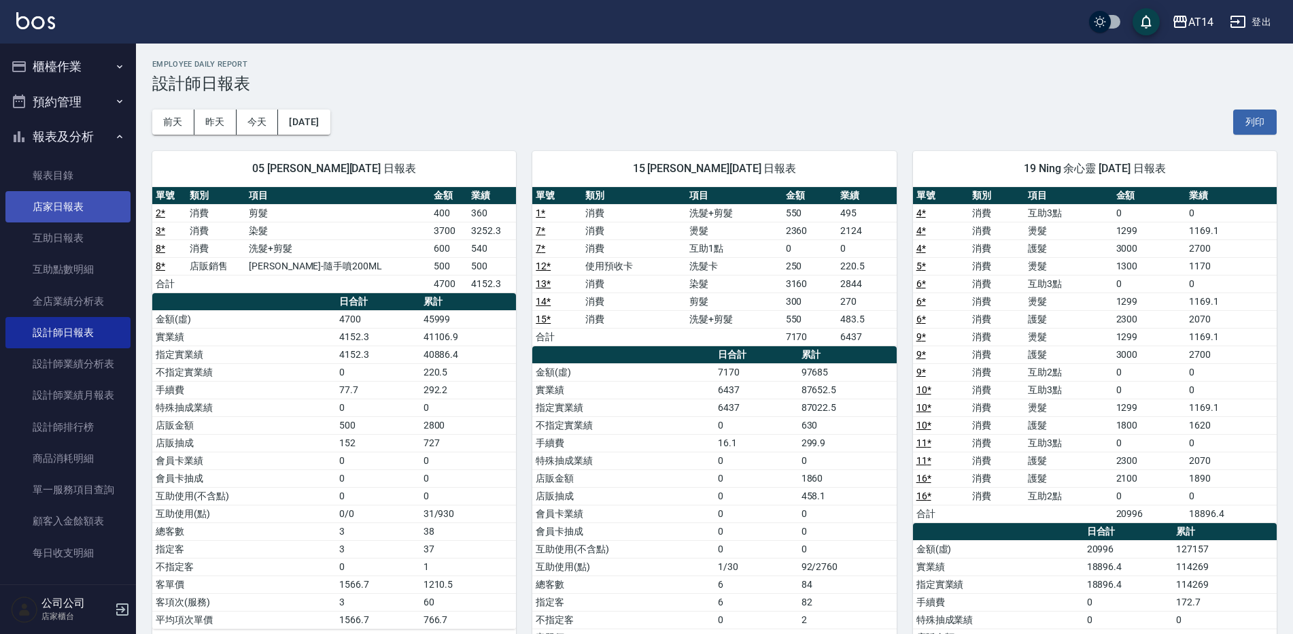
click at [67, 203] on link "店家日報表" at bounding box center [67, 206] width 125 height 31
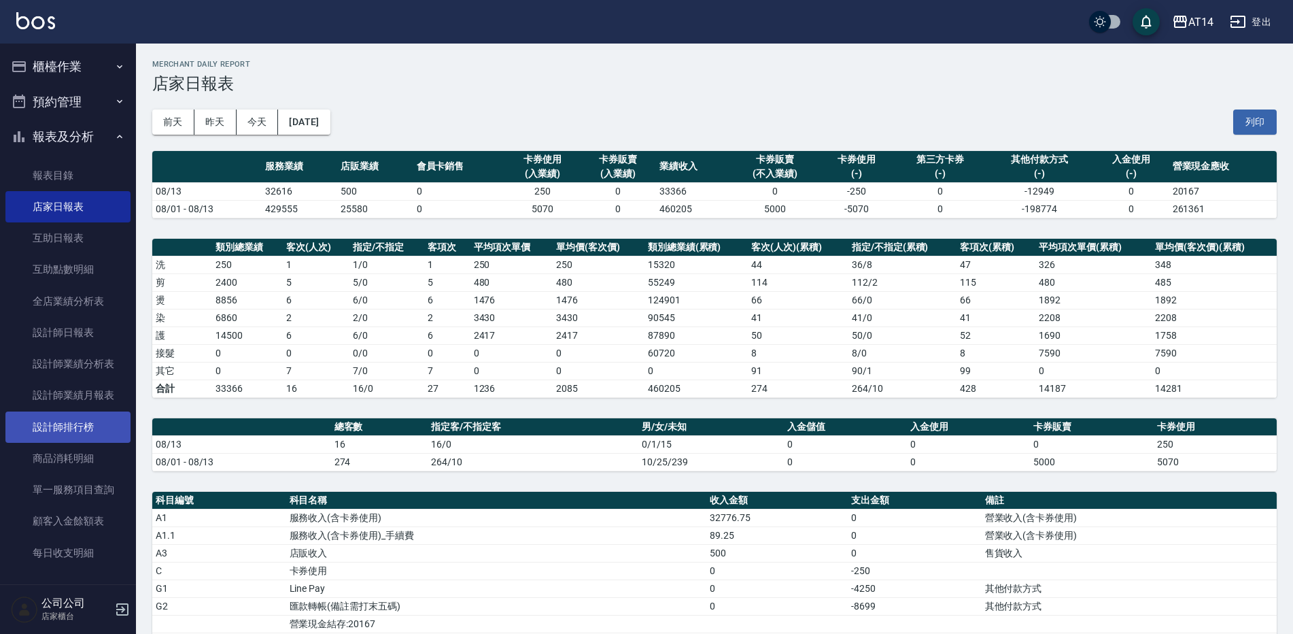
click at [81, 430] on link "設計師排行榜" at bounding box center [67, 426] width 125 height 31
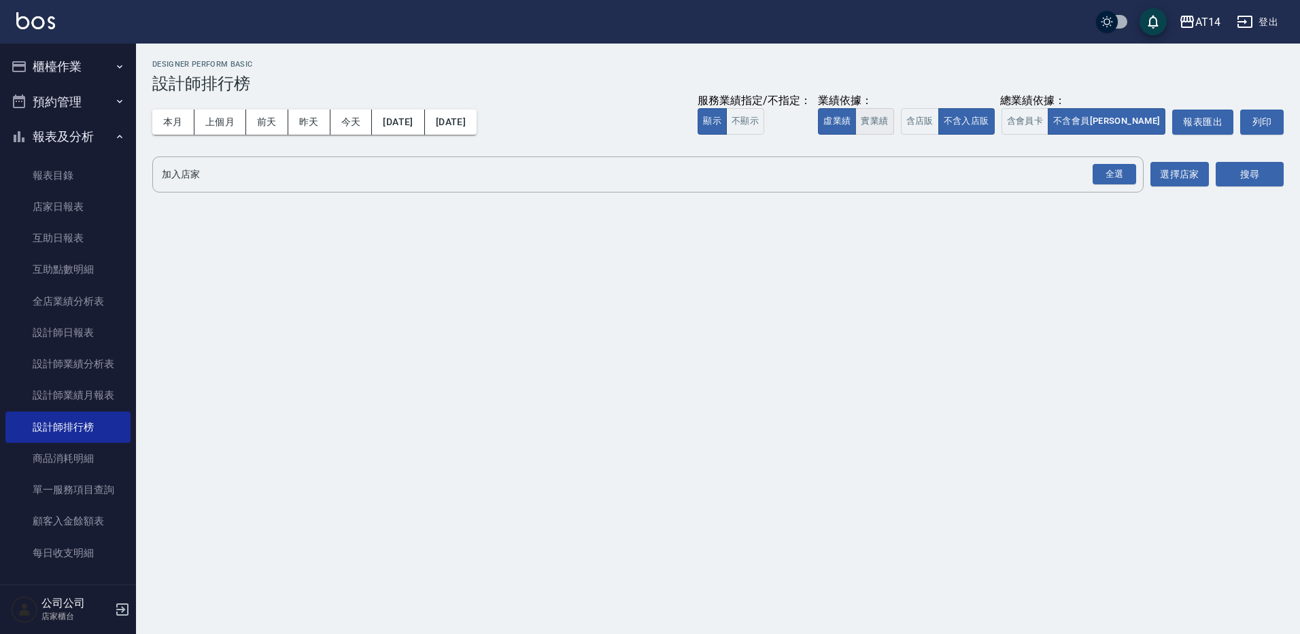
click at [893, 122] on button "實業績" at bounding box center [874, 121] width 38 height 27
drag, startPoint x: 987, startPoint y: 121, endPoint x: 1019, endPoint y: 124, distance: 32.1
click at [939, 121] on button "含店販" at bounding box center [920, 121] width 38 height 27
click at [1049, 130] on button "含會員卡" at bounding box center [1025, 121] width 48 height 27
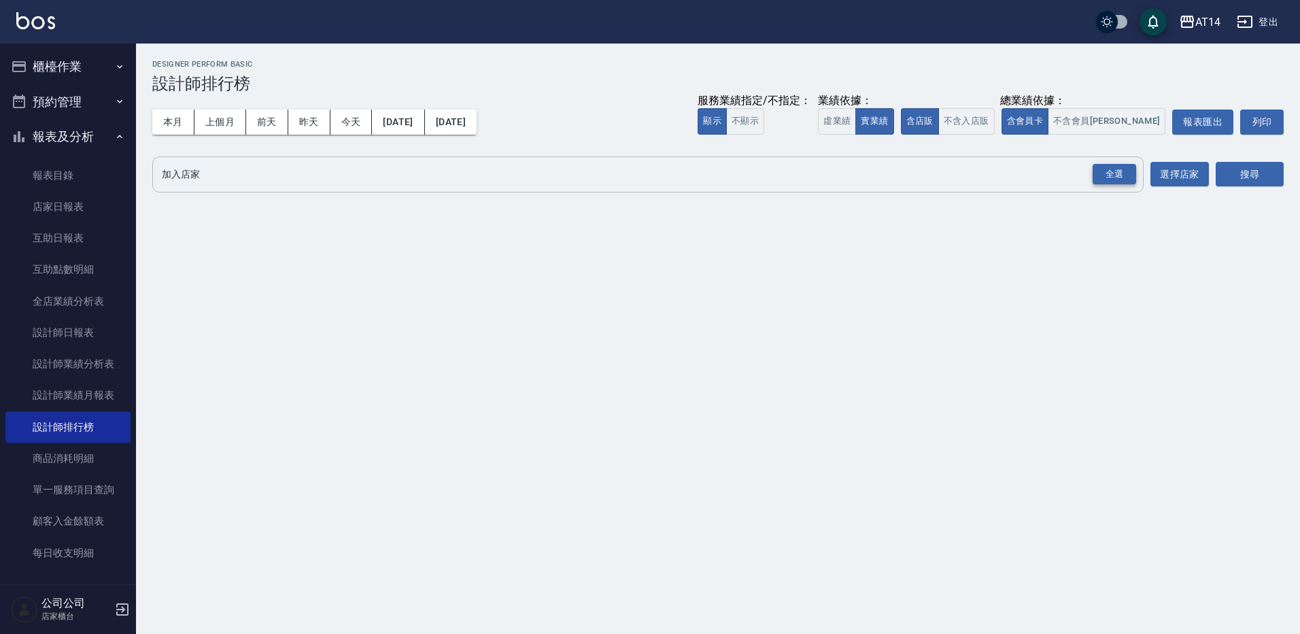
click at [1113, 168] on div "全選" at bounding box center [1114, 174] width 44 height 21
click at [1257, 175] on button "搜尋" at bounding box center [1250, 174] width 68 height 25
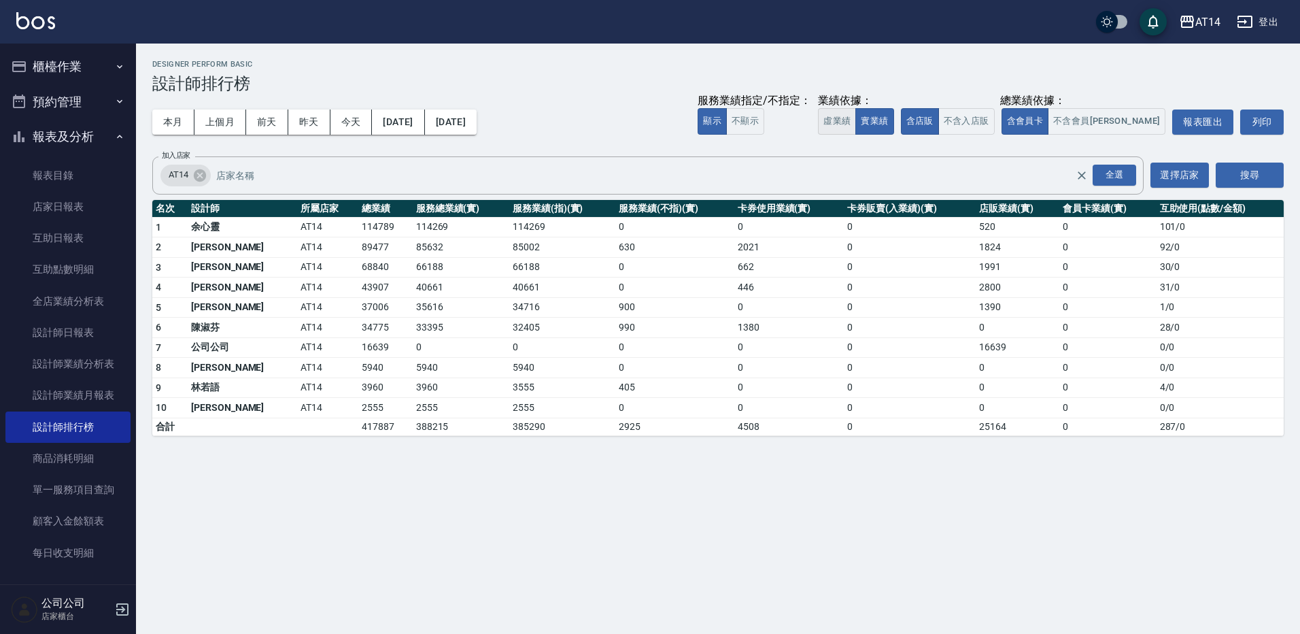
click at [856, 118] on button "虛業績" at bounding box center [837, 121] width 38 height 27
click at [93, 71] on button "櫃檯作業" at bounding box center [67, 66] width 125 height 35
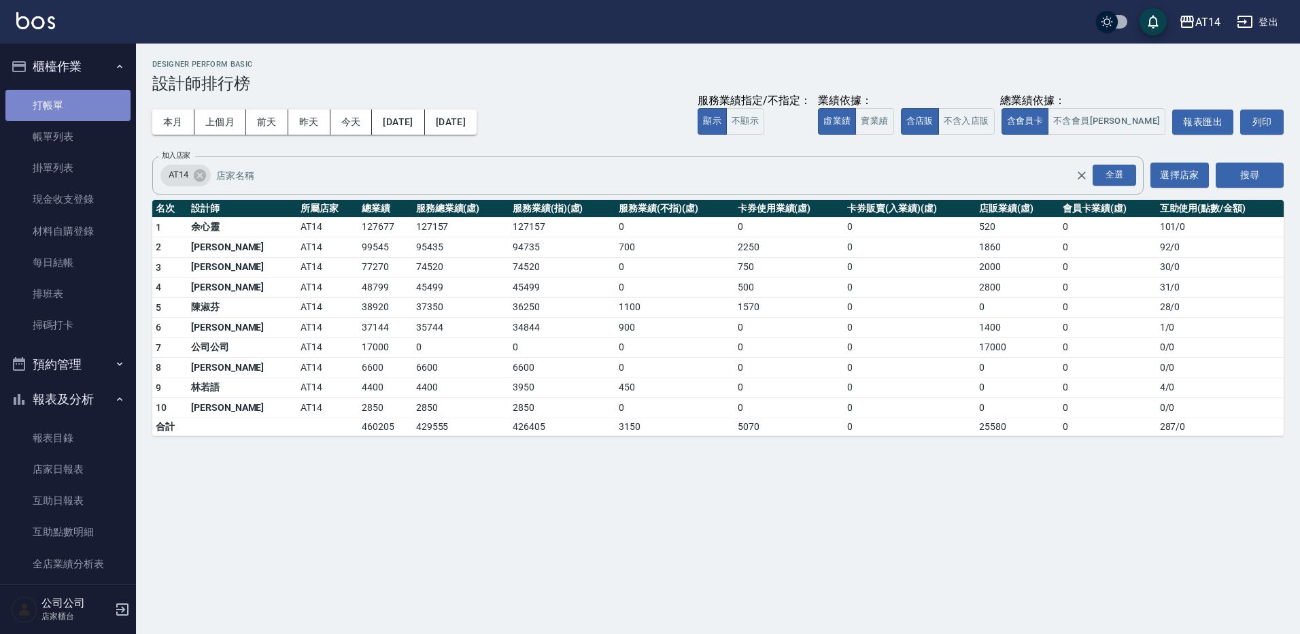
click at [99, 99] on link "打帳單" at bounding box center [67, 105] width 125 height 31
